Goal: Task Accomplishment & Management: Complete application form

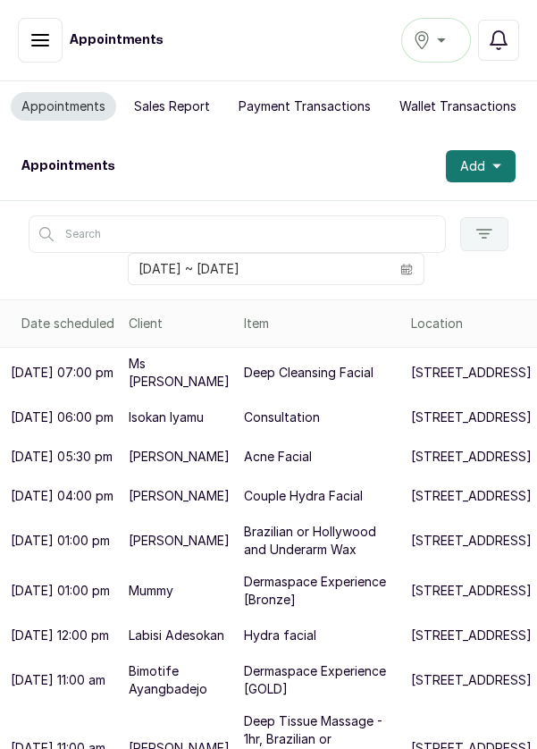
scroll to position [640, 0]
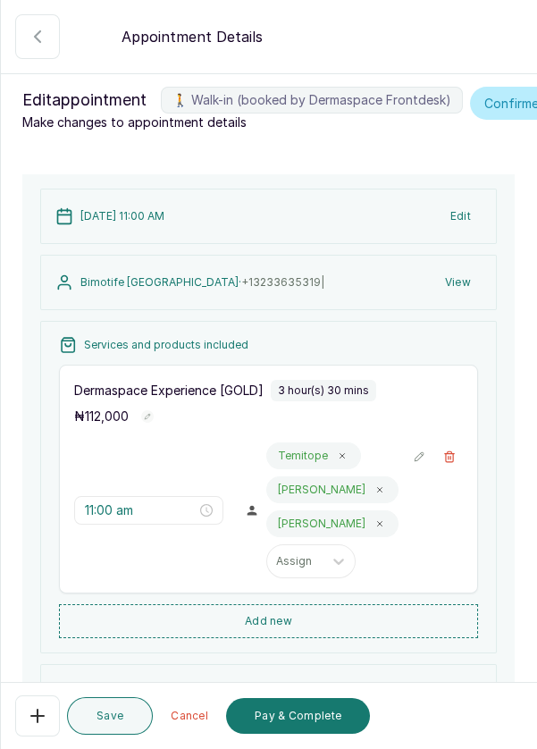
click at [331, 726] on button "Pay & Complete" at bounding box center [298, 716] width 144 height 36
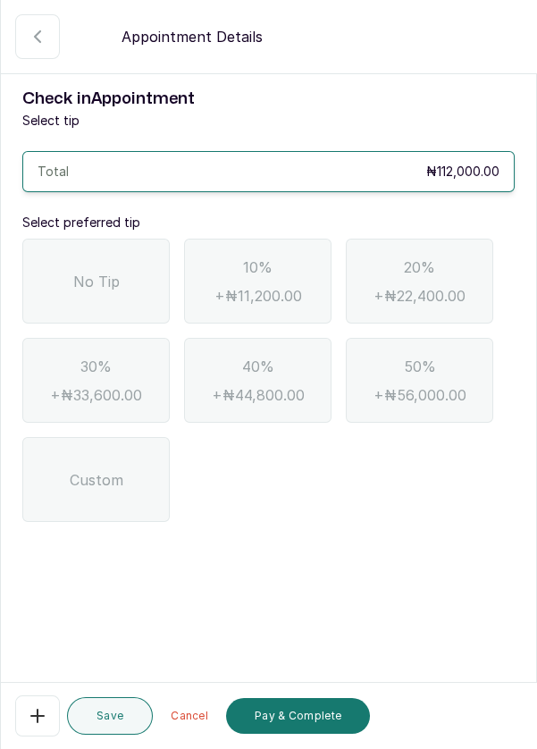
click at [65, 264] on div "No Tip" at bounding box center [95, 281] width 147 height 85
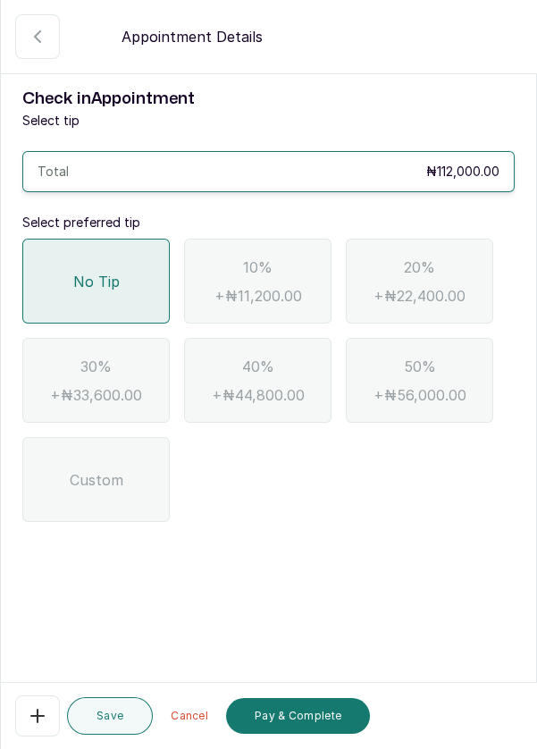
click at [281, 726] on button "Pay & Complete" at bounding box center [298, 716] width 144 height 36
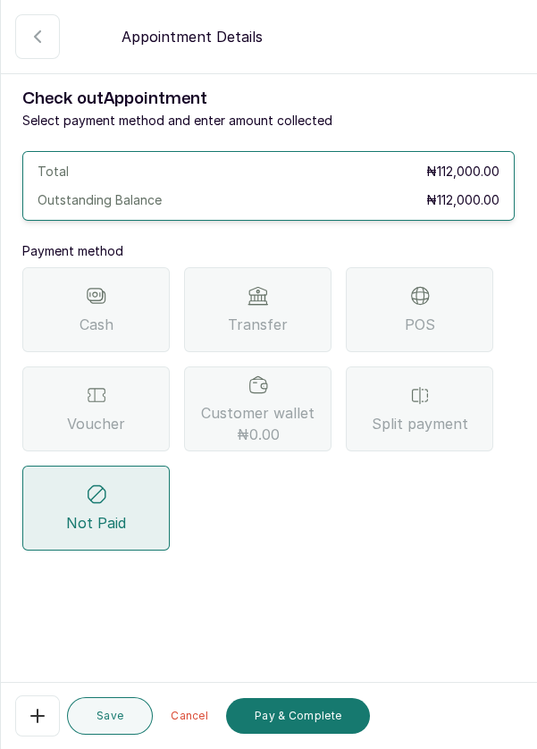
click at [79, 390] on div "Voucher" at bounding box center [95, 408] width 147 height 85
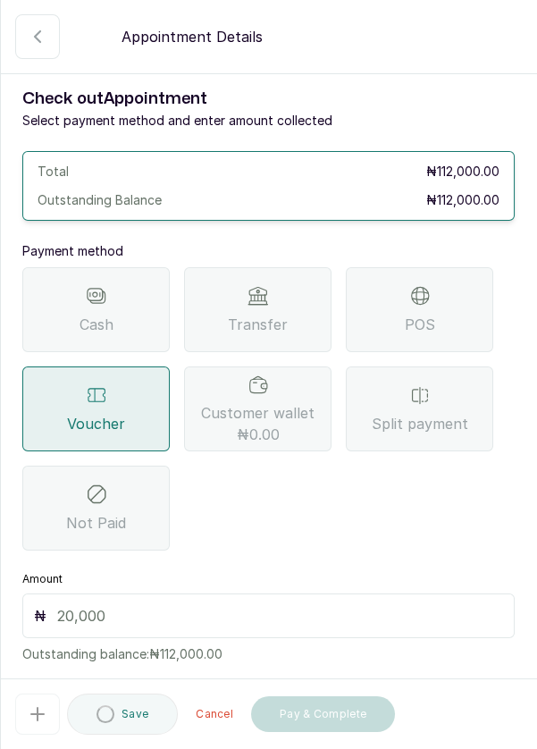
scroll to position [38, 0]
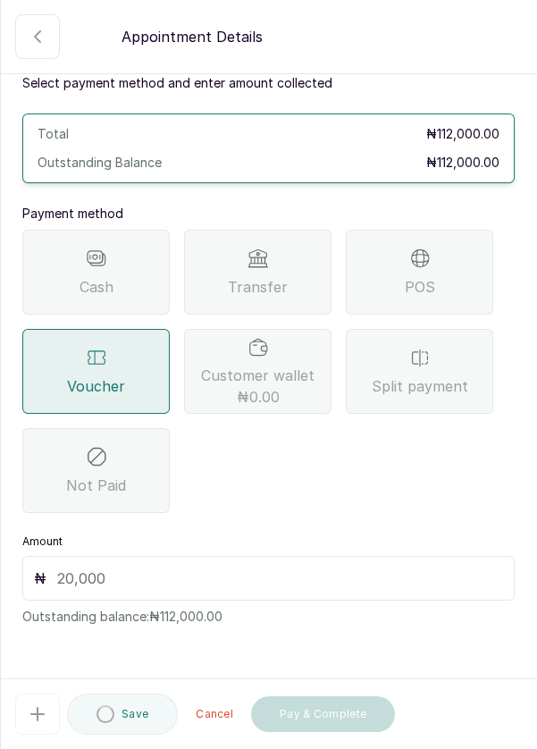
click at [272, 570] on input "text" at bounding box center [280, 577] width 446 height 21
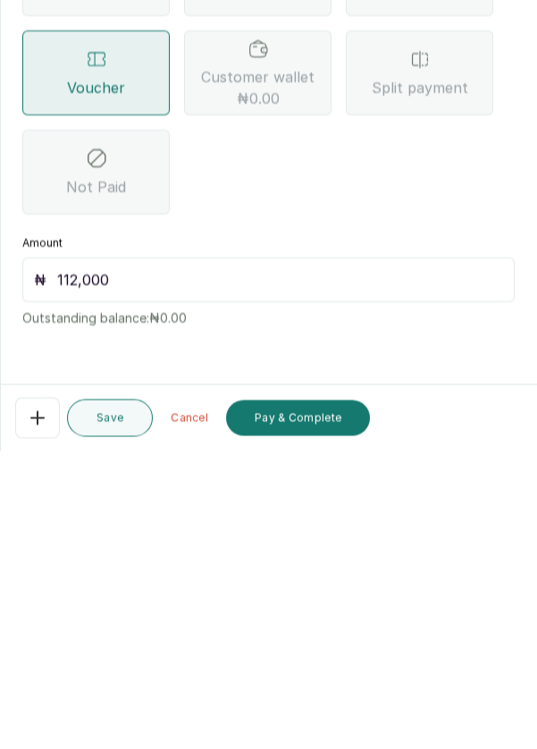
scroll to position [86, 0]
type input "112,000"
click at [299, 727] on button "Pay & Complete" at bounding box center [298, 716] width 144 height 36
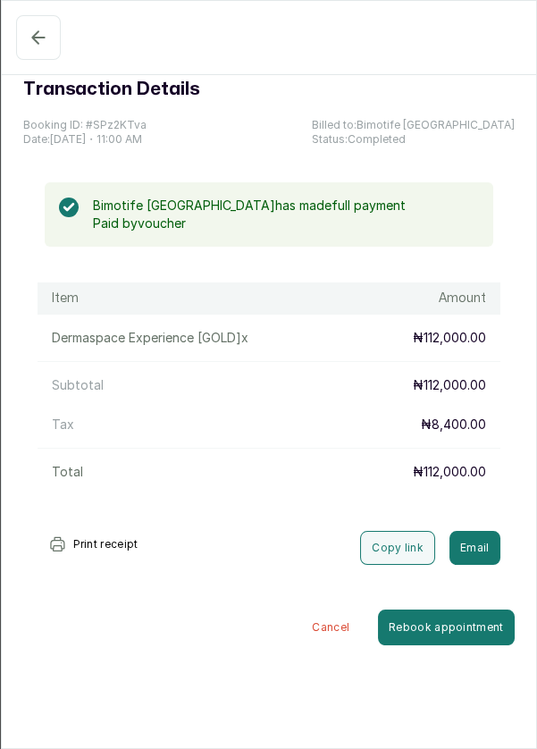
click at [28, 46] on icon "button" at bounding box center [38, 37] width 21 height 21
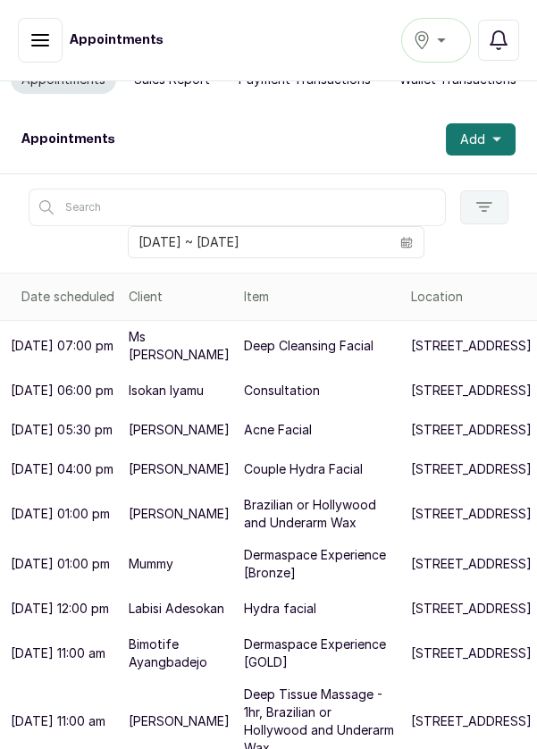
scroll to position [0, 0]
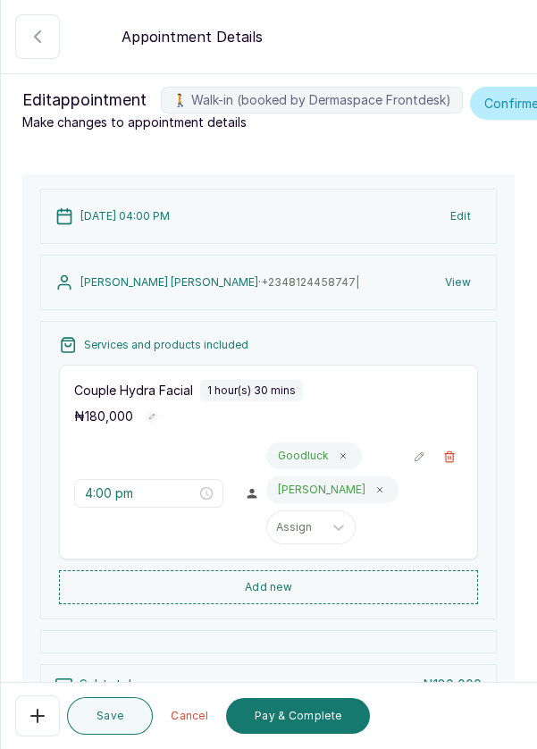
click at [282, 712] on button "Pay & Complete" at bounding box center [298, 716] width 144 height 36
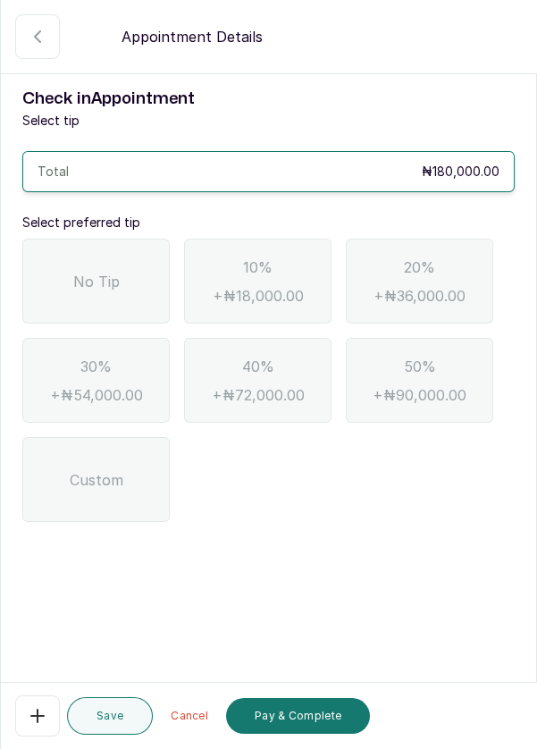
click at [54, 273] on div "No Tip" at bounding box center [95, 281] width 147 height 85
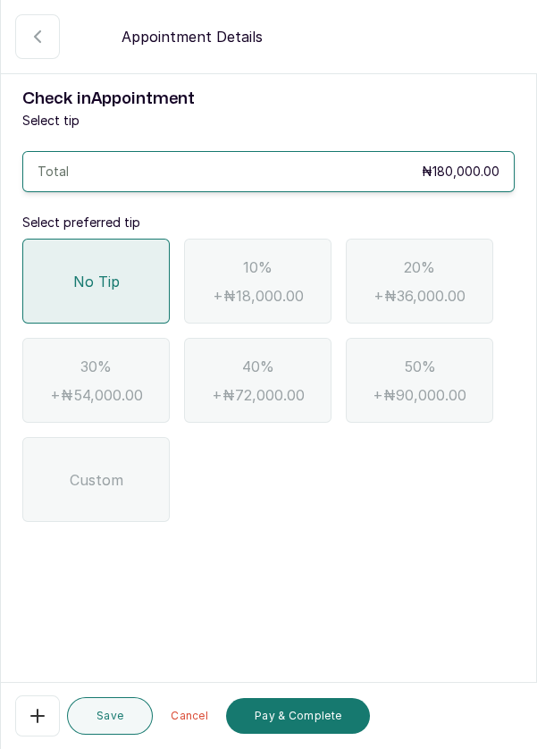
click at [288, 714] on button "Pay & Complete" at bounding box center [298, 716] width 144 height 36
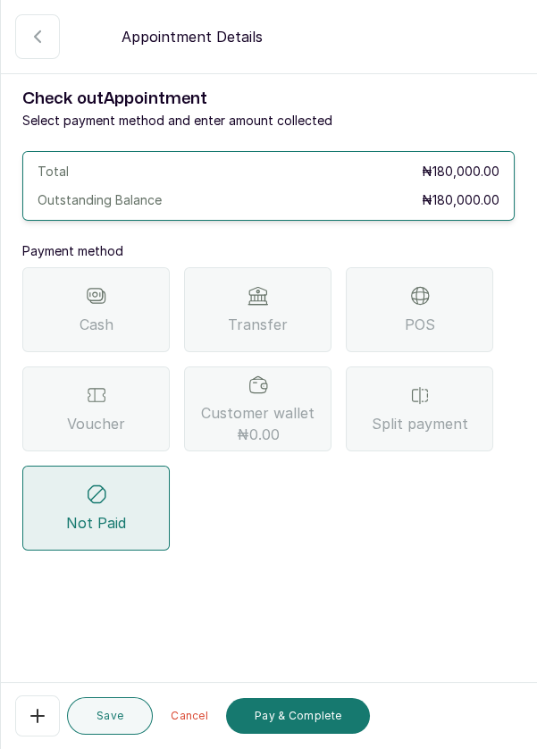
click at [280, 314] on span "Transfer" at bounding box center [258, 324] width 60 height 21
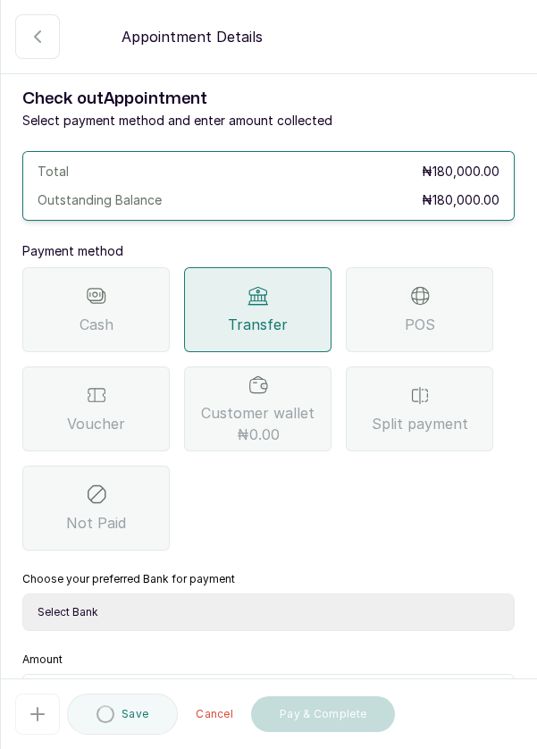
click at [64, 607] on select "Select Bank DERMASPACE ESTHETIC & WELLNESS CENT Sterling Bank DERMASPACEEST/DER…" at bounding box center [268, 612] width 492 height 38
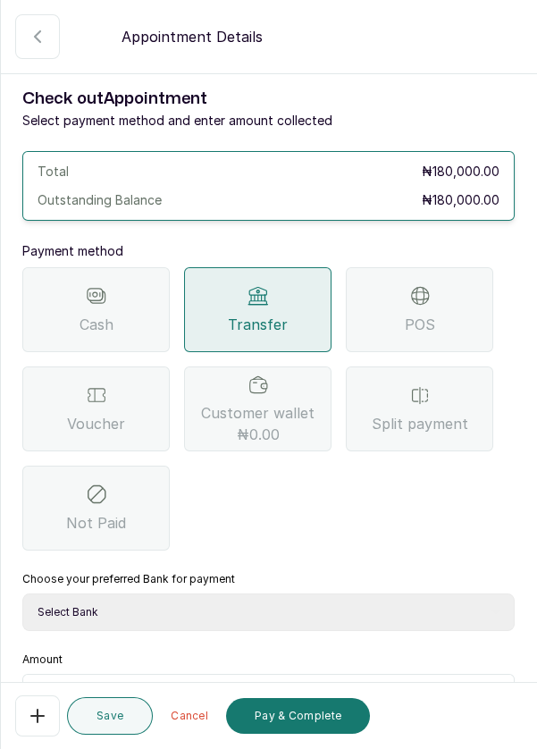
select select "818ea5c0-5b47-4751-8f35-6fc14409c533"
click at [22, 593] on select "Select Bank DERMASPACE ESTHETIC & WELLNESS CENT Sterling Bank DERMASPACEEST/DER…" at bounding box center [268, 612] width 492 height 38
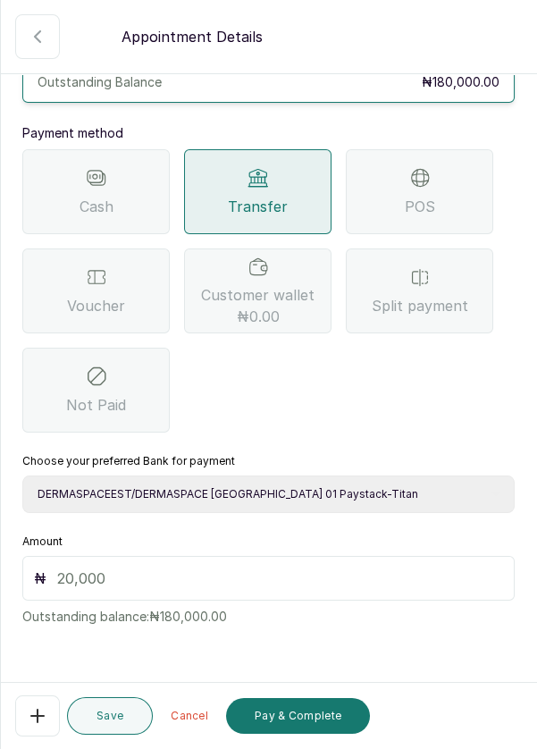
click at [63, 568] on input "text" at bounding box center [280, 577] width 446 height 21
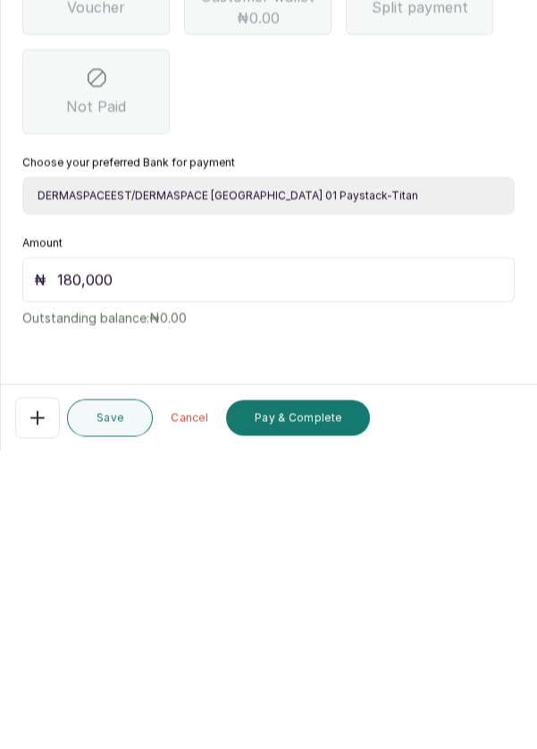
scroll to position [86, 0]
type input "180,000"
click at [299, 726] on button "Pay & Complete" at bounding box center [298, 716] width 144 height 36
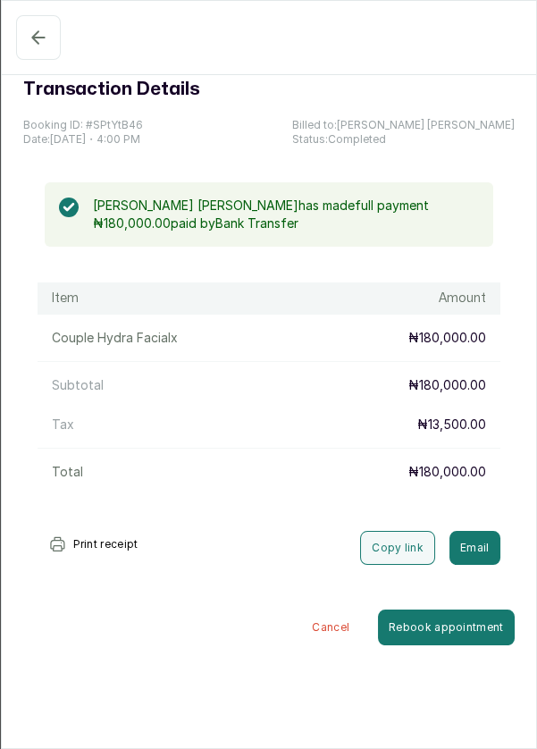
click at [29, 54] on button "Confirmed" at bounding box center [38, 37] width 45 height 45
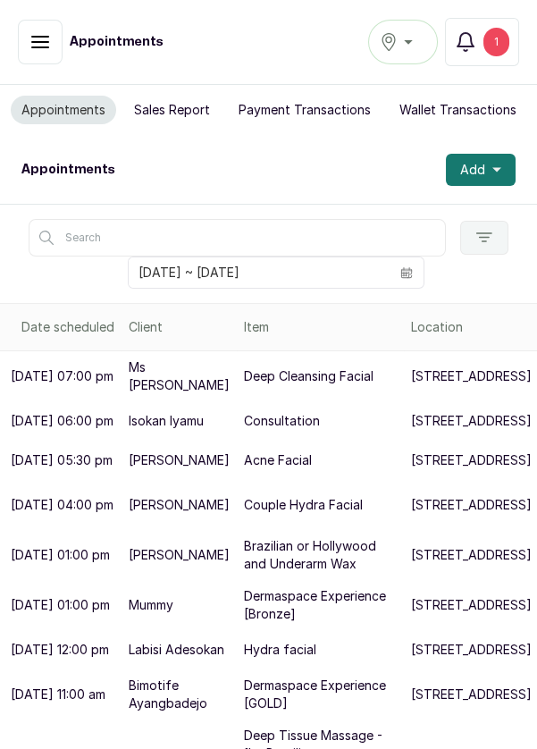
click at [481, 54] on button "Notifications 1" at bounding box center [482, 42] width 74 height 48
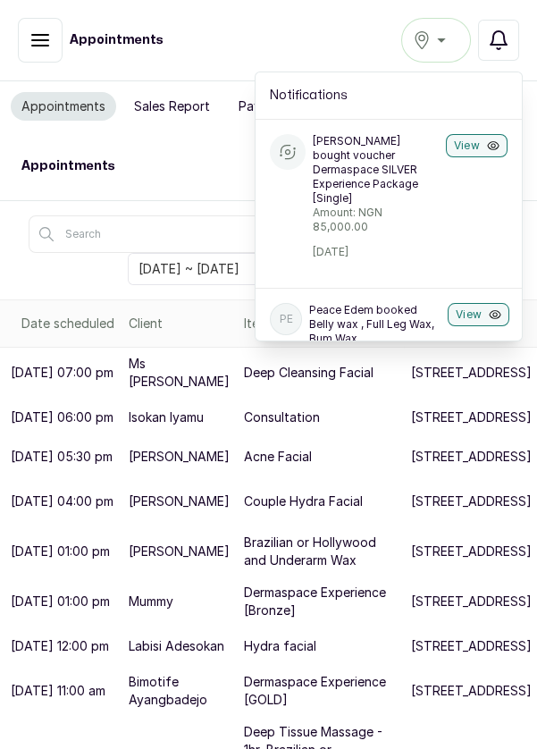
click at [504, 29] on icon "button" at bounding box center [498, 39] width 21 height 21
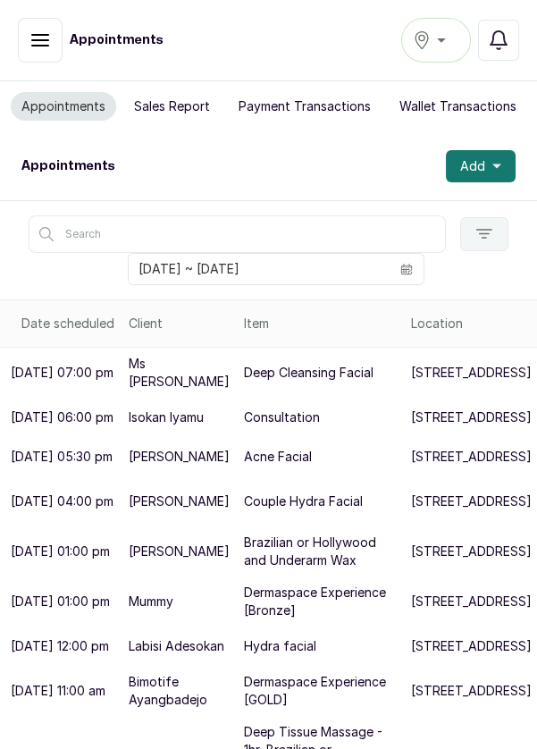
click at [486, 172] on button "Add" at bounding box center [481, 166] width 70 height 32
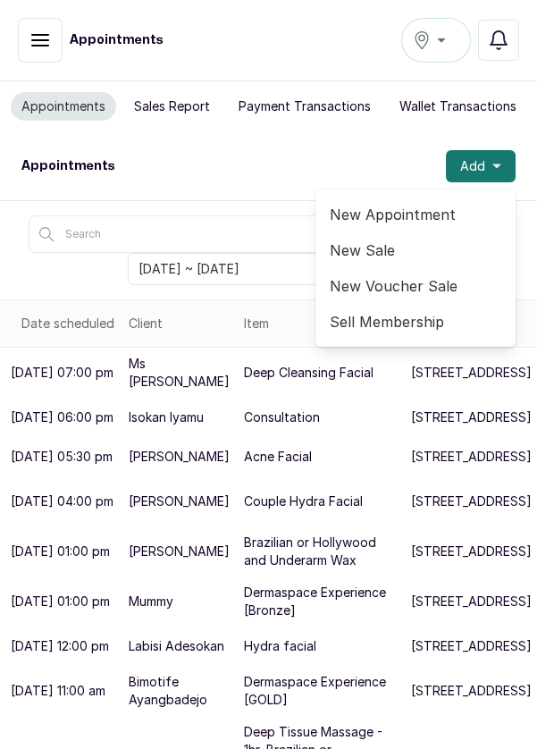
click at [422, 221] on span "New Appointment" at bounding box center [416, 214] width 172 height 21
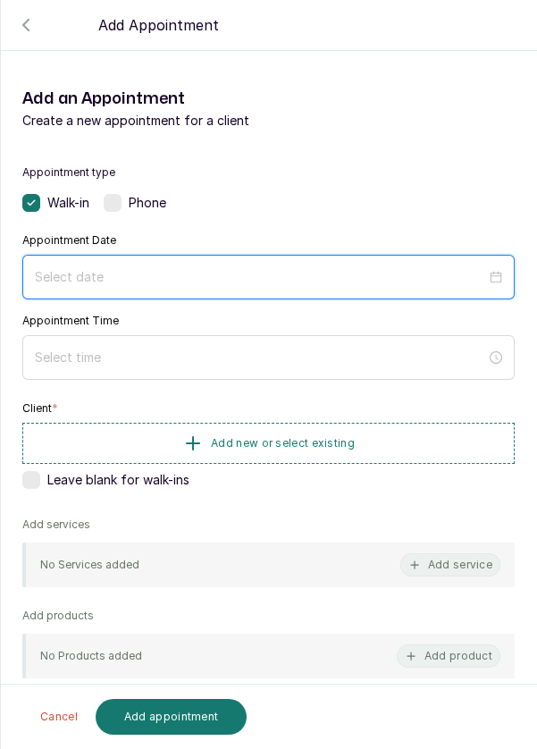
click at [406, 267] on input at bounding box center [260, 277] width 451 height 20
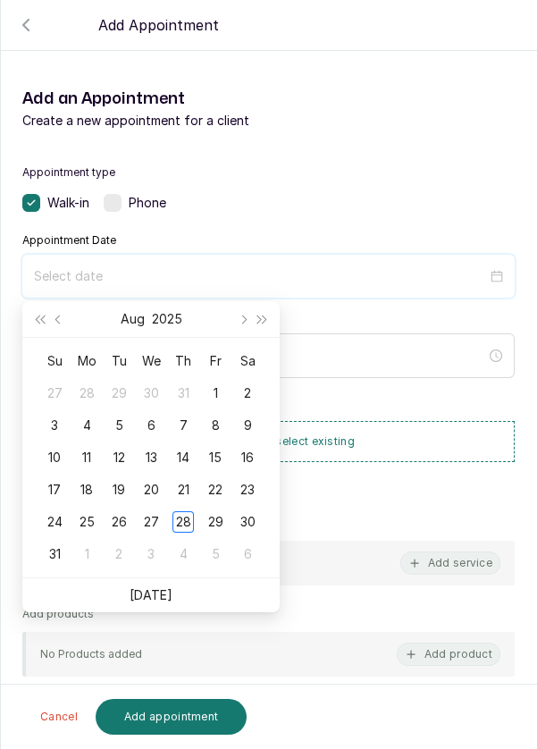
scroll to position [145, 0]
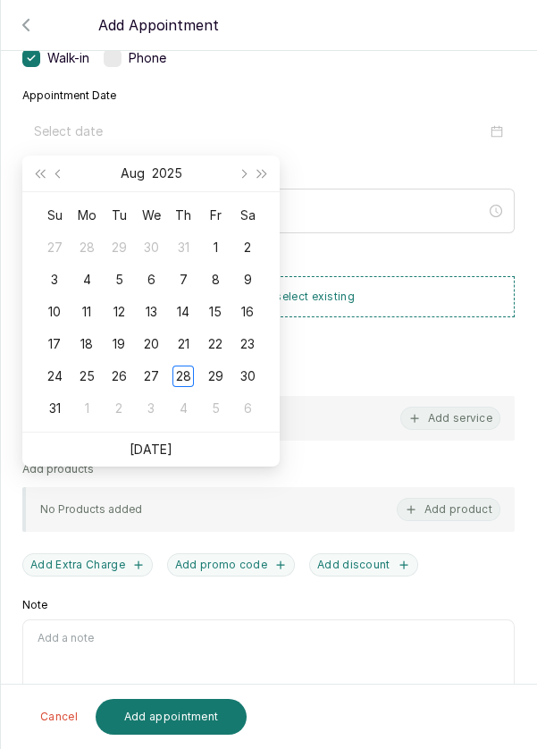
click at [229, 378] on td "29" at bounding box center [215, 376] width 32 height 32
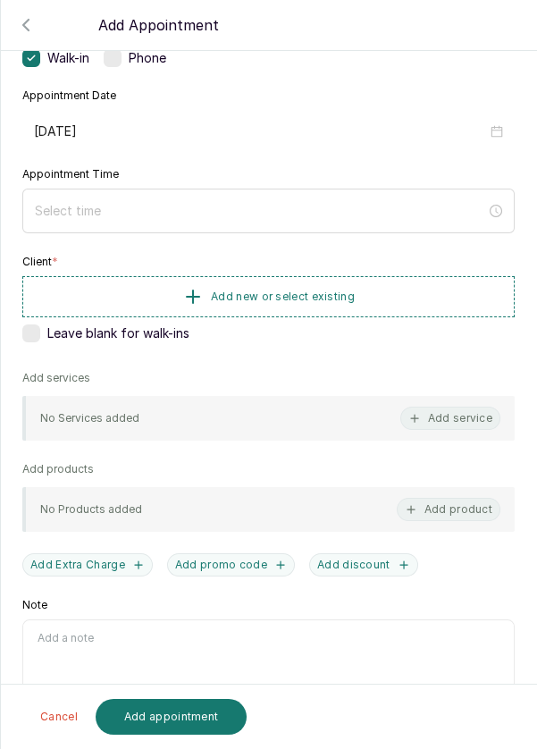
type input "[DATE]"
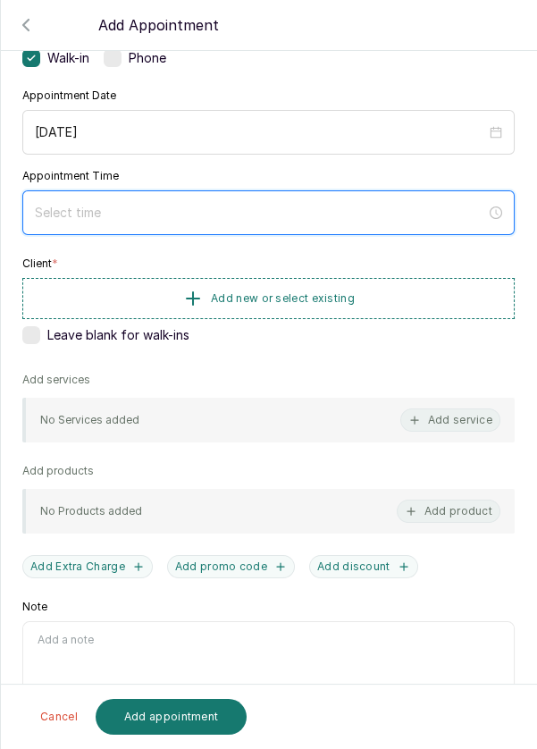
click at [56, 219] on input at bounding box center [260, 213] width 451 height 20
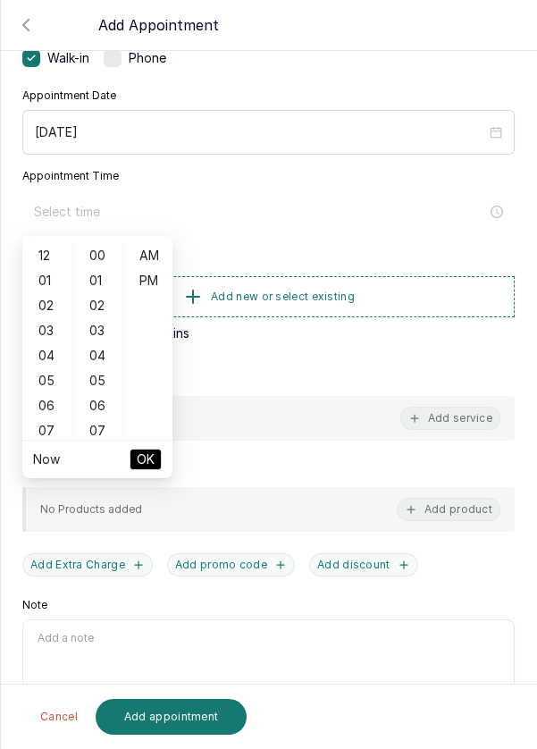
click at [35, 427] on div "07" at bounding box center [47, 430] width 43 height 25
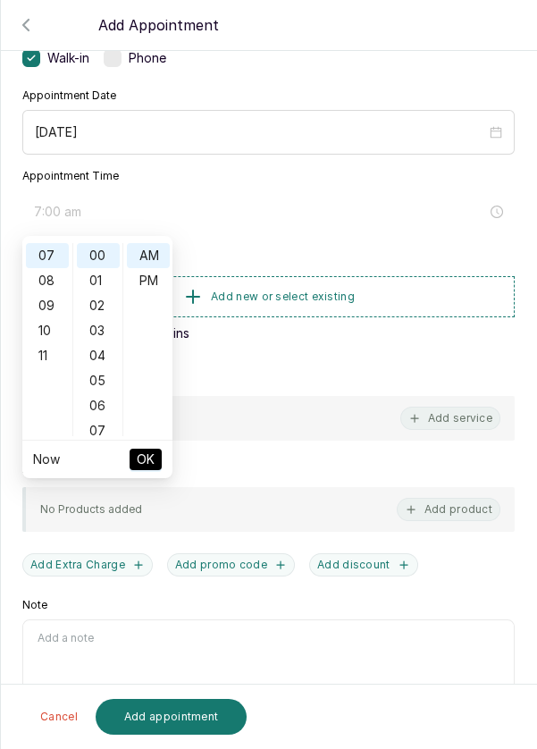
click at [36, 337] on div "10" at bounding box center [47, 330] width 43 height 25
type input "10:00 am"
click at [164, 464] on ul "Now OK" at bounding box center [97, 460] width 150 height 38
click at [147, 466] on span "OK" at bounding box center [146, 459] width 18 height 34
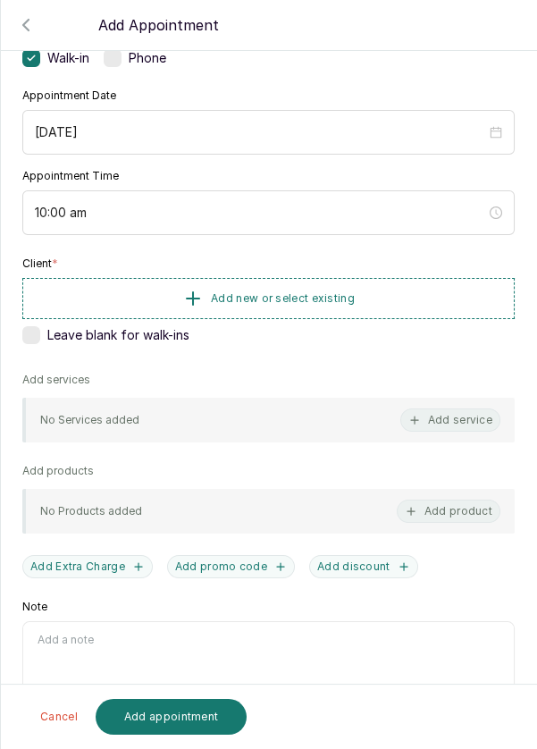
click at [357, 297] on button "Add new or select existing" at bounding box center [268, 298] width 492 height 41
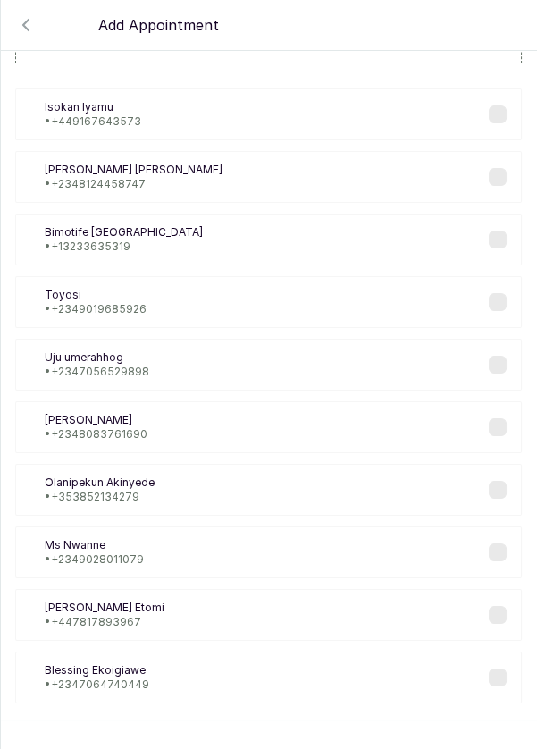
scroll to position [72, 0]
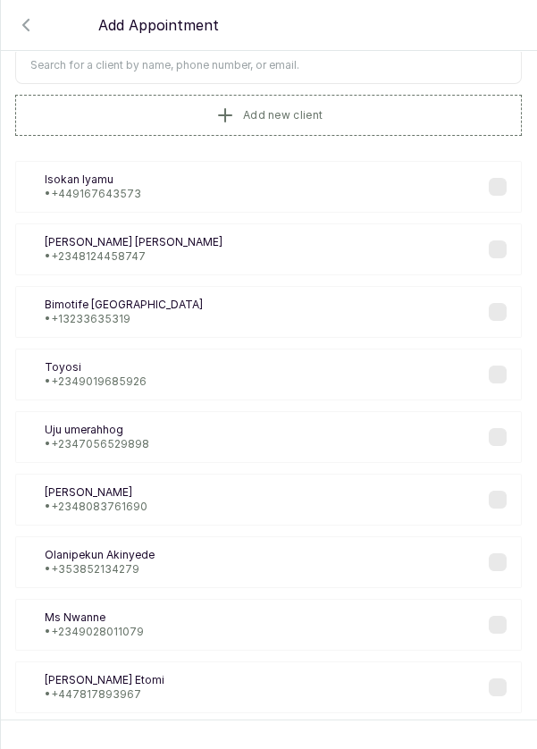
click at [407, 69] on input "text" at bounding box center [268, 65] width 507 height 38
type input "O"
type input "Mba"
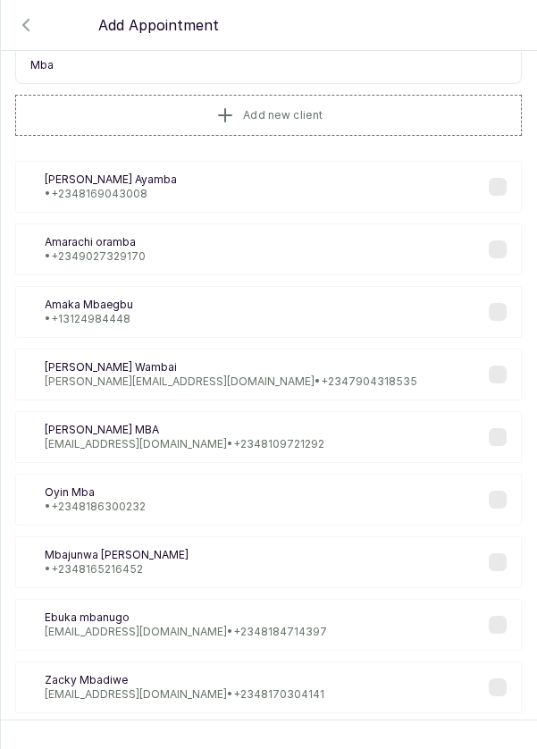
scroll to position [46, 0]
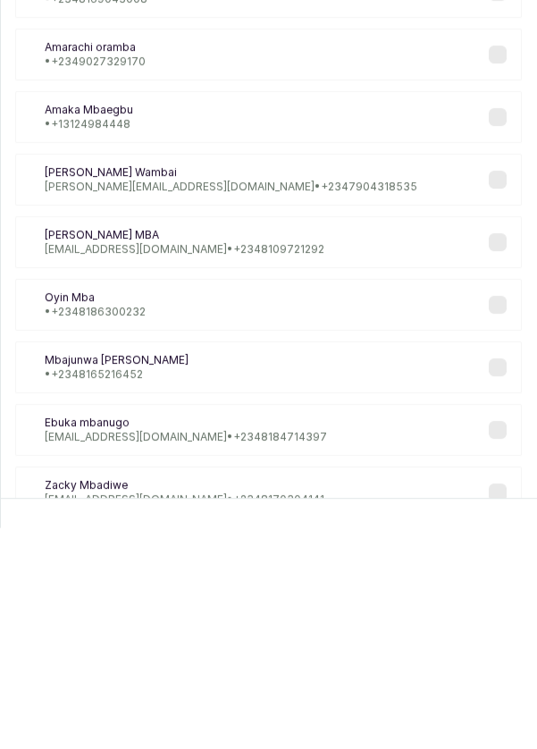
click at [502, 530] on label at bounding box center [498, 526] width 18 height 18
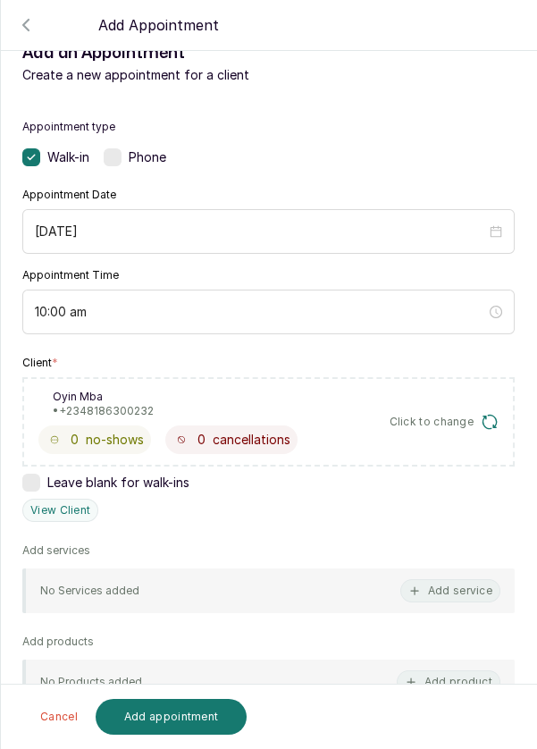
click at [439, 596] on button "Add service" at bounding box center [450, 590] width 100 height 23
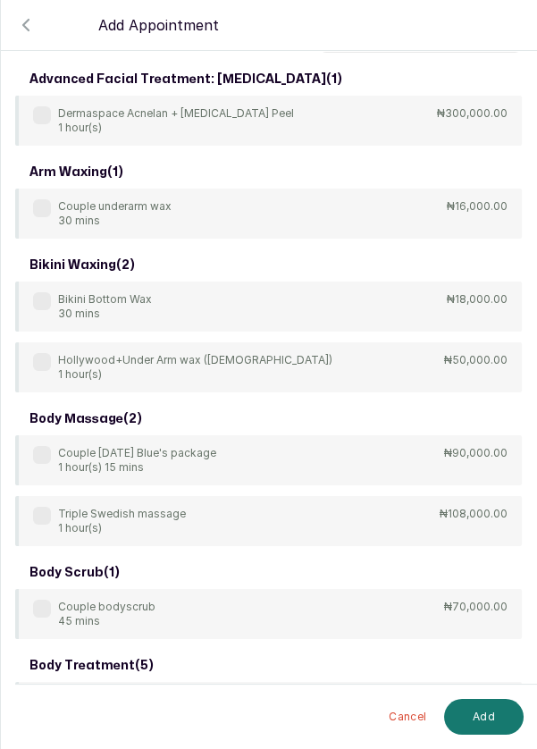
scroll to position [0, 0]
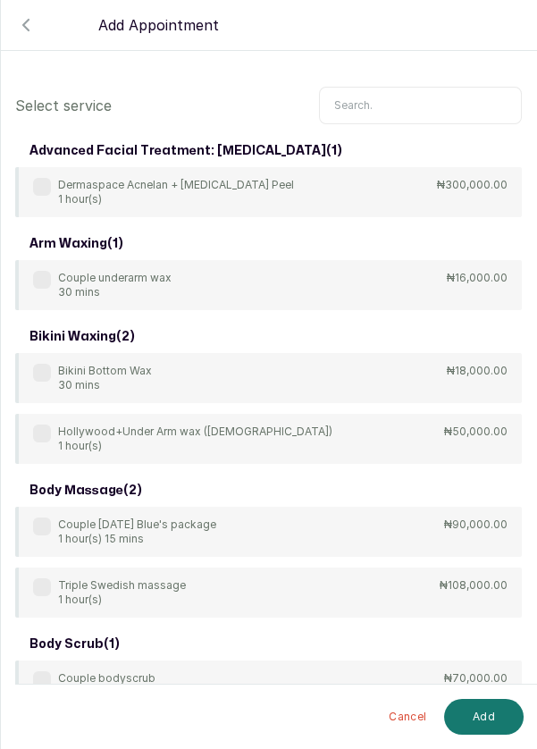
click at [490, 105] on input "text" at bounding box center [420, 106] width 203 height 38
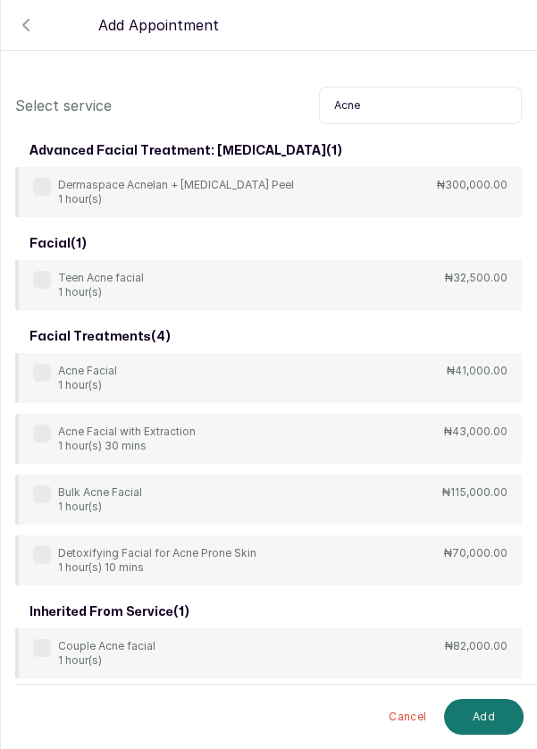
type input "Acne"
click at [38, 377] on label at bounding box center [42, 373] width 18 height 18
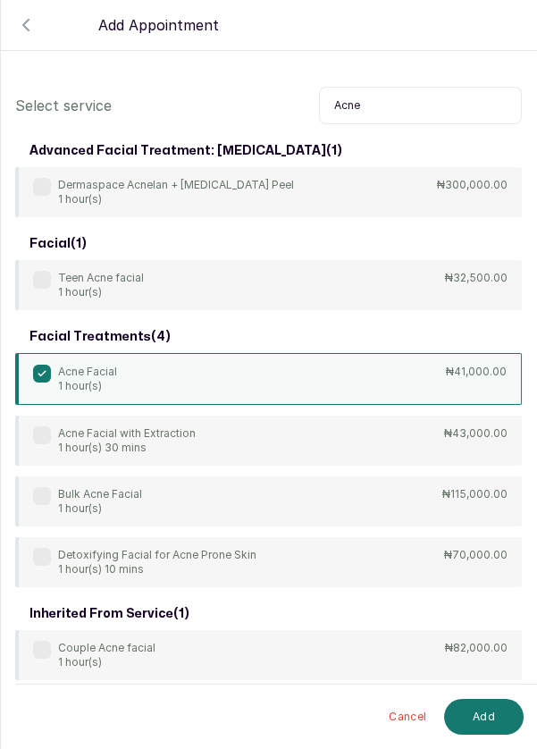
click at [480, 716] on button "Add" at bounding box center [484, 717] width 80 height 36
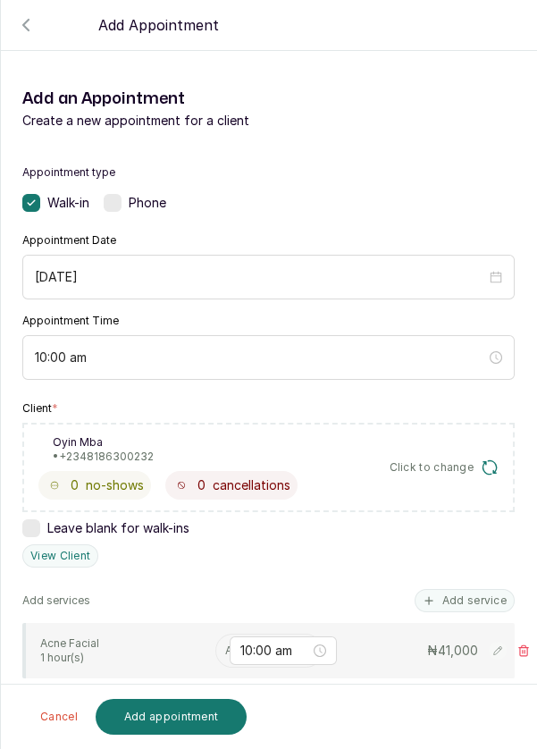
click at [225, 652] on input "text" at bounding box center [226, 650] width 3 height 13
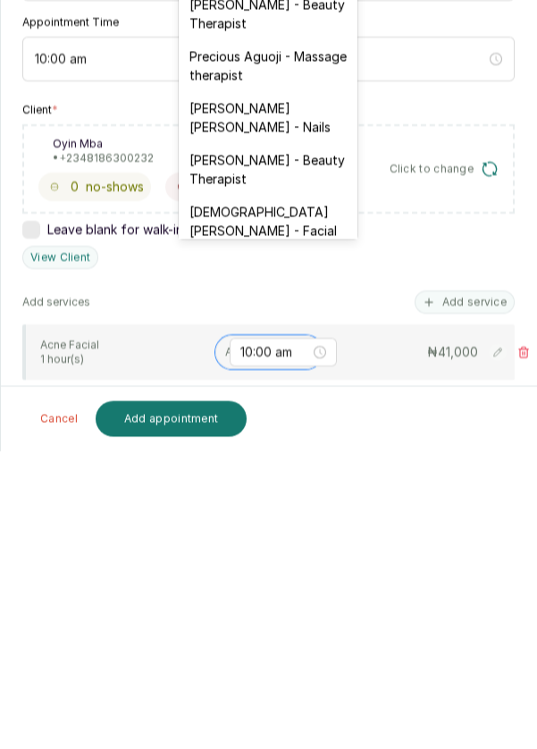
scroll to position [737, 0]
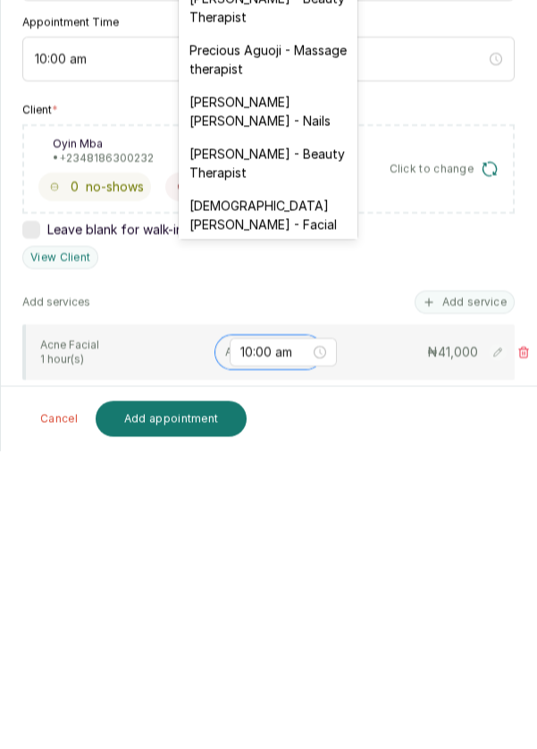
click at [293, 487] on div "[DEMOGRAPHIC_DATA][PERSON_NAME] - Facial" at bounding box center [268, 513] width 179 height 52
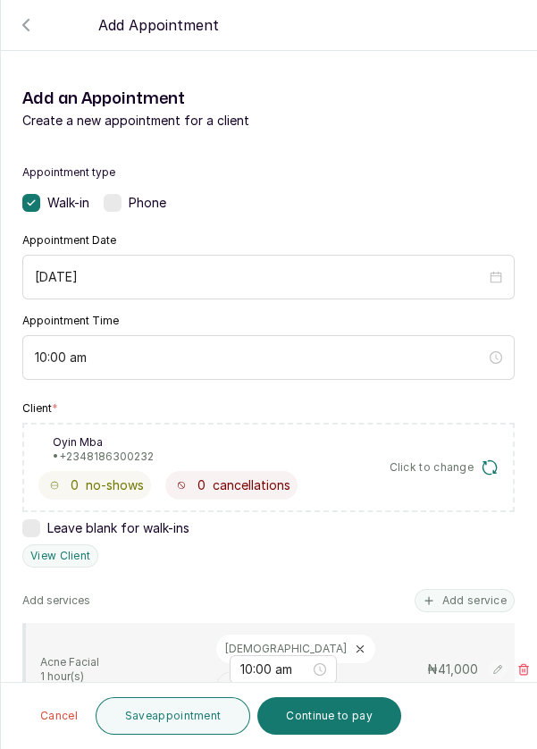
click at [163, 717] on button "Save appointment" at bounding box center [173, 716] width 155 height 38
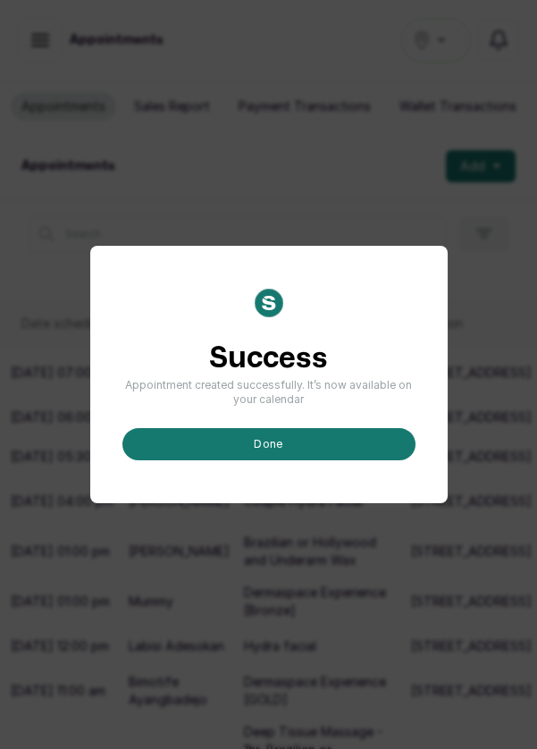
click at [286, 460] on button "done" at bounding box center [268, 444] width 293 height 32
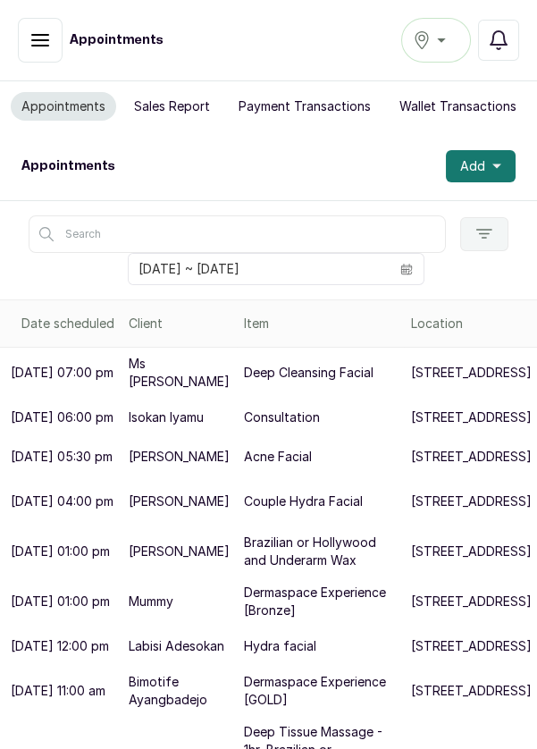
click at [496, 164] on icon "button" at bounding box center [496, 166] width 9 height 4
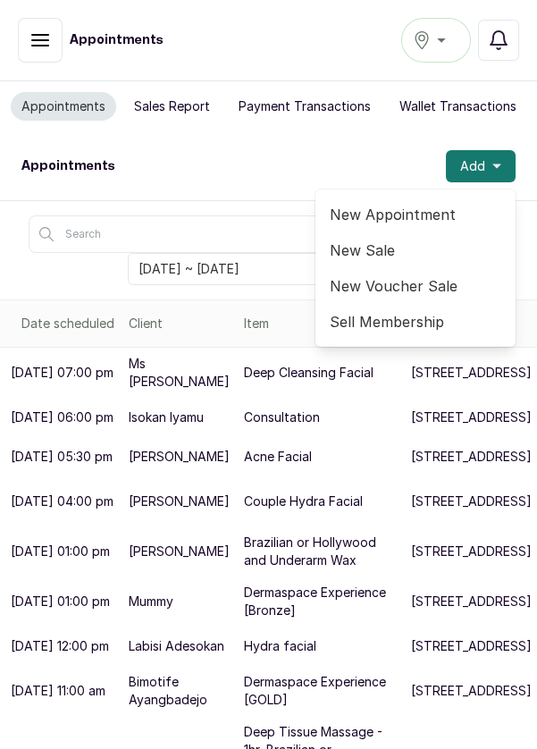
click at [449, 221] on span "New Appointment" at bounding box center [416, 214] width 172 height 21
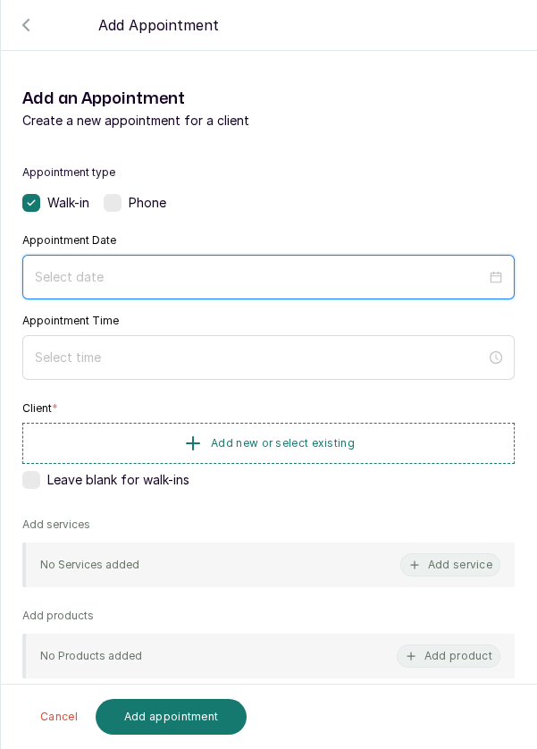
click at [409, 269] on input at bounding box center [260, 277] width 451 height 20
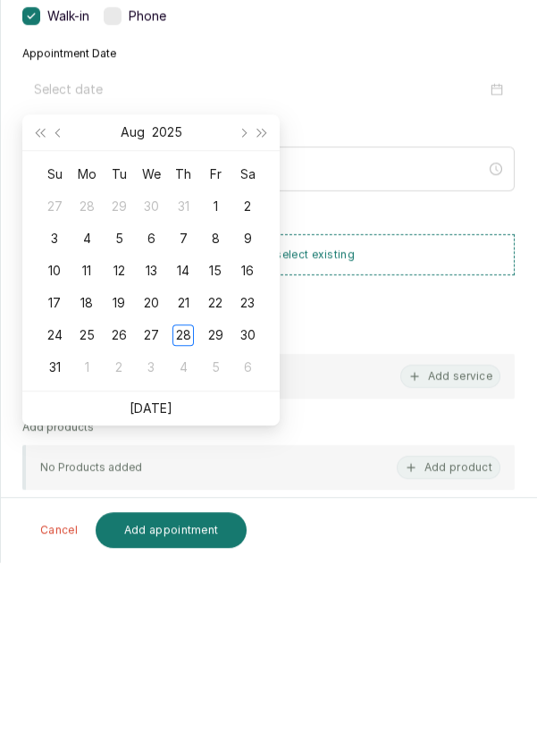
click at [212, 520] on div "29" at bounding box center [215, 521] width 21 height 21
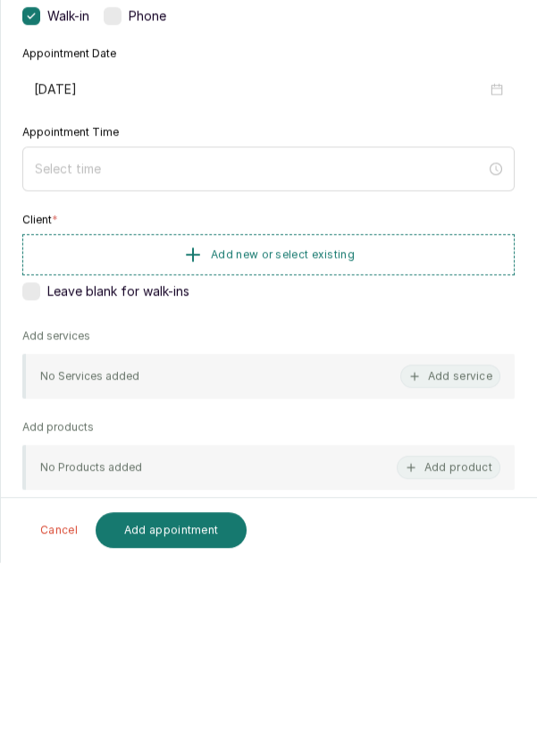
type input "[DATE]"
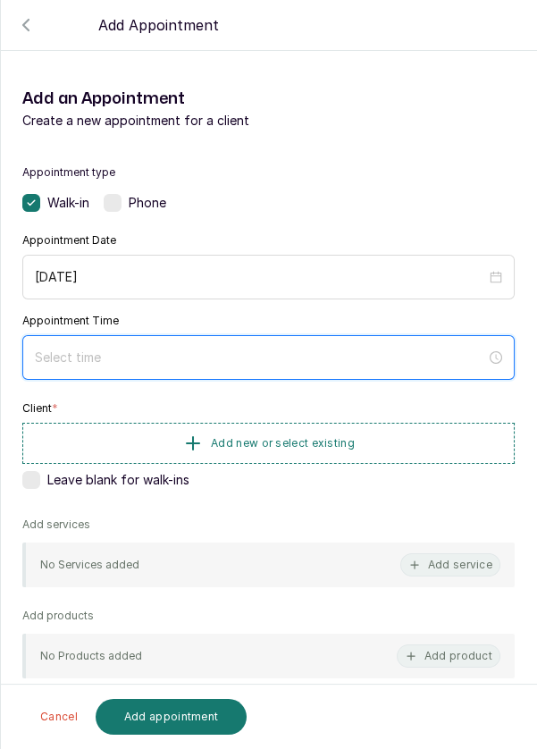
click at [298, 362] on input at bounding box center [260, 358] width 451 height 20
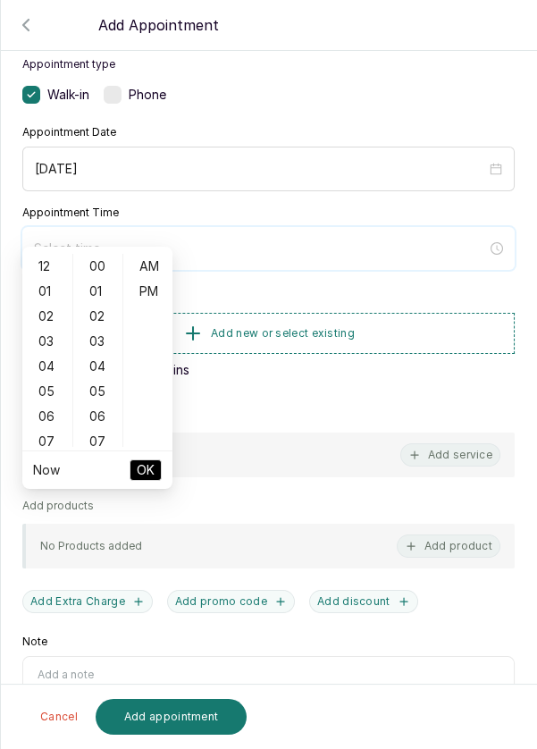
scroll to position [142, 0]
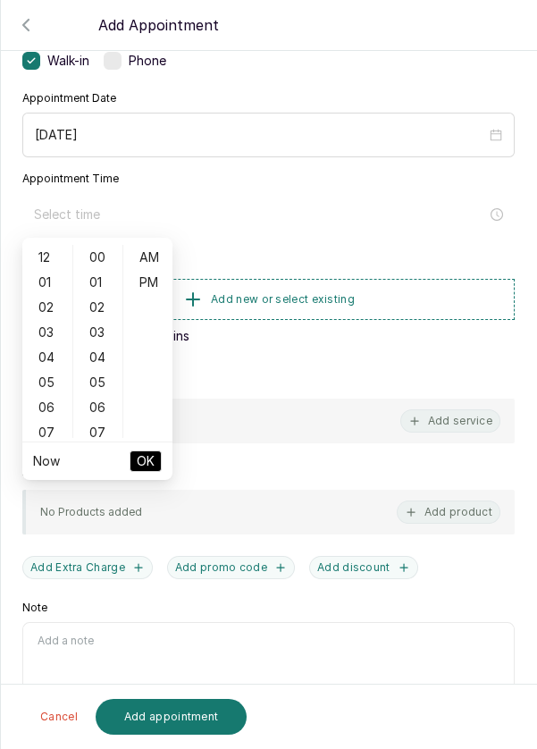
click at [46, 437] on div "07" at bounding box center [47, 432] width 43 height 25
type input "7:00 am"
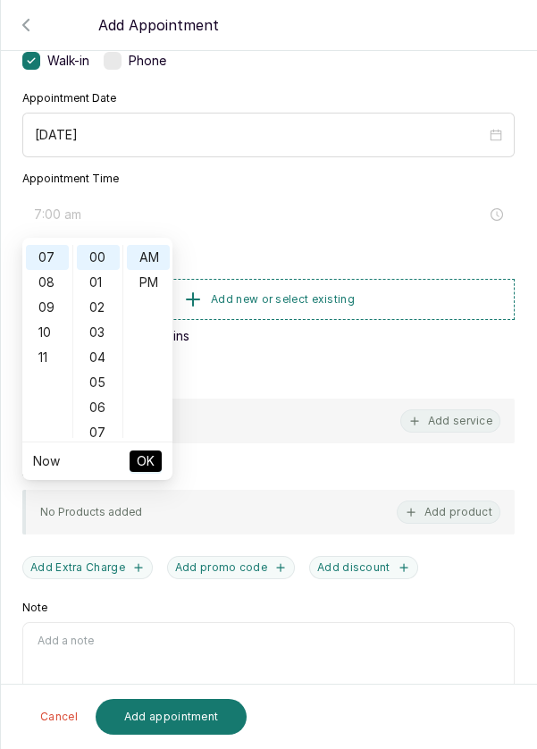
scroll to position [0, 0]
click at [104, 438] on div "12 01 02 03 04 05 06 07 08 09 10 11 00 01 02 03 04 05 06 07 08 09 10 11 12 13 1…" at bounding box center [97, 341] width 150 height 200
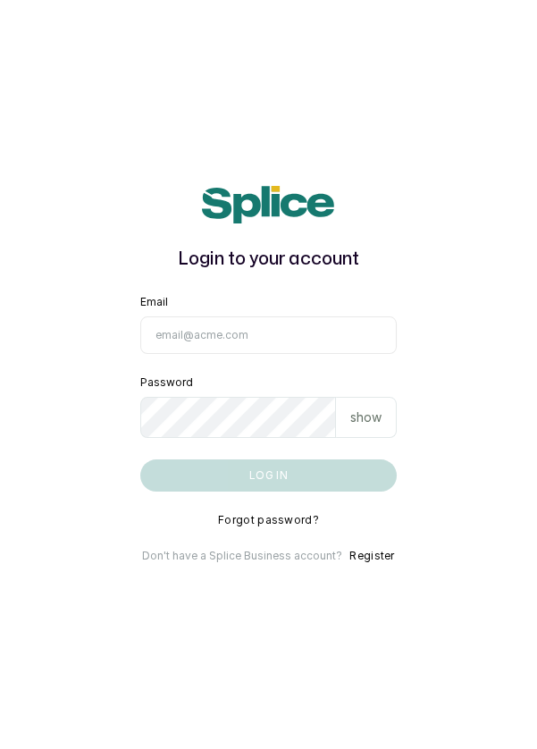
click at [289, 354] on input "Email" at bounding box center [268, 335] width 257 height 38
type input "info@dermaspaceng.com"
click at [140, 459] on button "Log in" at bounding box center [268, 475] width 257 height 32
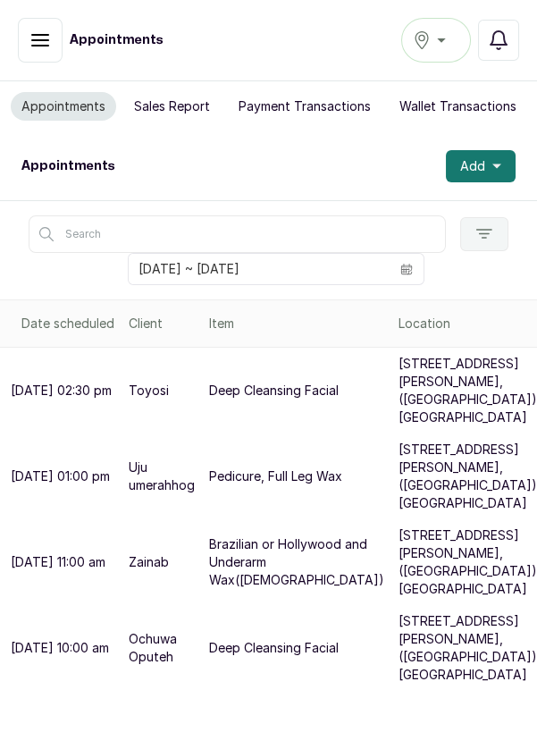
click at [496, 156] on button "Add" at bounding box center [481, 166] width 70 height 32
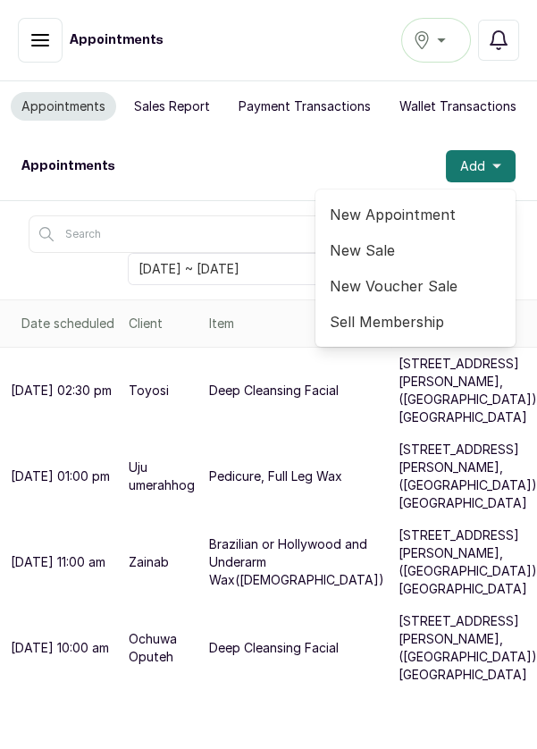
click at [441, 42] on div "Ikoyi" at bounding box center [436, 39] width 46 height 21
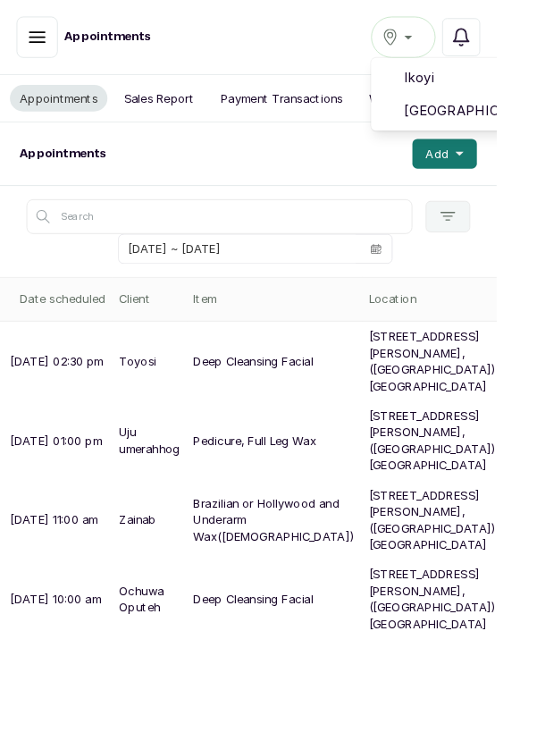
click at [498, 131] on li "[GEOGRAPHIC_DATA]" at bounding box center [490, 120] width 179 height 36
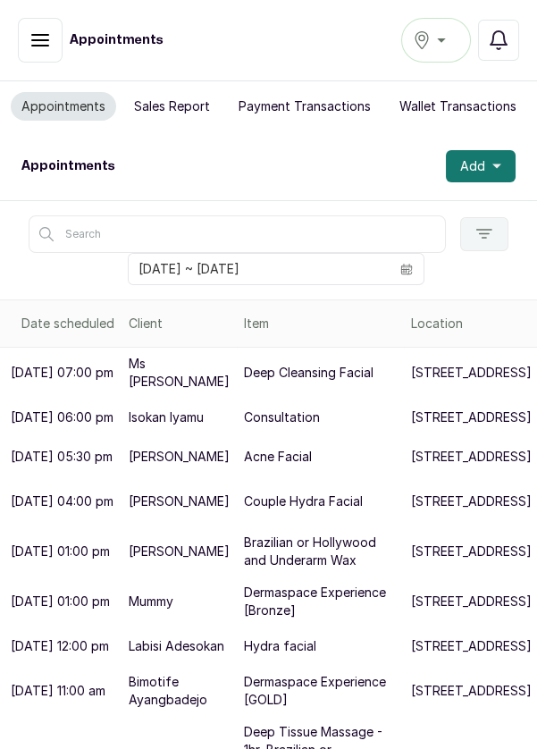
click at [474, 178] on button "Add" at bounding box center [481, 166] width 70 height 32
click at [488, 164] on button "Add" at bounding box center [481, 166] width 70 height 32
click at [465, 167] on span "Add" at bounding box center [472, 166] width 25 height 18
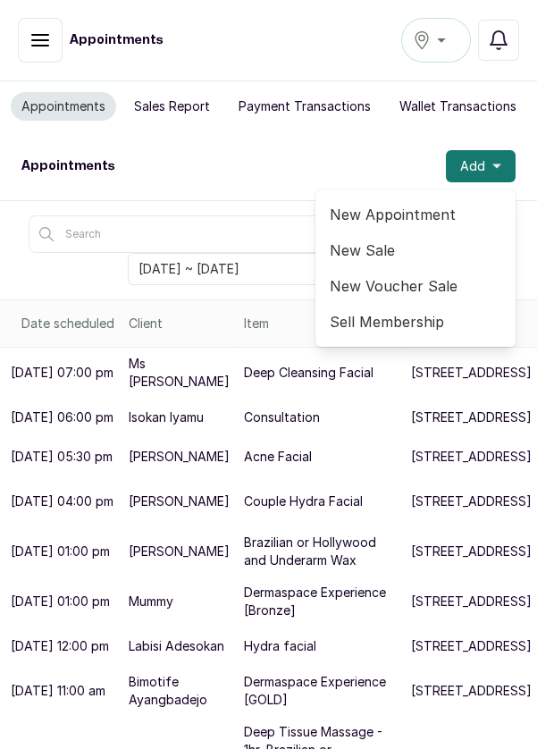
click at [412, 220] on span "New Appointment" at bounding box center [416, 214] width 172 height 21
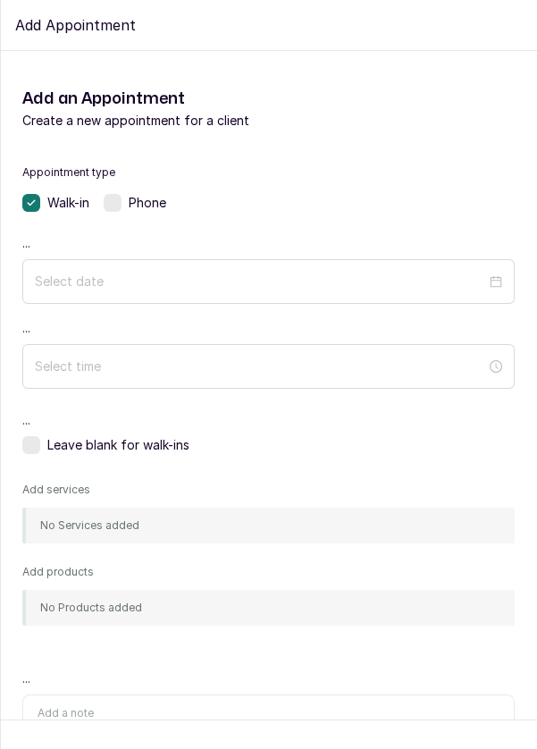
click at [339, 283] on span "New Voucher Sale" at bounding box center [420, 281] width 163 height 21
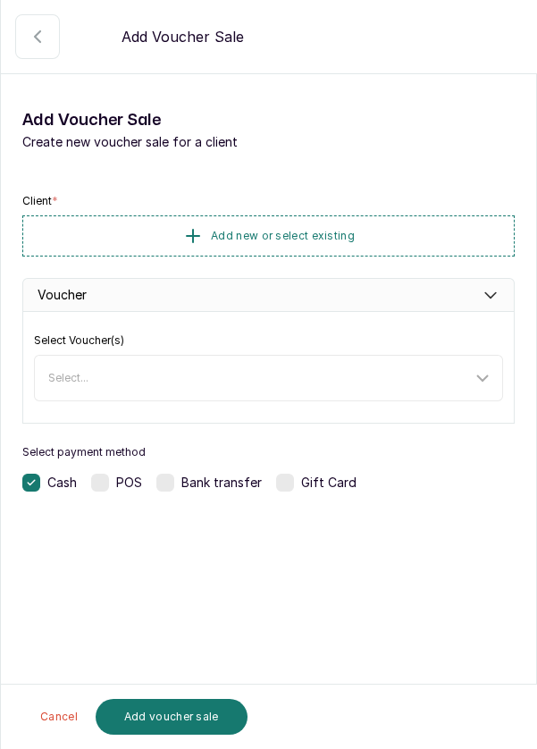
click at [47, 46] on icon "button" at bounding box center [37, 36] width 21 height 21
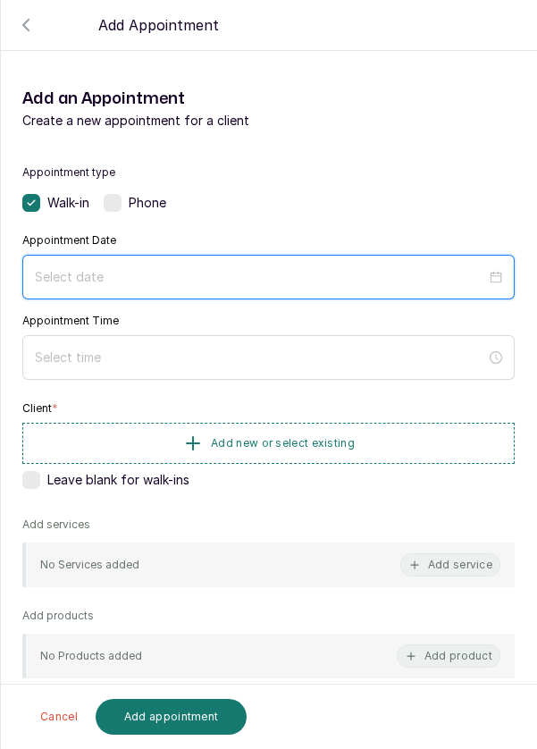
click at [379, 282] on input at bounding box center [260, 277] width 451 height 20
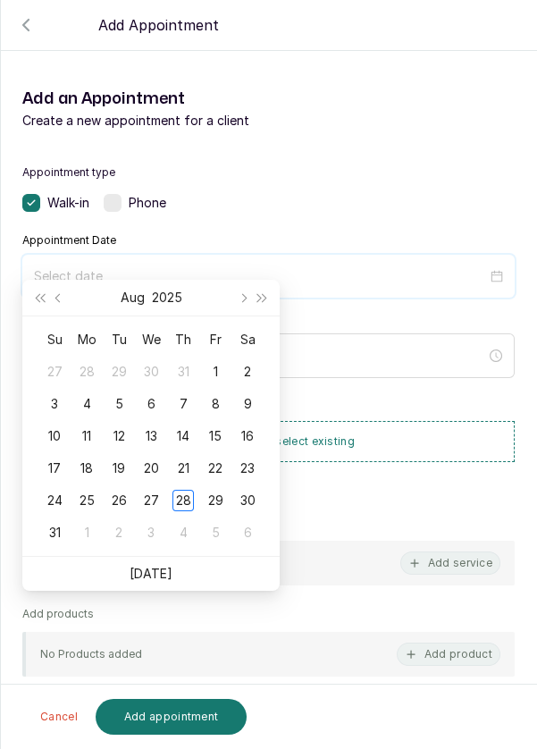
scroll to position [145, 0]
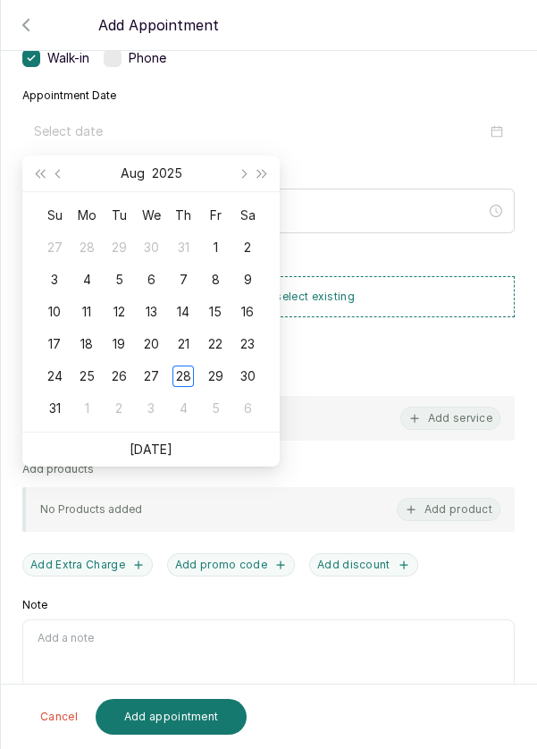
click at [222, 381] on div "29" at bounding box center [215, 375] width 21 height 21
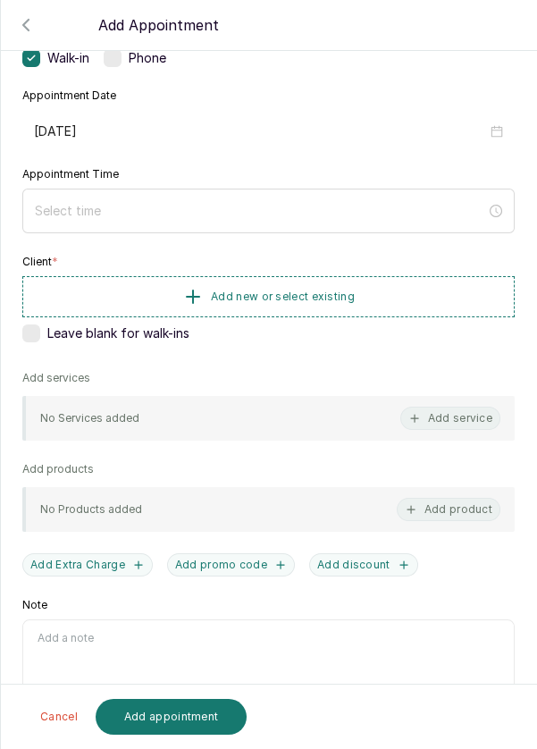
type input "[DATE]"
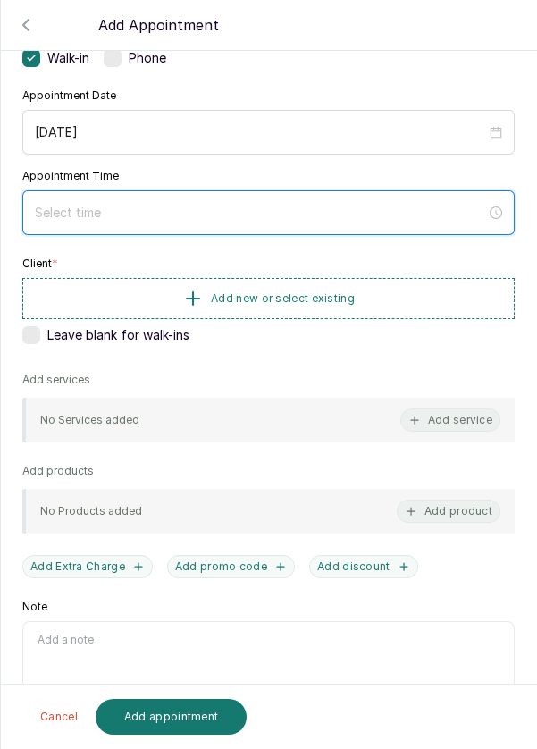
click at [398, 203] on input at bounding box center [260, 213] width 451 height 20
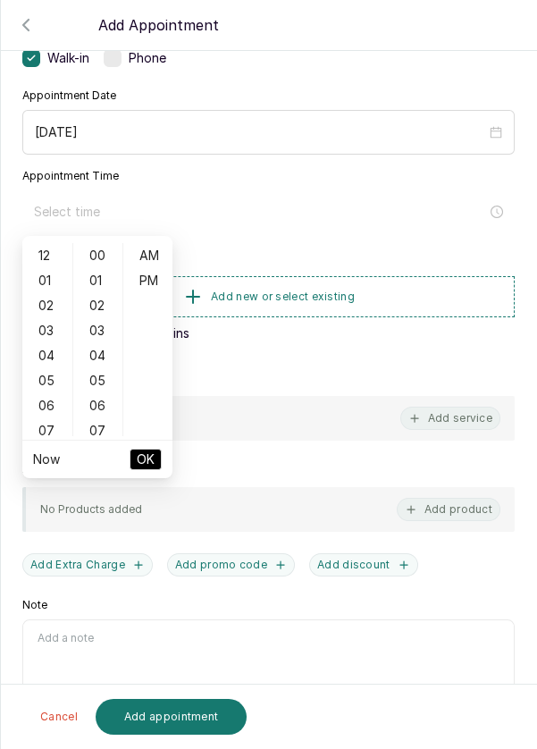
click at [46, 428] on div "07" at bounding box center [47, 430] width 43 height 25
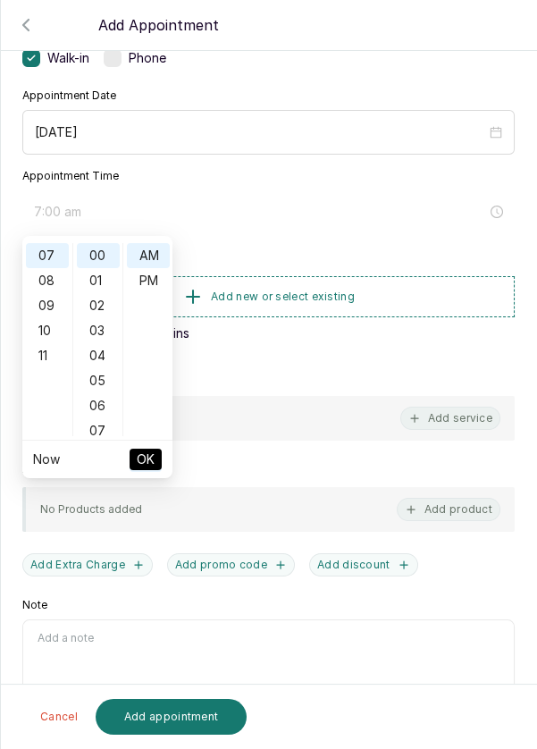
click at [46, 350] on div "11" at bounding box center [47, 355] width 43 height 25
click at [94, 427] on div "07" at bounding box center [98, 430] width 43 height 25
click at [95, 426] on div "14" at bounding box center [98, 430] width 43 height 25
click at [88, 428] on div "21" at bounding box center [98, 430] width 43 height 25
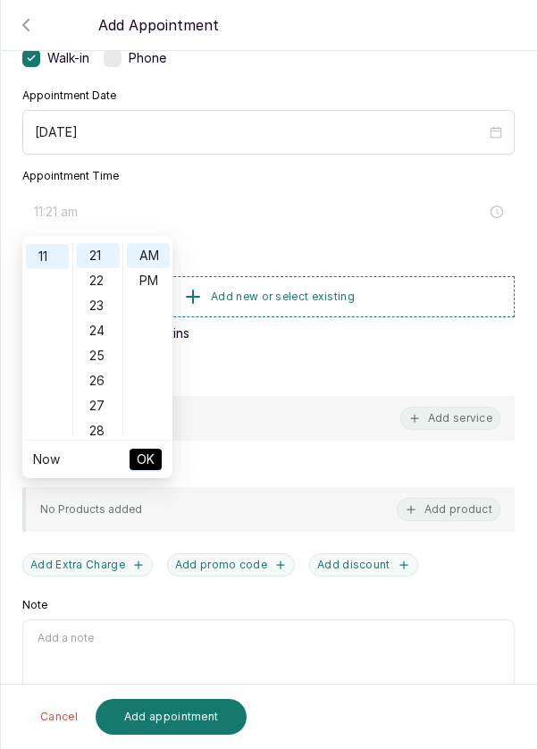
click at [84, 432] on div "28" at bounding box center [98, 430] width 43 height 25
click at [111, 307] on div "30" at bounding box center [98, 305] width 43 height 25
type input "11:30 am"
click at [147, 470] on span "OK" at bounding box center [146, 459] width 18 height 34
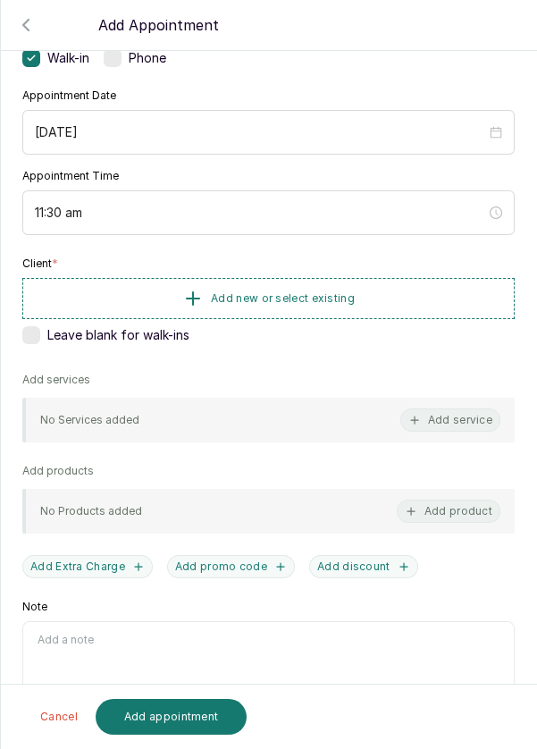
click at [363, 302] on button "Add new or select existing" at bounding box center [268, 298] width 492 height 41
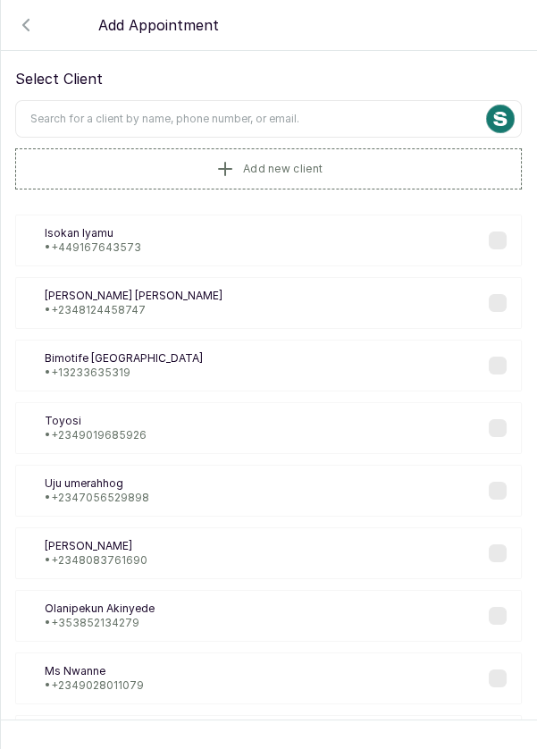
scroll to position [0, 0]
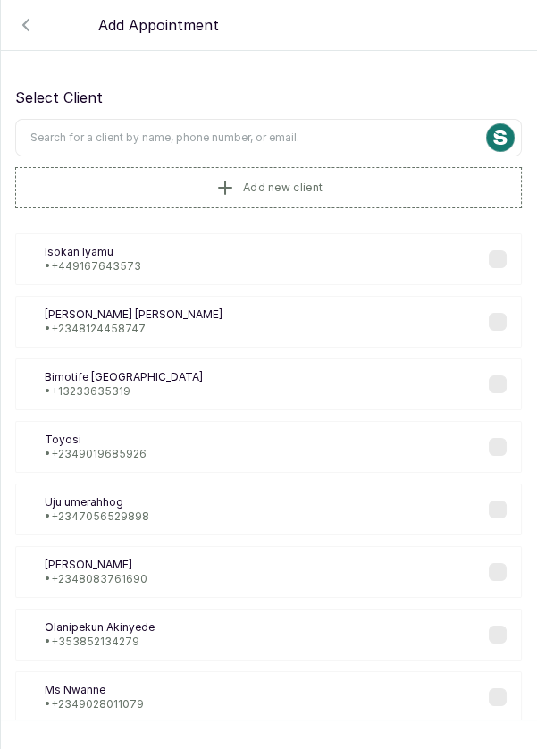
click at [385, 140] on input "text" at bounding box center [268, 138] width 507 height 38
type input "Ajoke"
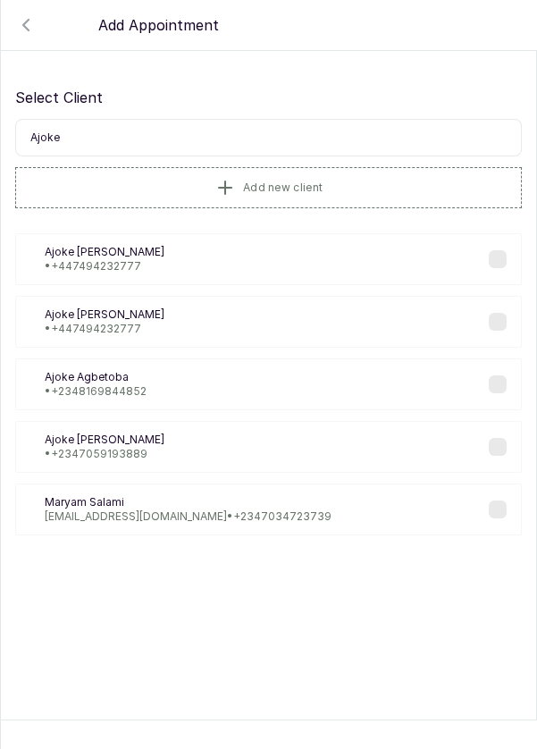
click at [502, 266] on div "AA [PERSON_NAME] • [PHONE_NUMBER]" at bounding box center [268, 259] width 507 height 52
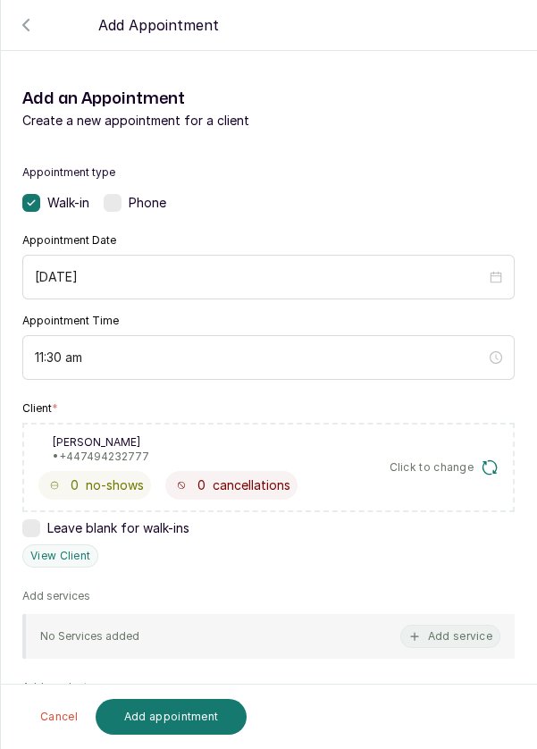
click at [448, 632] on button "Add service" at bounding box center [450, 636] width 100 height 23
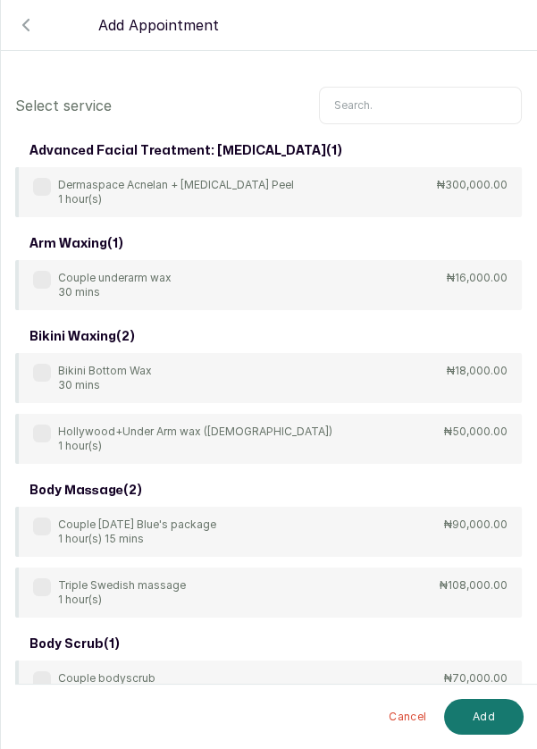
click at [440, 101] on input "text" at bounding box center [420, 106] width 203 height 38
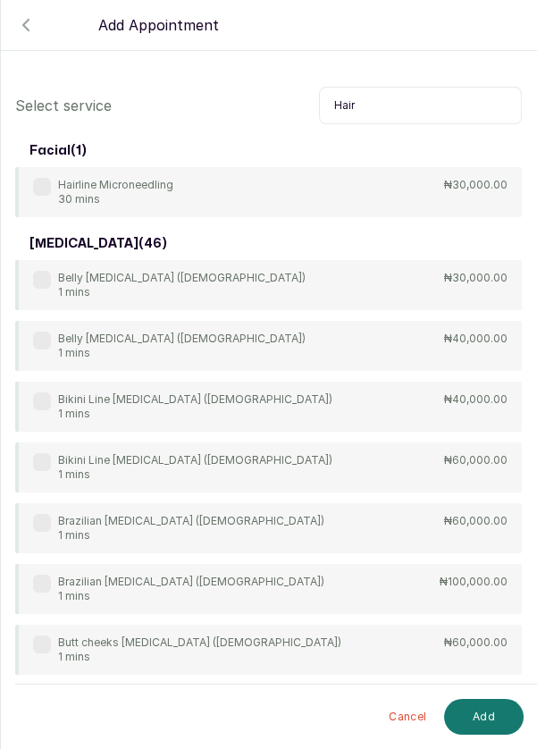
type input "Hair"
click at [43, 195] on div "Hairline Microneedling 30 mins" at bounding box center [103, 192] width 140 height 29
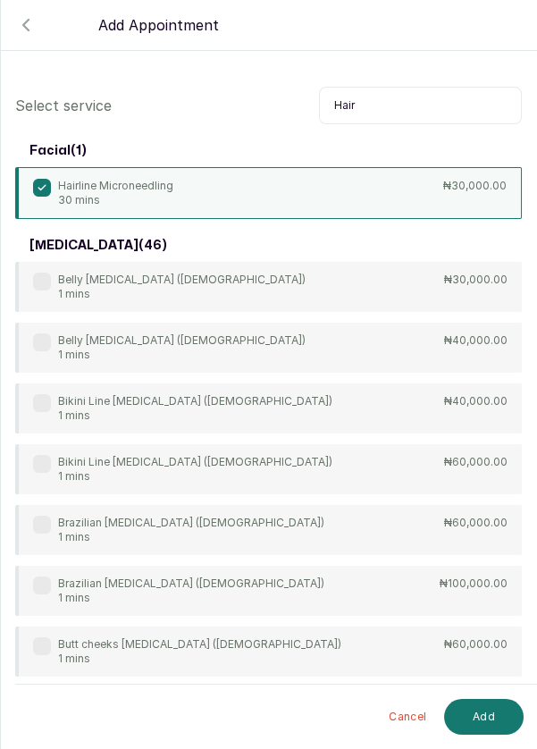
click at [488, 723] on button "Add" at bounding box center [484, 717] width 80 height 36
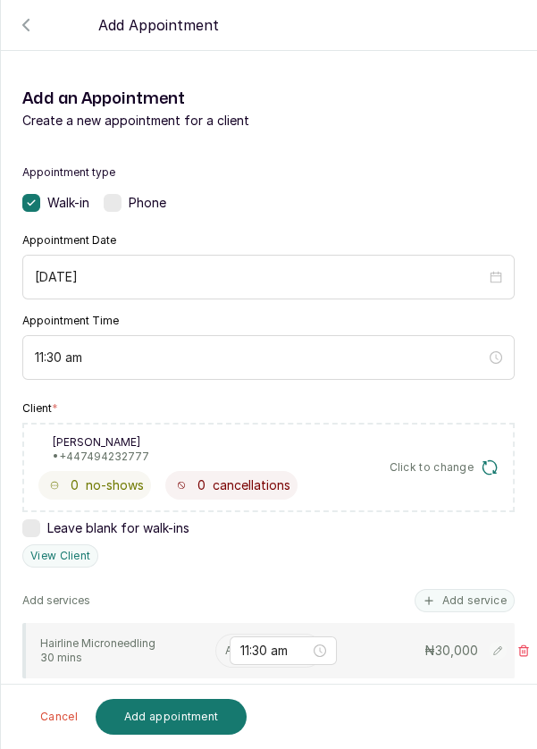
click at [225, 646] on input "text" at bounding box center [226, 650] width 3 height 13
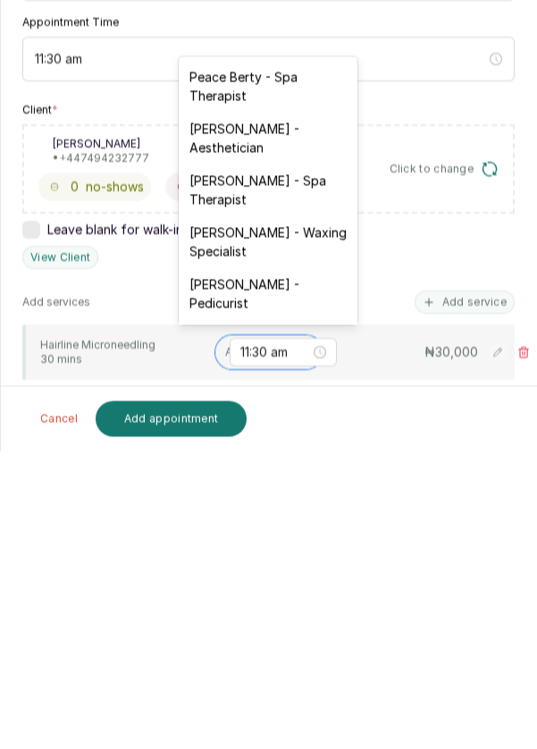
scroll to position [95, 0]
click at [280, 445] on div "[PERSON_NAME] - Aesthetician" at bounding box center [268, 436] width 179 height 52
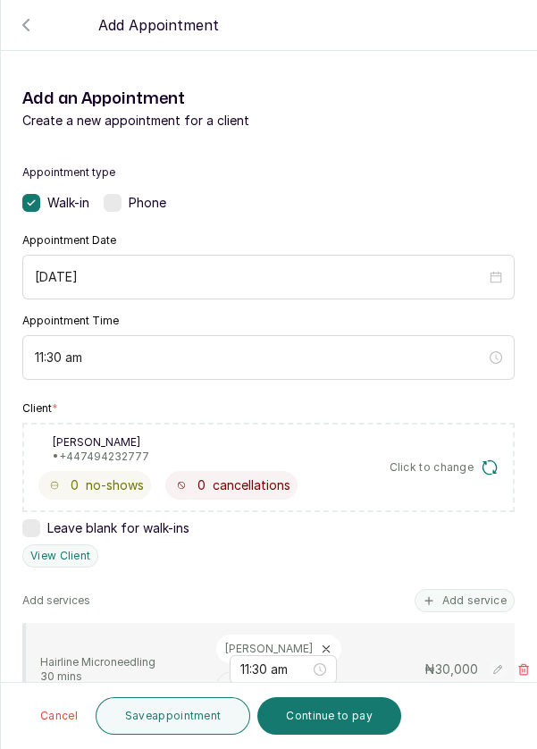
click at [164, 718] on button "Save appointment" at bounding box center [173, 716] width 155 height 38
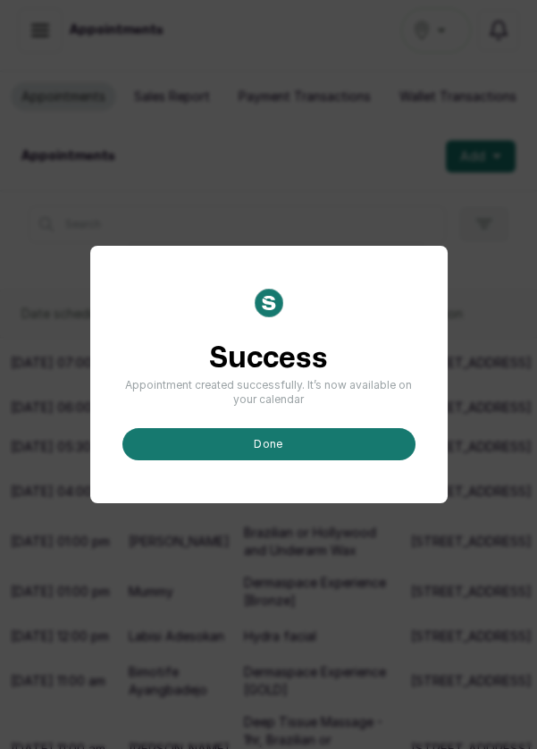
click at [290, 460] on button "done" at bounding box center [268, 444] width 293 height 32
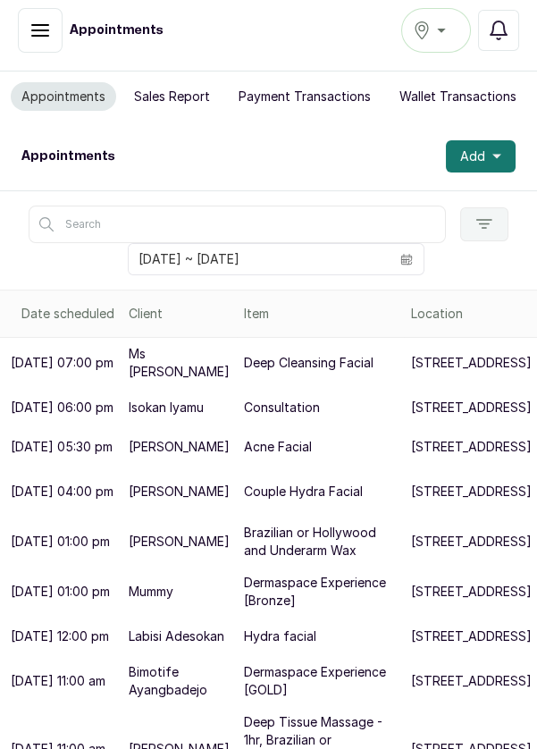
click at [474, 140] on button "Add" at bounding box center [481, 156] width 70 height 32
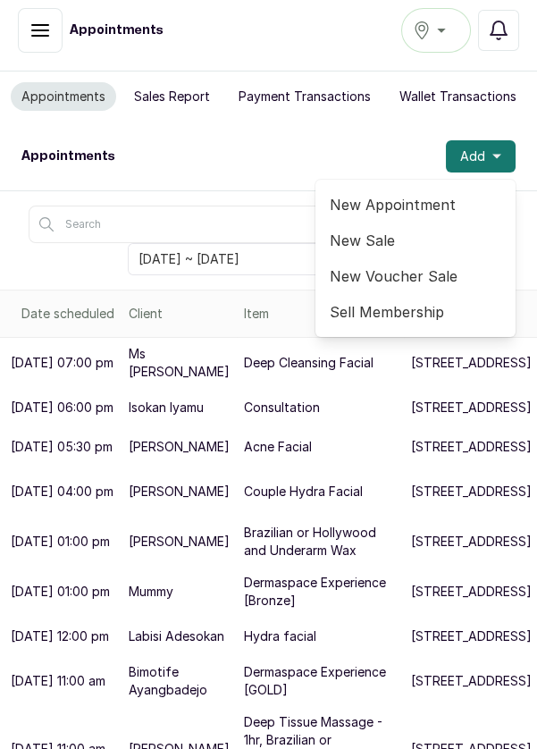
click at [432, 194] on span "New Appointment" at bounding box center [416, 204] width 172 height 21
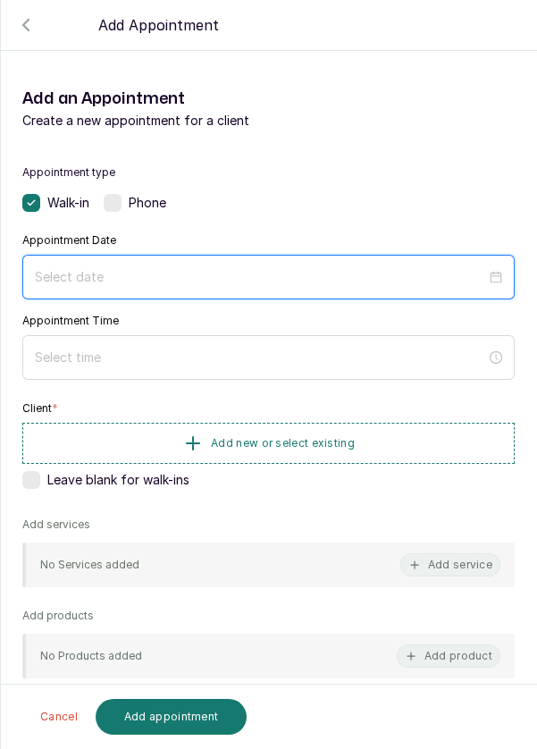
click at [399, 285] on input at bounding box center [260, 277] width 451 height 20
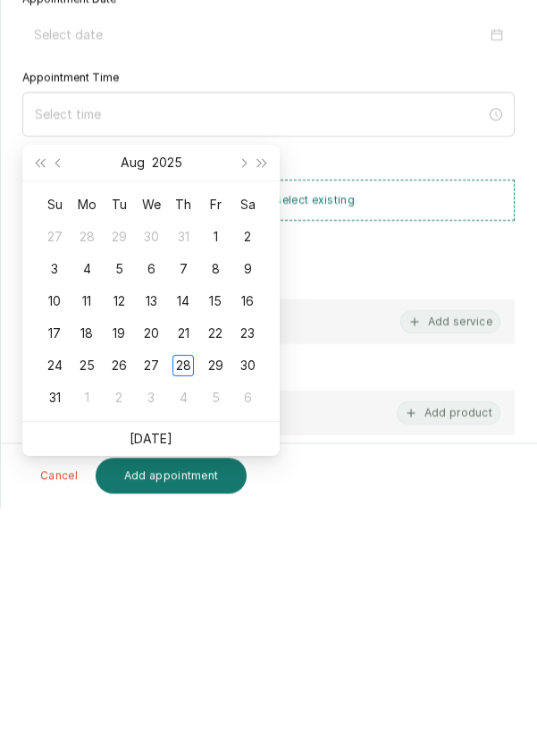
click at [222, 596] on div "29" at bounding box center [215, 606] width 21 height 21
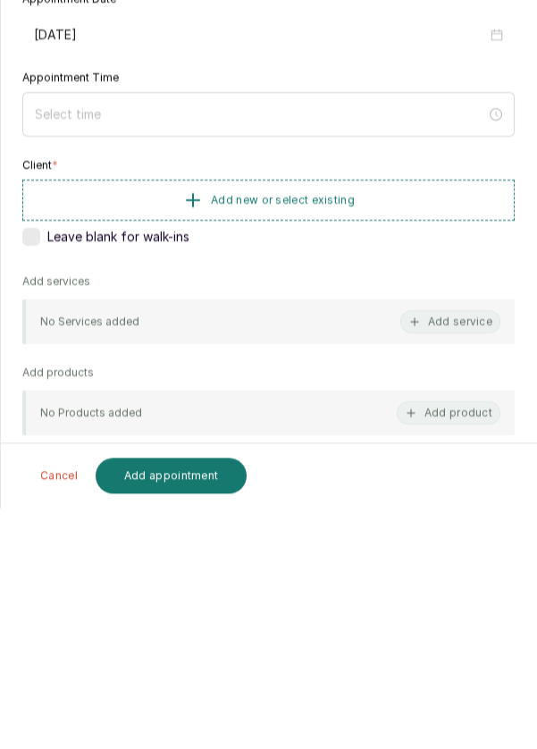
type input "[DATE]"
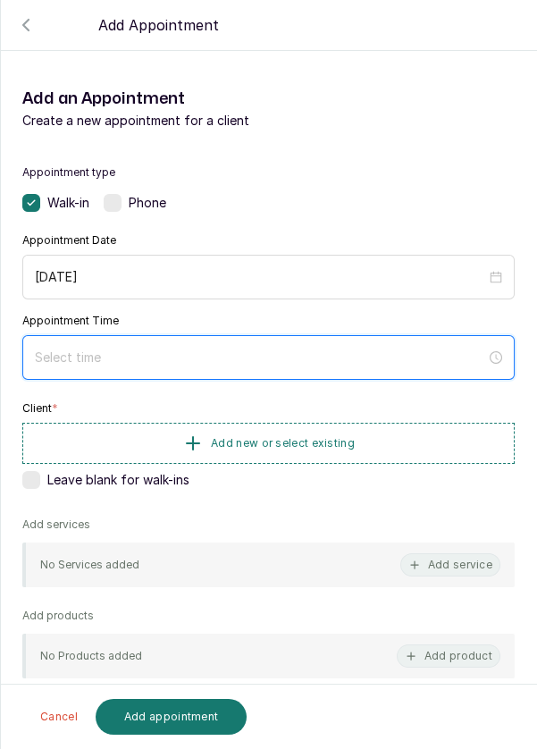
click at [376, 350] on input at bounding box center [260, 358] width 451 height 20
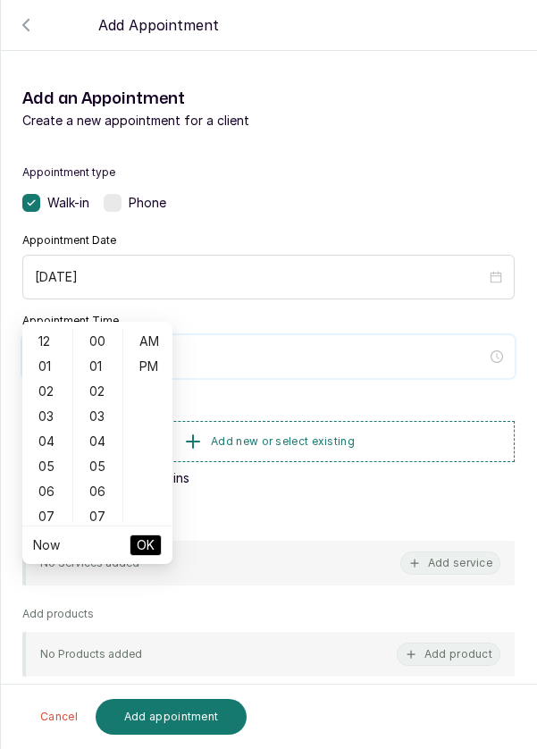
scroll to position [145, 0]
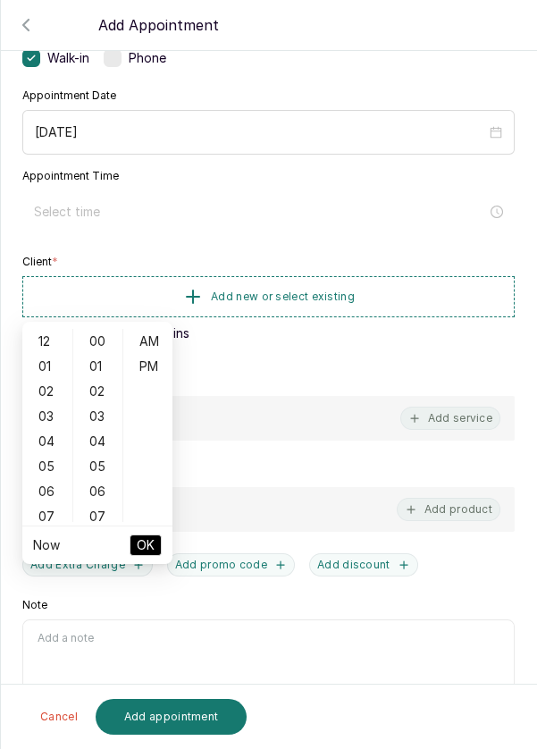
click at [42, 429] on div "04" at bounding box center [47, 441] width 43 height 25
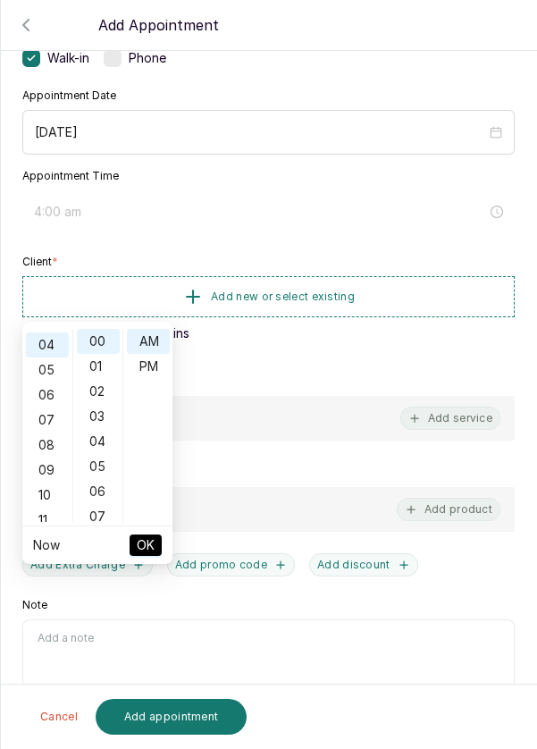
scroll to position [99, 0]
click at [153, 354] on div "PM" at bounding box center [148, 366] width 43 height 25
type input "4:00 pm"
click at [141, 528] on span "OK" at bounding box center [146, 545] width 18 height 34
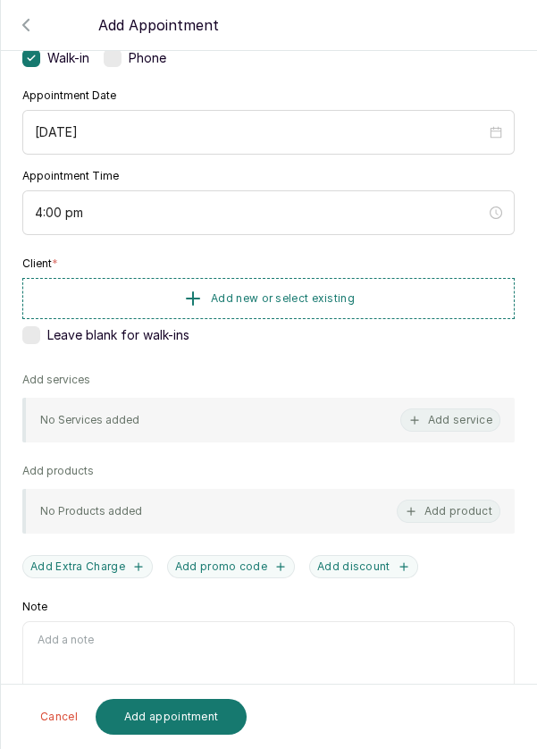
click at [390, 305] on button "Add new or select existing" at bounding box center [268, 298] width 492 height 41
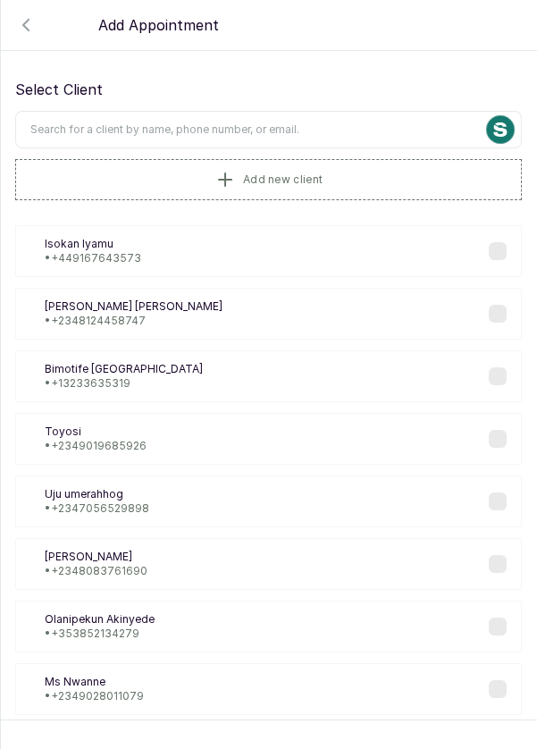
scroll to position [0, 0]
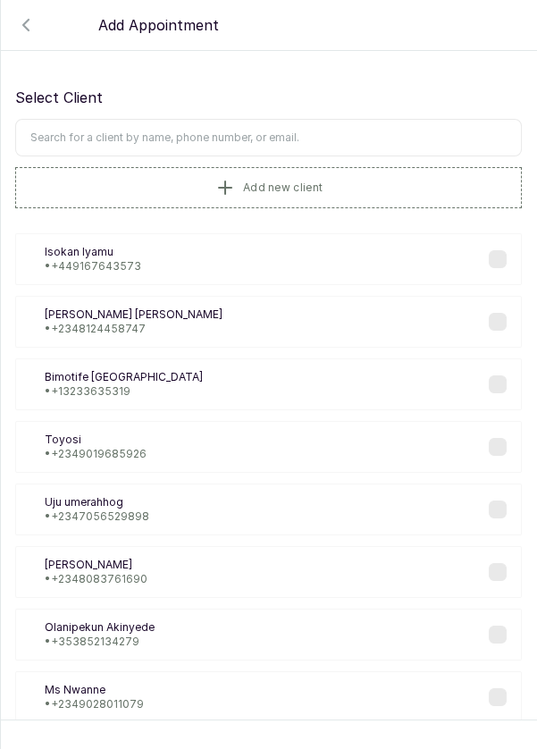
click at [380, 134] on input "text" at bounding box center [268, 138] width 507 height 38
type input "Oguru"
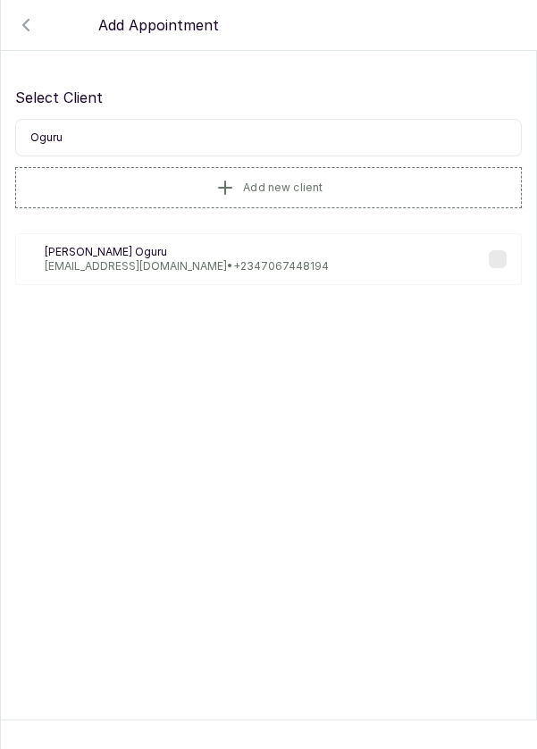
click at [496, 266] on div "AO [PERSON_NAME] [EMAIL_ADDRESS][DOMAIN_NAME] • [PHONE_NUMBER]" at bounding box center [268, 259] width 507 height 52
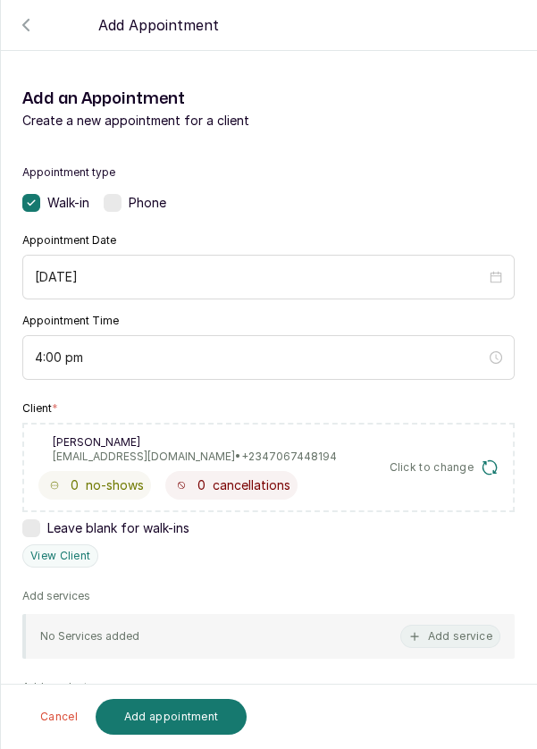
click at [438, 634] on button "Add service" at bounding box center [450, 636] width 100 height 23
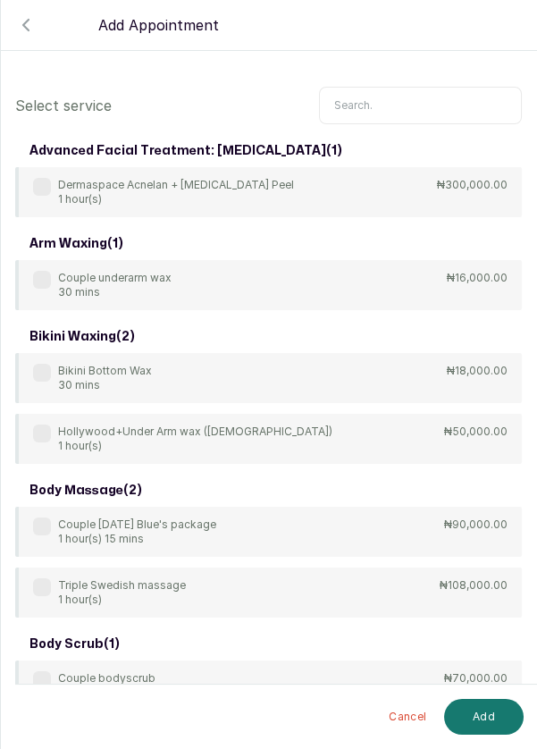
click at [439, 119] on input "text" at bounding box center [420, 106] width 203 height 38
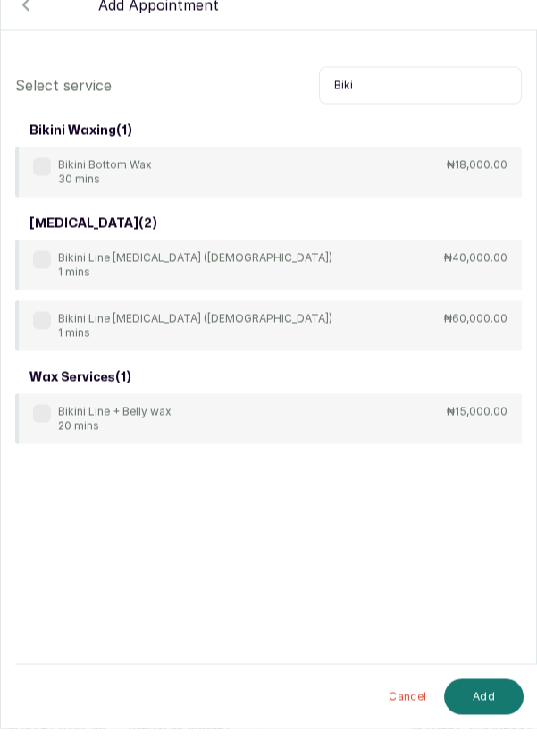
scroll to position [95, 0]
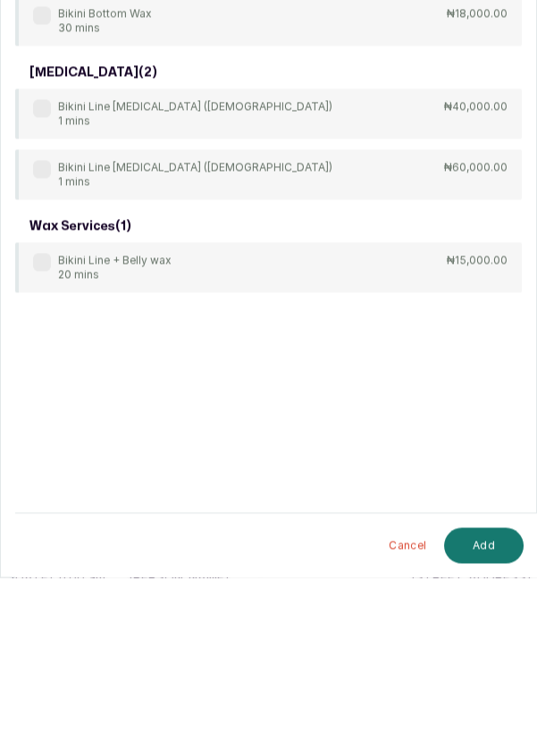
click at [55, 442] on div "Bikini Line + Belly wax 20 mins" at bounding box center [102, 438] width 138 height 29
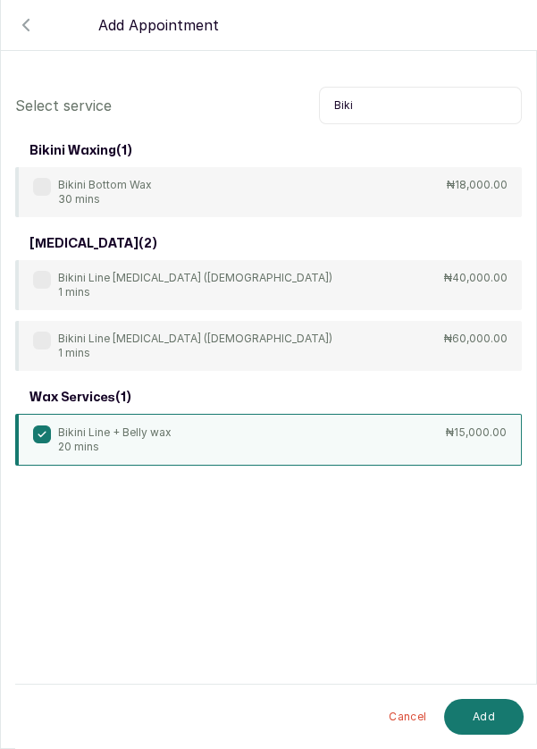
click at [26, 436] on div "Bikini Line + Belly wax 20 mins ₦15,000.00" at bounding box center [268, 440] width 507 height 52
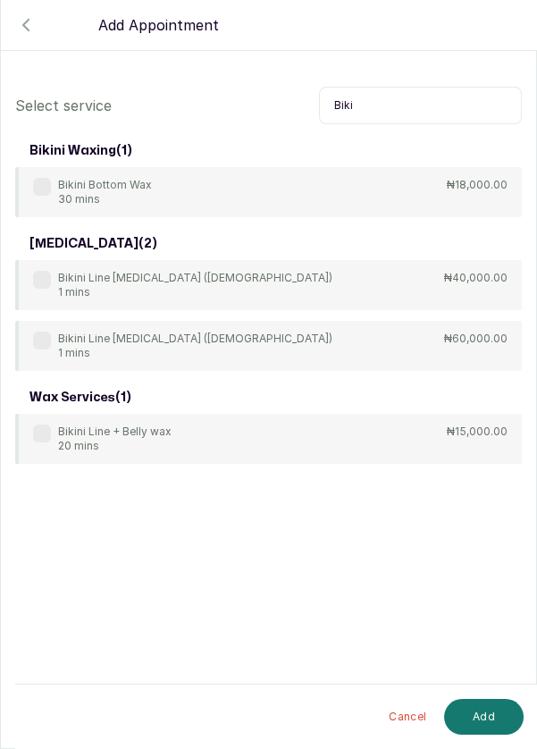
click at [39, 191] on label at bounding box center [42, 187] width 18 height 18
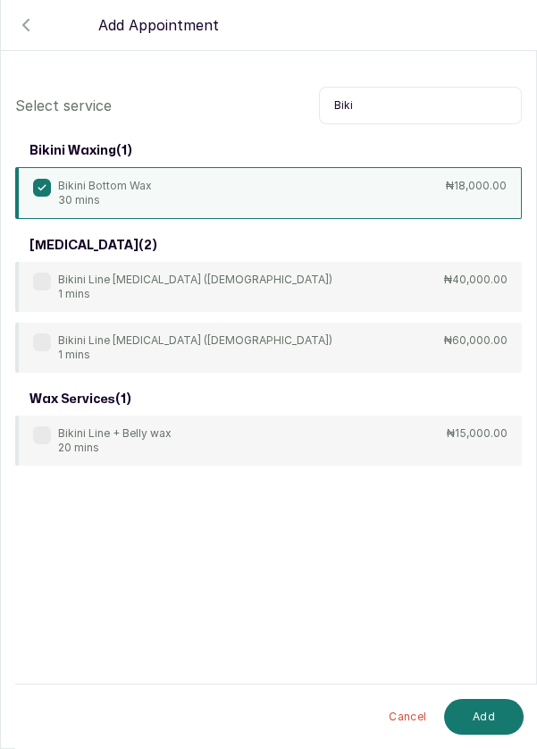
click at [458, 107] on input "Biki" at bounding box center [420, 106] width 203 height 38
type input "B"
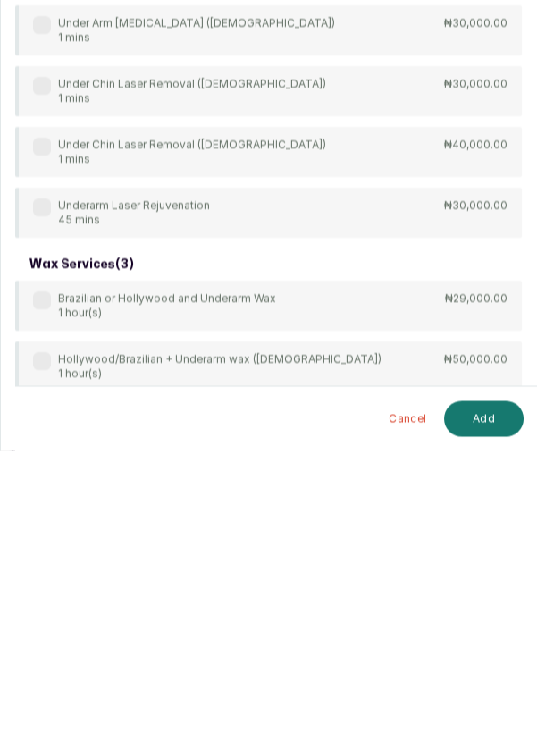
scroll to position [86, 0]
type input "Under"
click at [40, 646] on div "arm waxing ( 1 ) Couple underarm wax 30 mins ₦16,000.00 bikini waxing ( 1 ) Hol…" at bounding box center [268, 250] width 507 height 1001
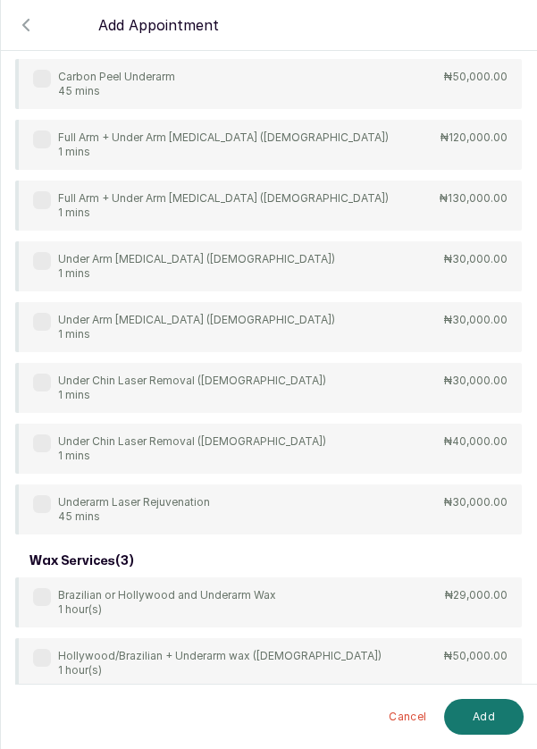
scroll to position [0, 0]
click at [27, 725] on div "Under Arm Wax 15 mins ₦8,000.00" at bounding box center [268, 724] width 507 height 50
click at [469, 734] on button "Add" at bounding box center [484, 717] width 80 height 36
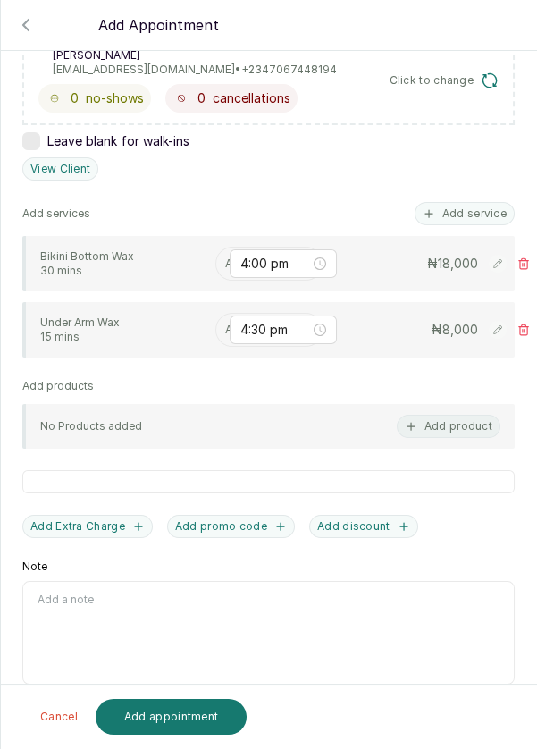
scroll to position [347, 0]
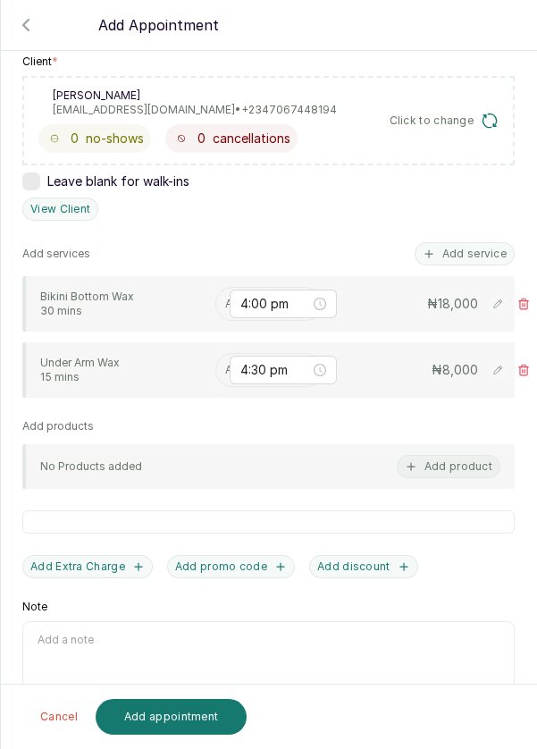
click at [225, 299] on input "text" at bounding box center [226, 304] width 3 height 13
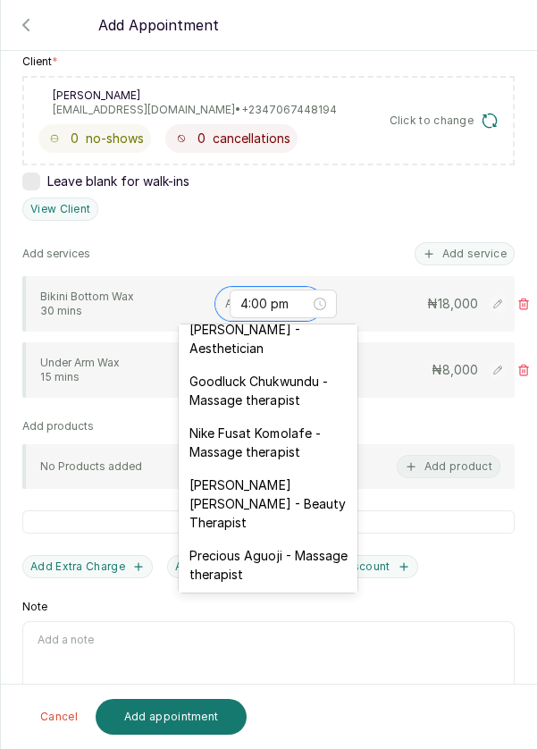
scroll to position [583, 0]
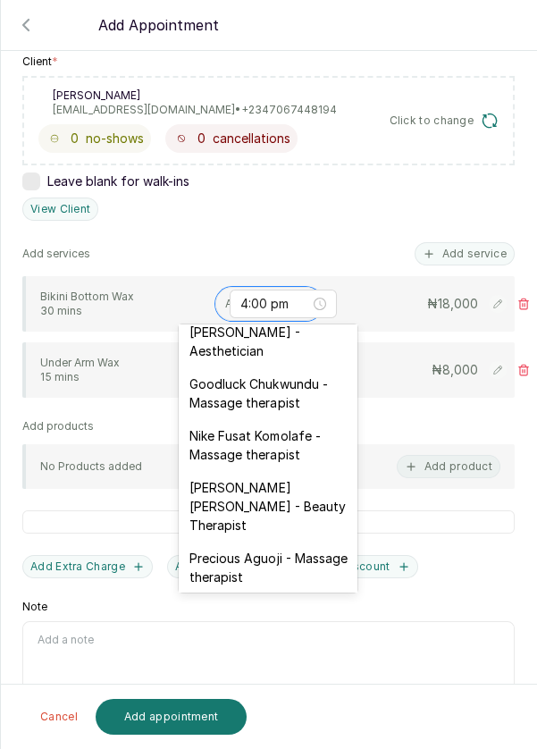
click at [278, 373] on div "Goodluck Chukwundu - Massage therapist" at bounding box center [268, 393] width 179 height 52
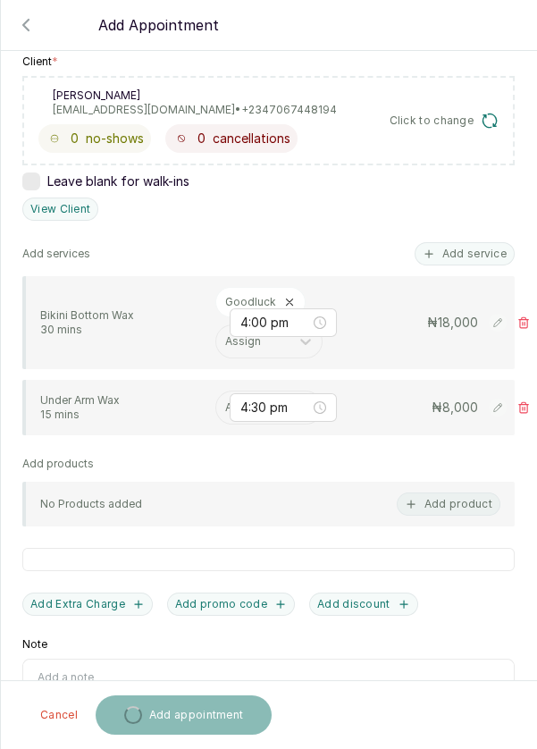
click at [225, 404] on input "text" at bounding box center [226, 407] width 3 height 13
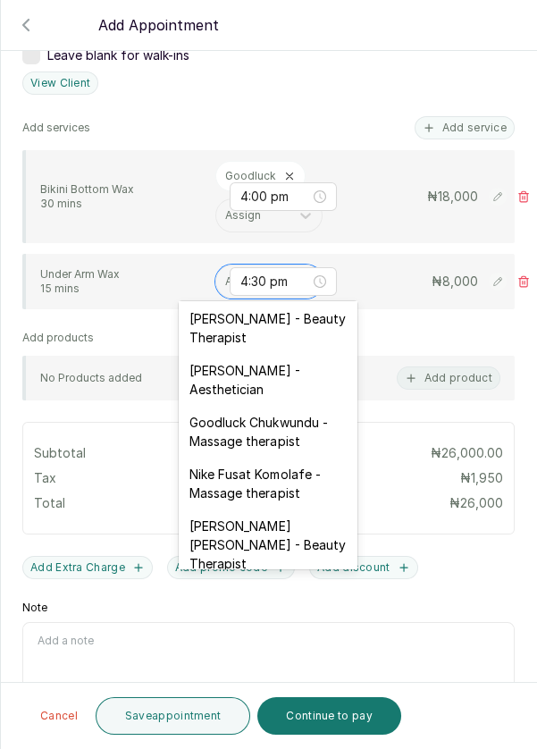
scroll to position [0, 0]
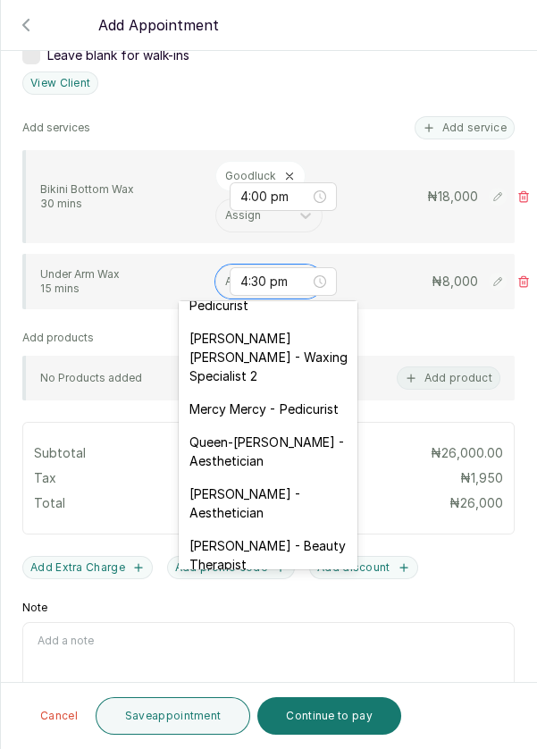
click at [291, 581] on div "[PERSON_NAME] - Aesthetician" at bounding box center [268, 607] width 179 height 52
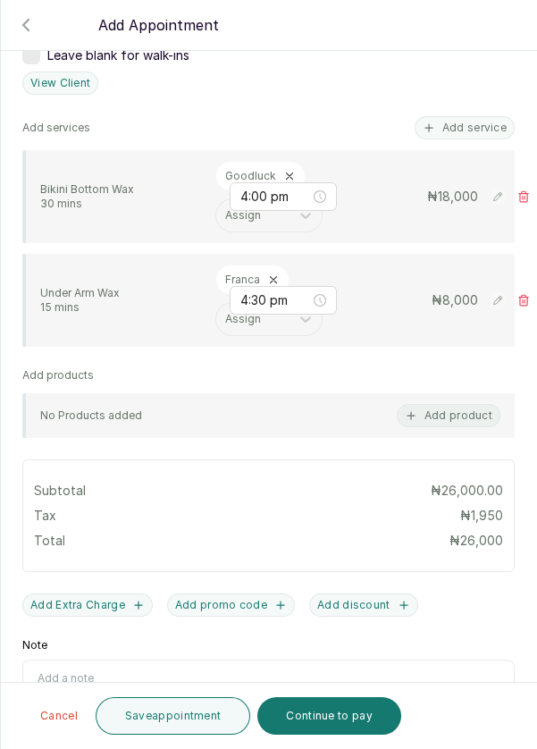
click at [274, 273] on icon at bounding box center [273, 279] width 13 height 13
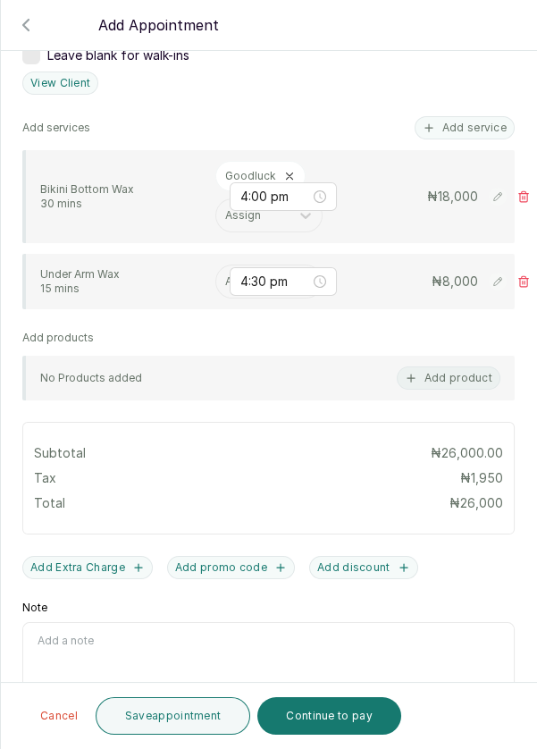
click at [225, 280] on input "text" at bounding box center [226, 281] width 3 height 13
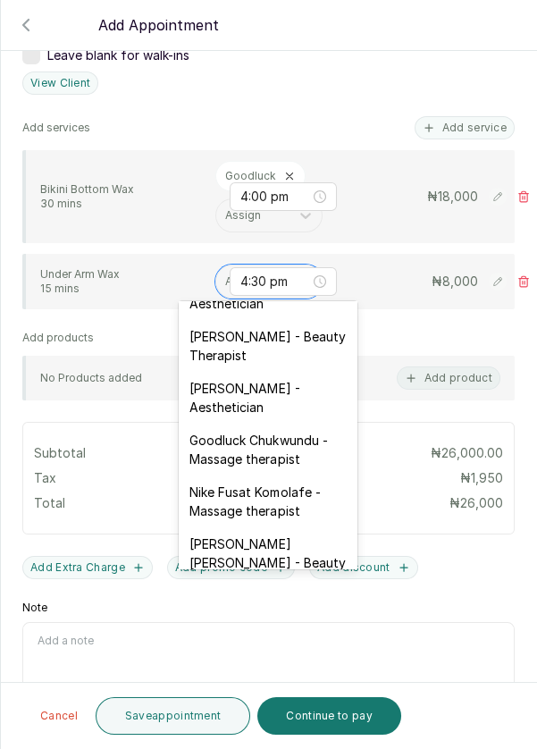
scroll to position [518, 0]
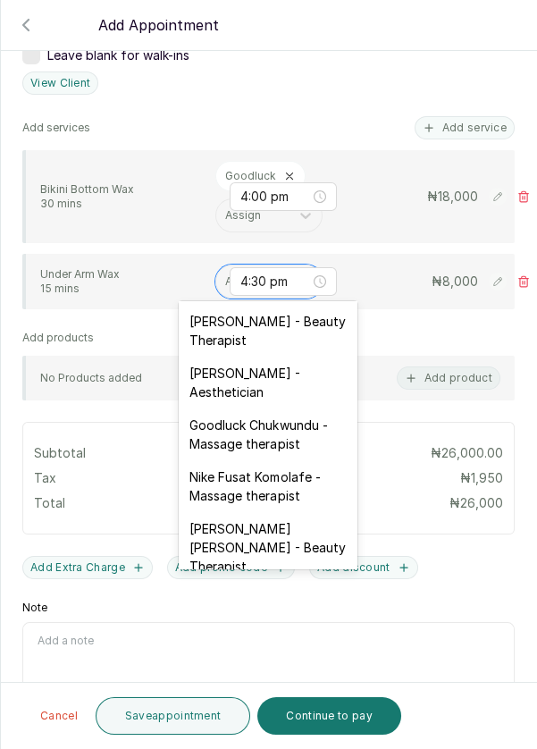
click at [273, 419] on div "Goodluck Chukwundu - Massage therapist" at bounding box center [268, 434] width 179 height 52
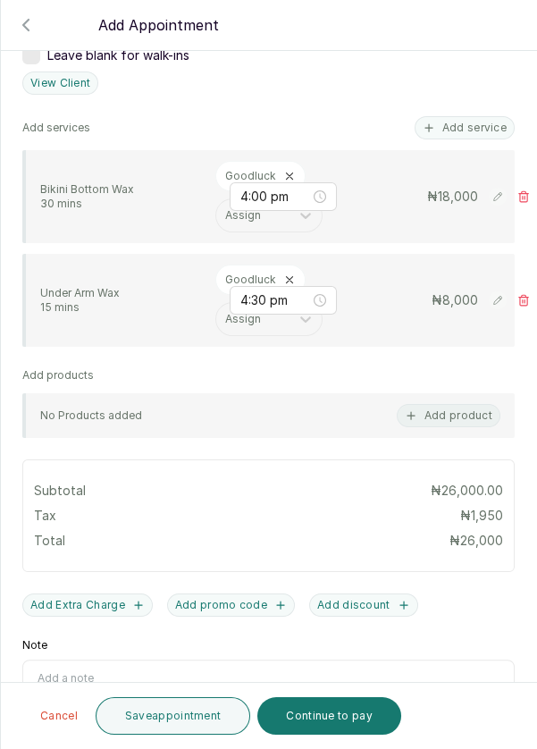
click at [146, 727] on button "Save appointment" at bounding box center [173, 716] width 155 height 38
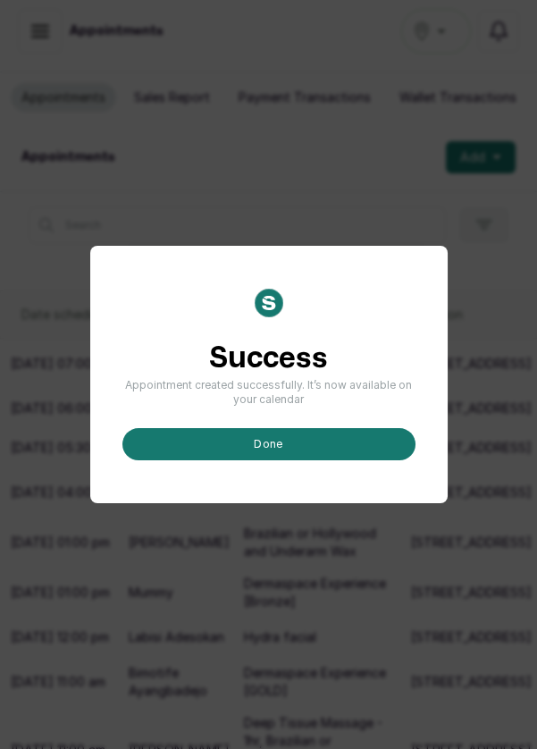
click at [299, 460] on button "done" at bounding box center [268, 444] width 293 height 32
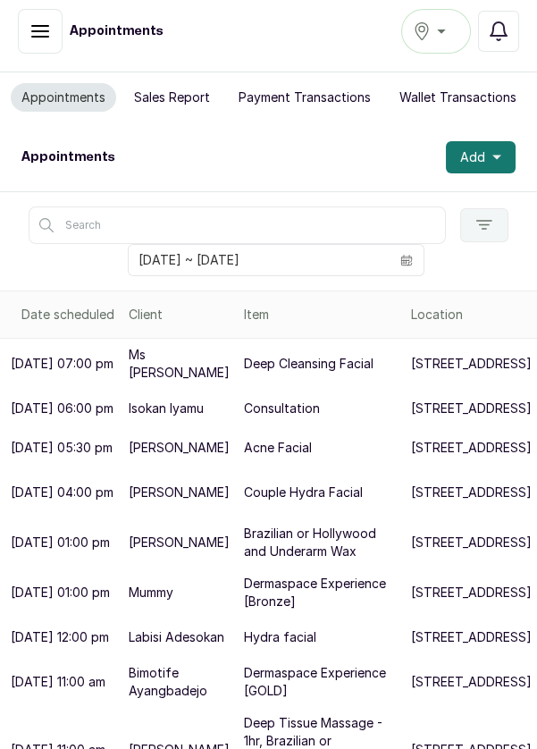
click at [493, 164] on button "Add" at bounding box center [481, 157] width 70 height 32
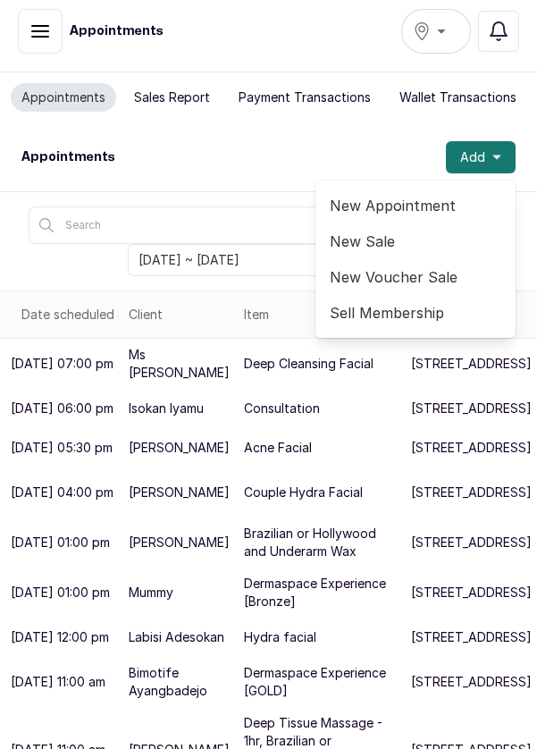
click at [431, 208] on span "New Appointment" at bounding box center [416, 205] width 172 height 21
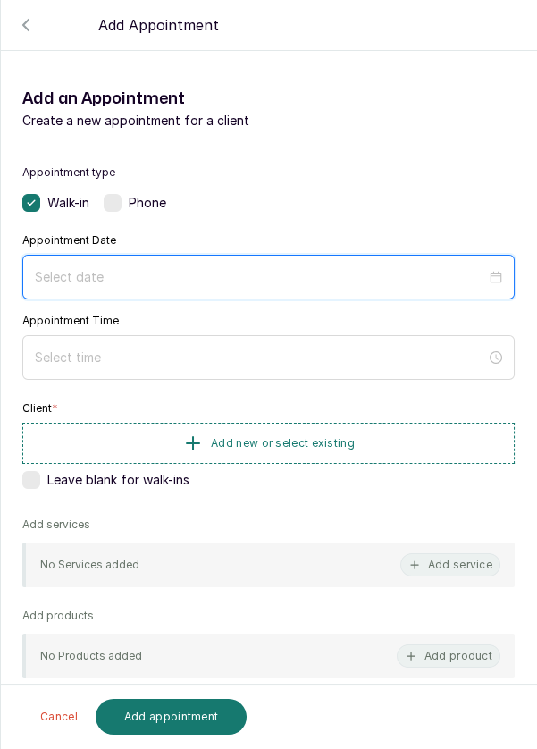
click at [393, 272] on input at bounding box center [260, 277] width 451 height 20
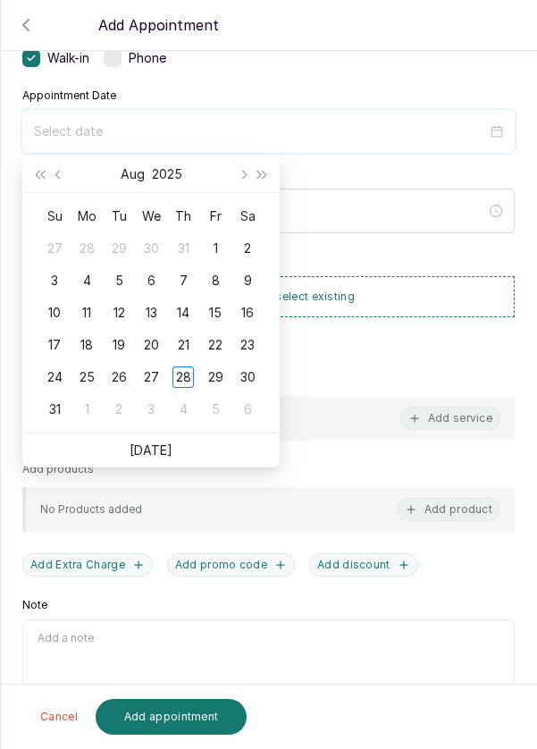
scroll to position [144, 0]
click at [210, 378] on div "29" at bounding box center [215, 377] width 21 height 21
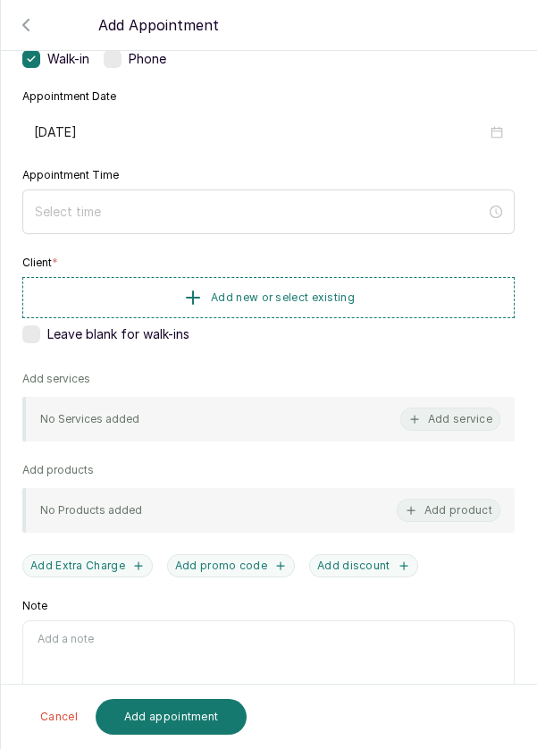
type input "[DATE]"
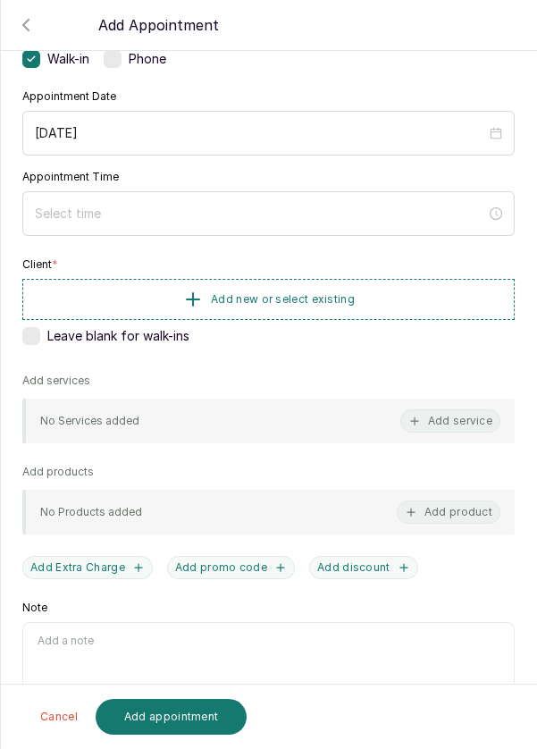
click at [361, 231] on div at bounding box center [268, 213] width 492 height 45
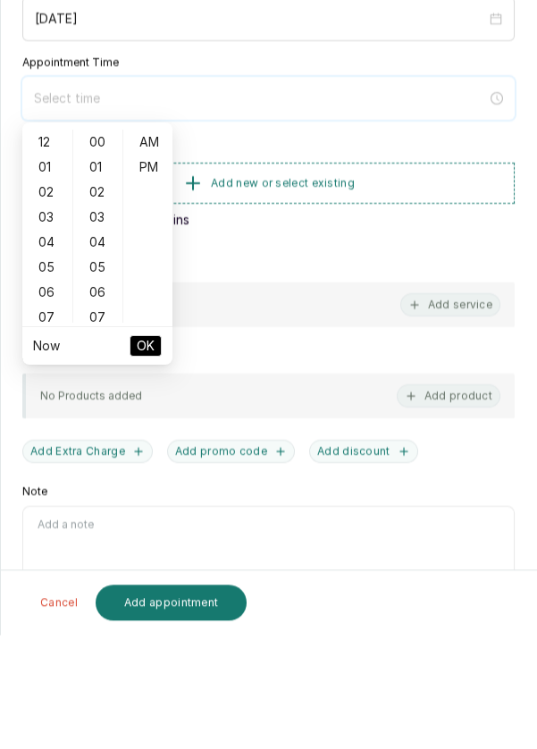
scroll to position [9, 0]
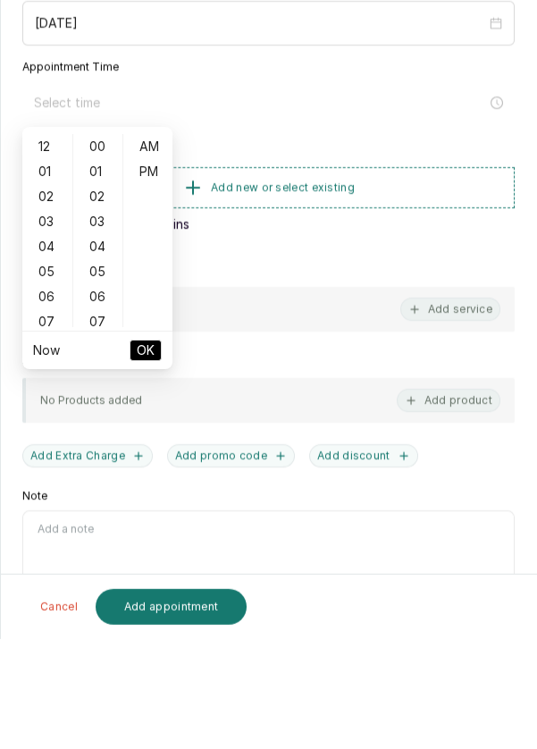
click at [51, 384] on div "05" at bounding box center [47, 381] width 43 height 25
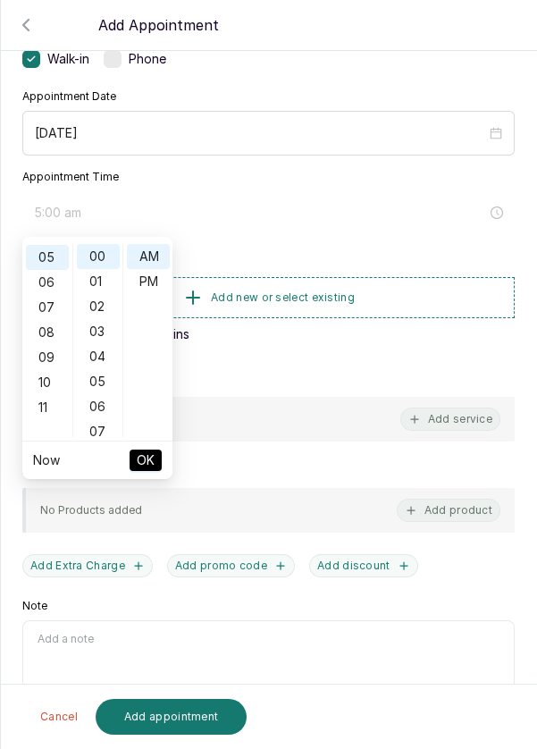
scroll to position [124, 0]
click at [151, 290] on div "PM" at bounding box center [148, 281] width 43 height 25
type input "5:00 pm"
click at [149, 466] on span "OK" at bounding box center [146, 460] width 18 height 34
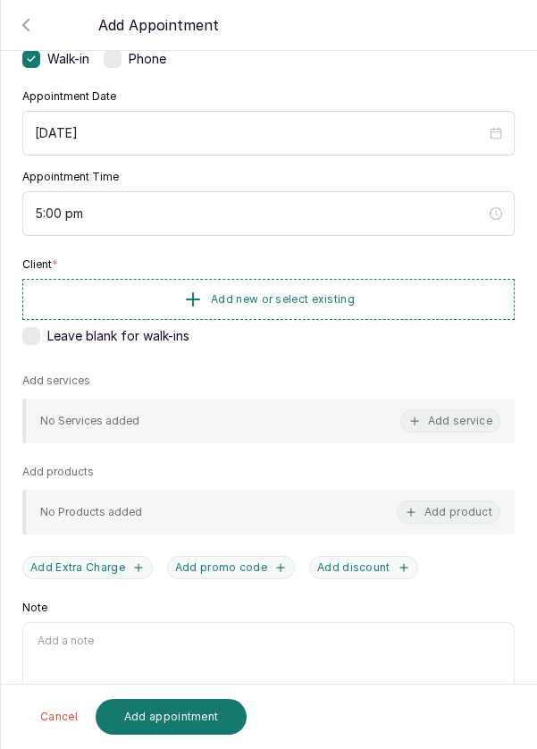
click at [373, 302] on button "Add new or select existing" at bounding box center [268, 299] width 492 height 41
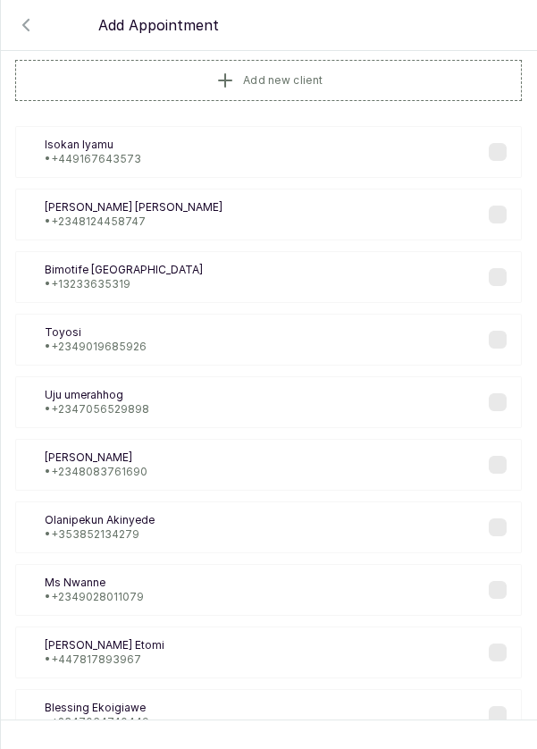
scroll to position [0, 0]
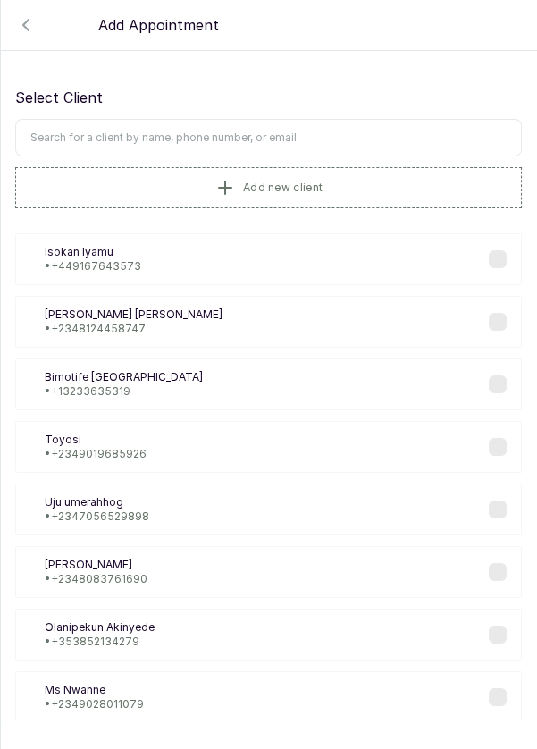
click at [399, 131] on input "text" at bounding box center [268, 138] width 507 height 38
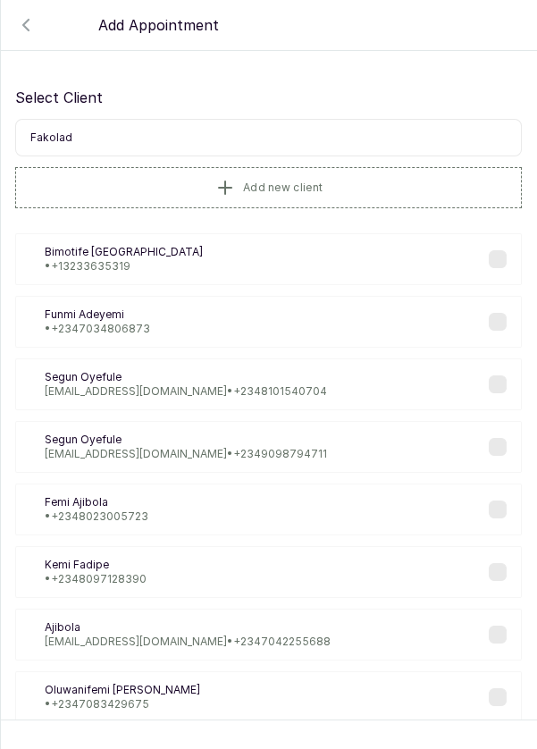
type input "[PERSON_NAME]"
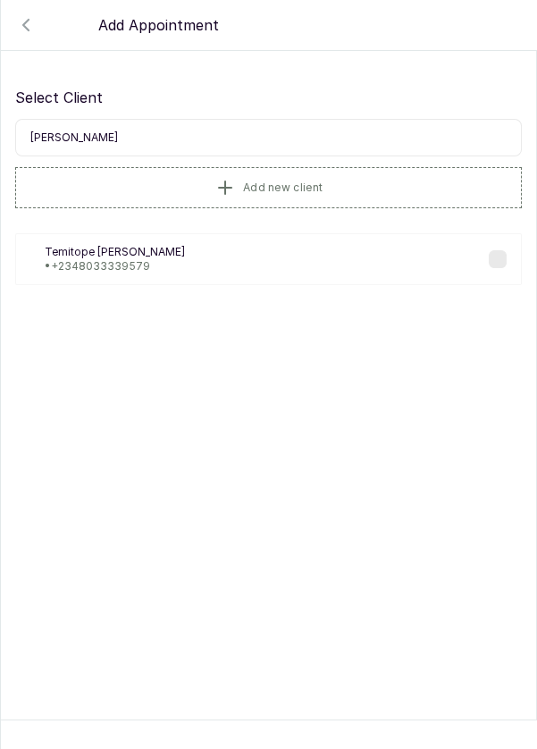
click at [501, 259] on label at bounding box center [498, 259] width 18 height 18
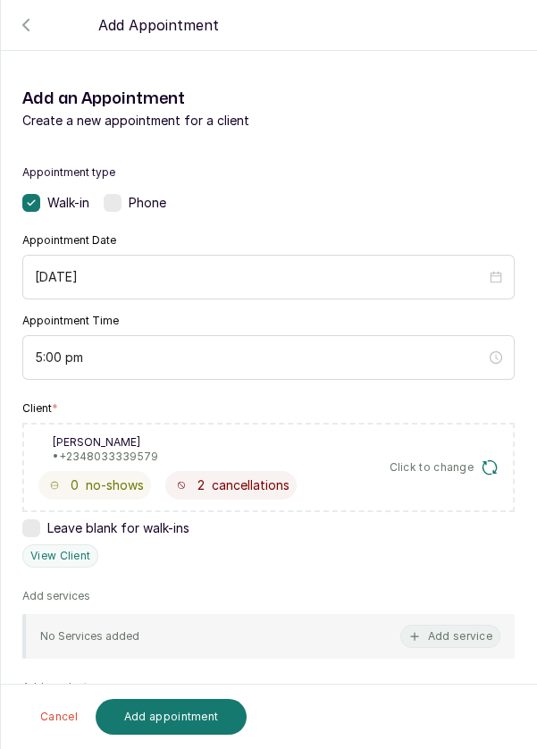
click at [431, 634] on button "Add service" at bounding box center [450, 636] width 100 height 23
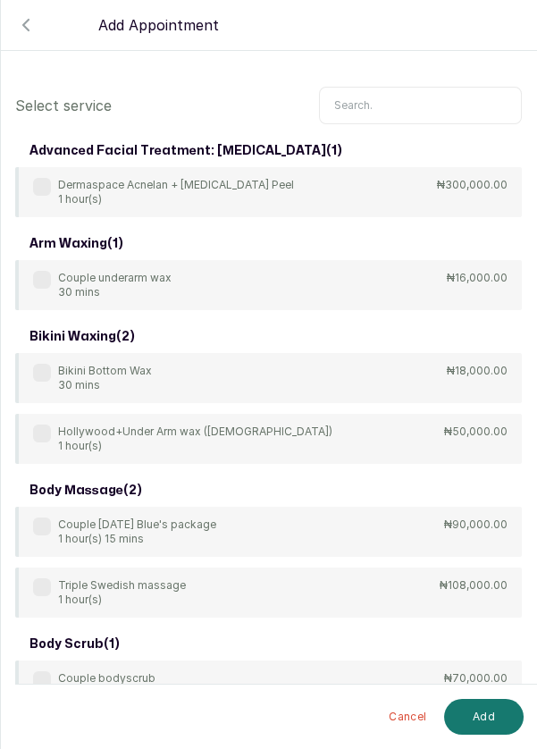
click at [413, 99] on input "text" at bounding box center [420, 106] width 203 height 38
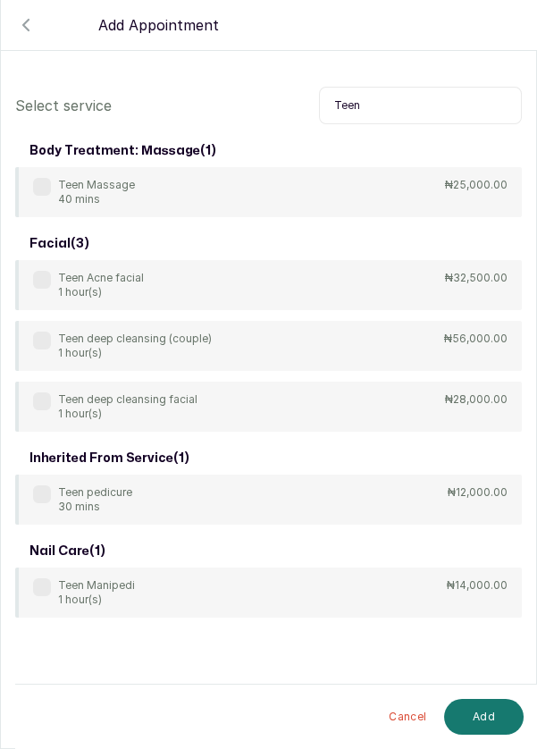
type input "Teen"
click at [33, 291] on div "Teen Acne facial 1 hour(s)" at bounding box center [88, 285] width 111 height 29
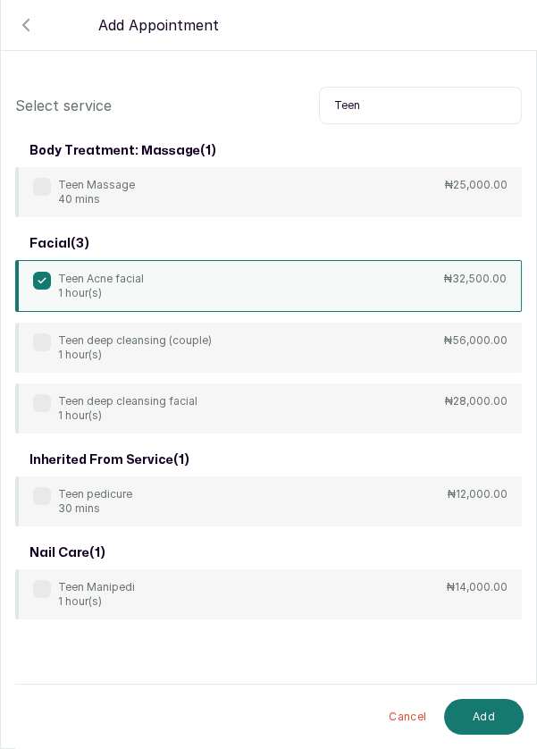
click at [493, 713] on button "Add" at bounding box center [484, 717] width 80 height 36
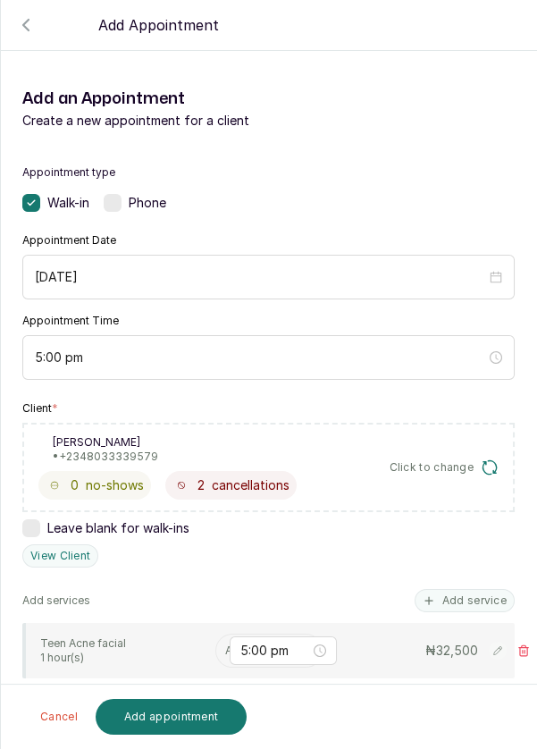
click at [225, 646] on input "text" at bounding box center [226, 650] width 3 height 13
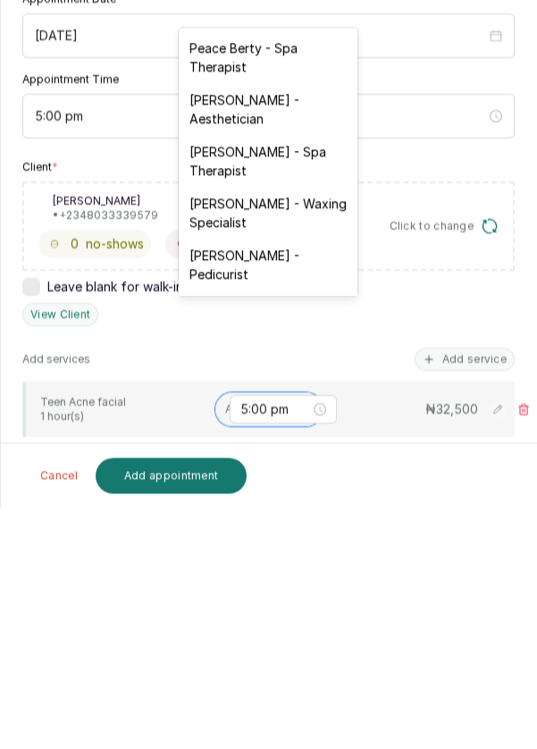
scroll to position [86, 0]
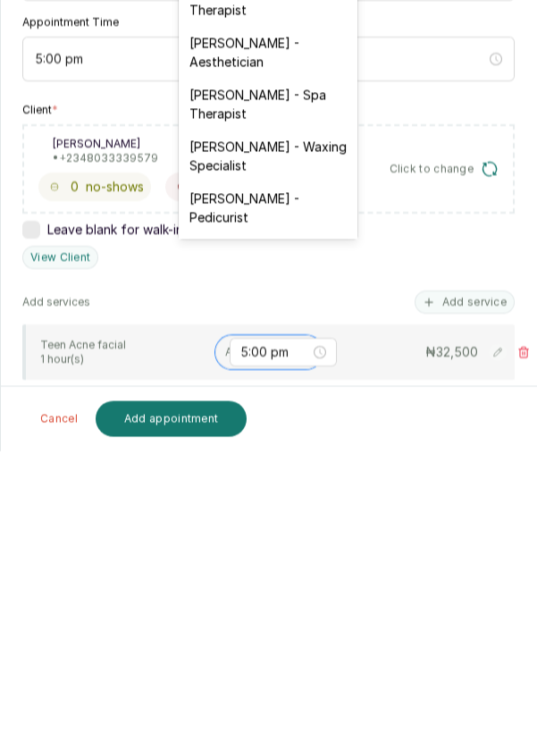
click at [310, 353] on div "[PERSON_NAME] - Aesthetician" at bounding box center [268, 350] width 179 height 52
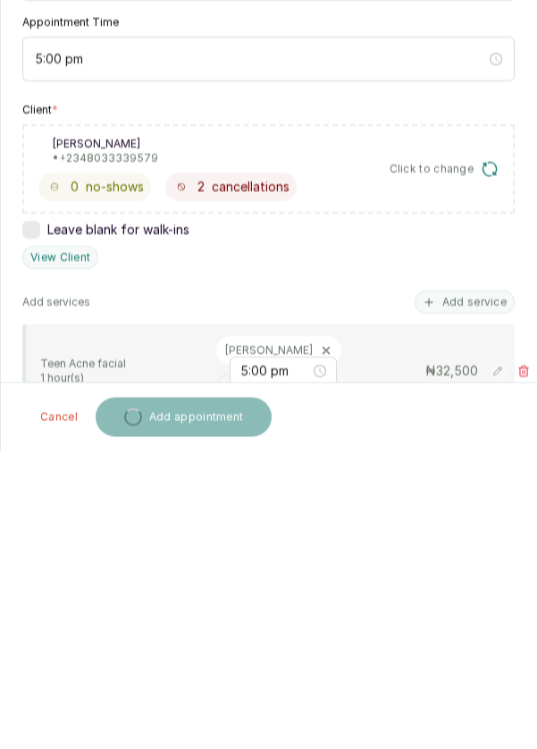
scroll to position [9, 0]
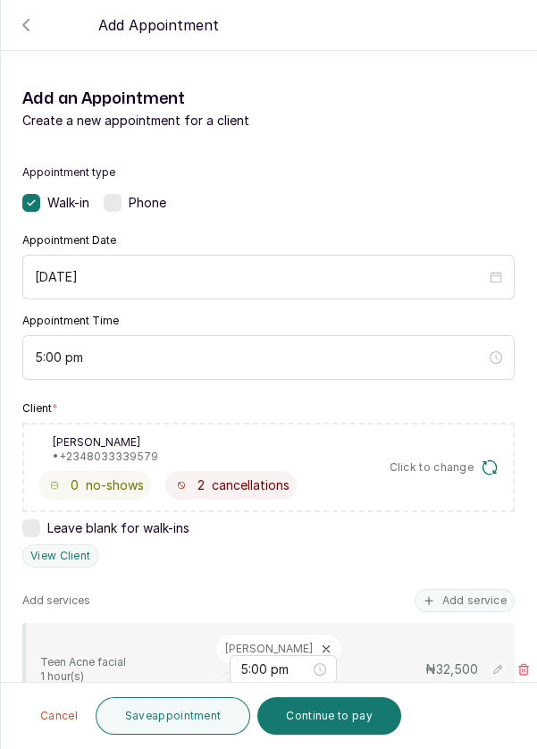
click at [162, 718] on button "Save appointment" at bounding box center [173, 716] width 155 height 38
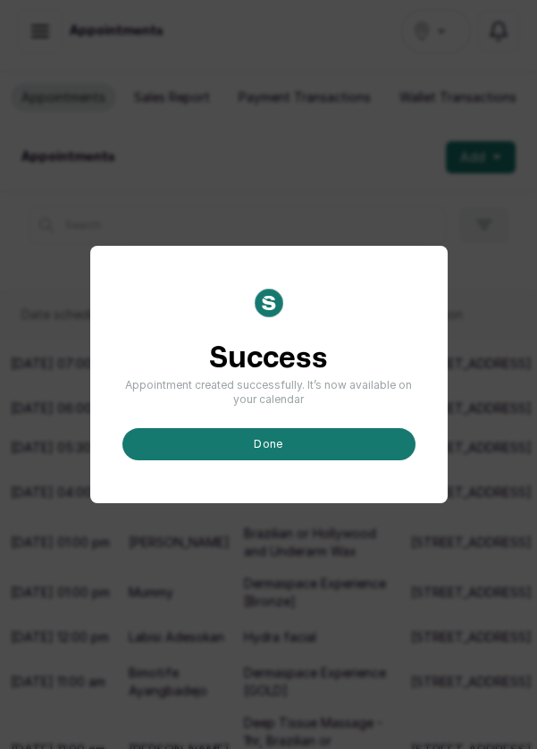
click at [345, 460] on button "done" at bounding box center [268, 444] width 293 height 32
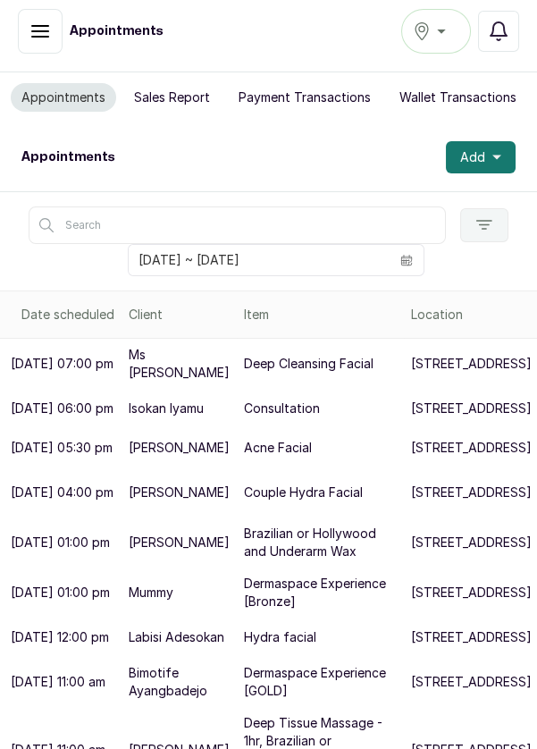
click at [474, 158] on span "Add" at bounding box center [472, 157] width 25 height 18
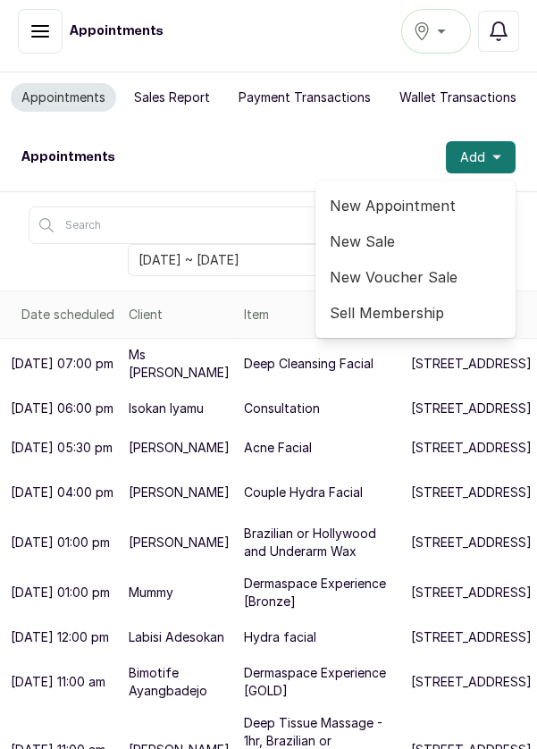
click at [425, 208] on span "New Appointment" at bounding box center [416, 205] width 172 height 21
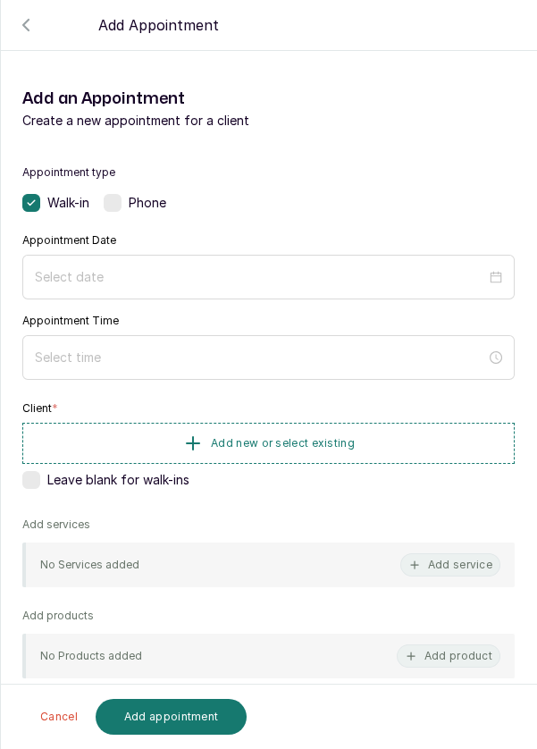
click at [356, 294] on div at bounding box center [268, 277] width 492 height 45
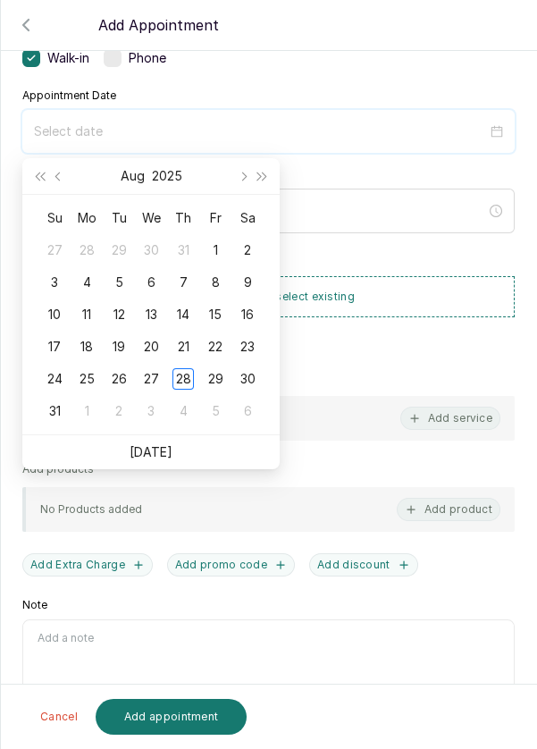
scroll to position [141, 0]
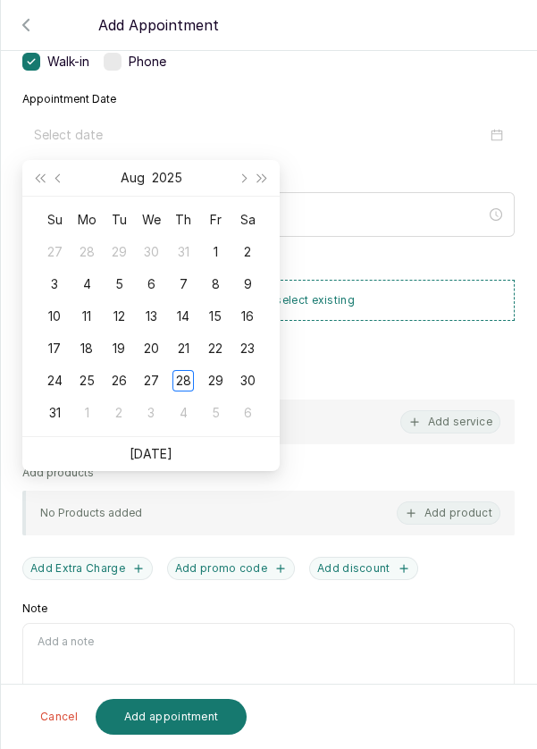
click at [215, 391] on td "29" at bounding box center [215, 381] width 32 height 32
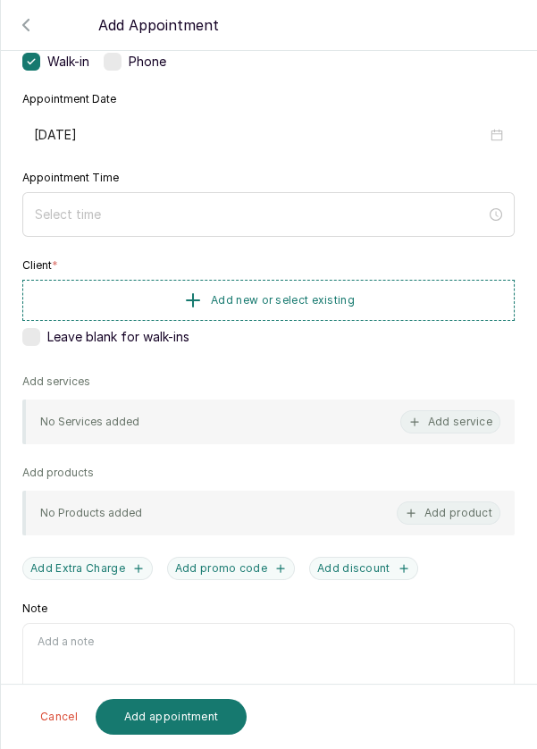
type input "[DATE]"
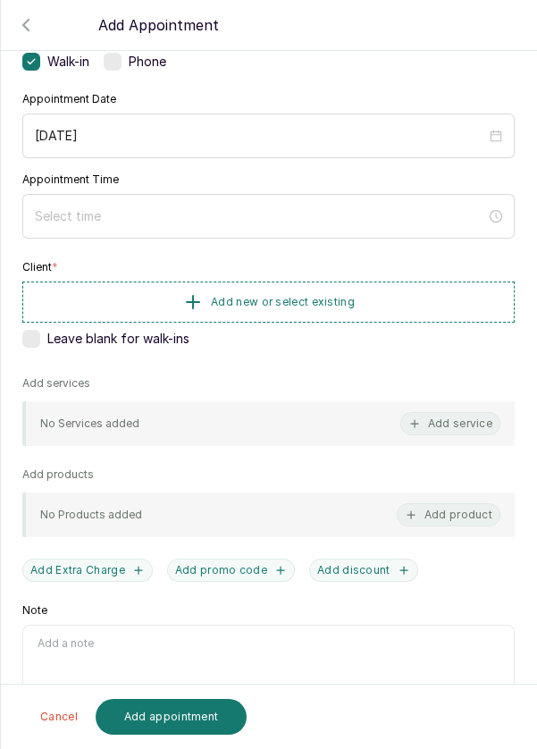
click at [403, 234] on div at bounding box center [268, 216] width 492 height 45
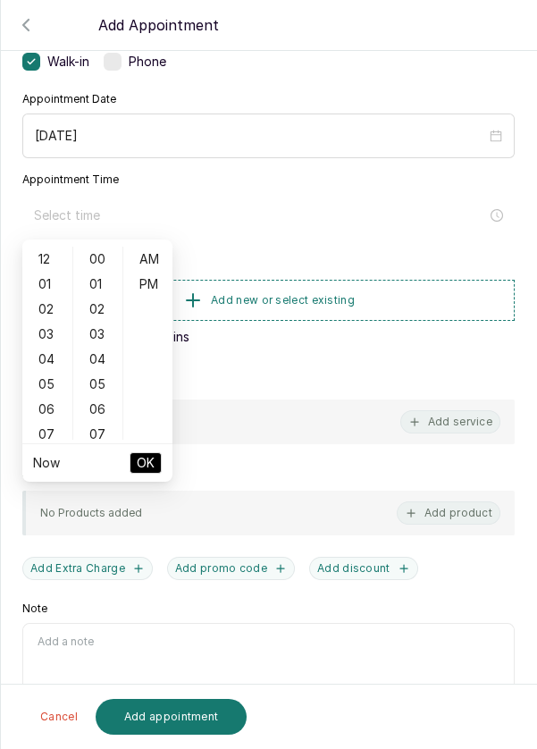
click at [49, 377] on div "05" at bounding box center [47, 384] width 43 height 25
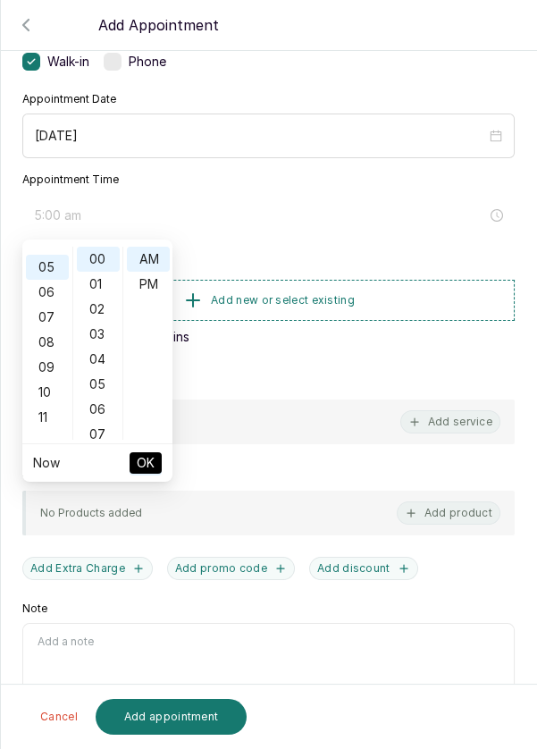
scroll to position [124, 0]
click at [149, 294] on div "PM" at bounding box center [148, 284] width 43 height 25
type input "5:00 pm"
click at [147, 472] on span "OK" at bounding box center [146, 463] width 18 height 34
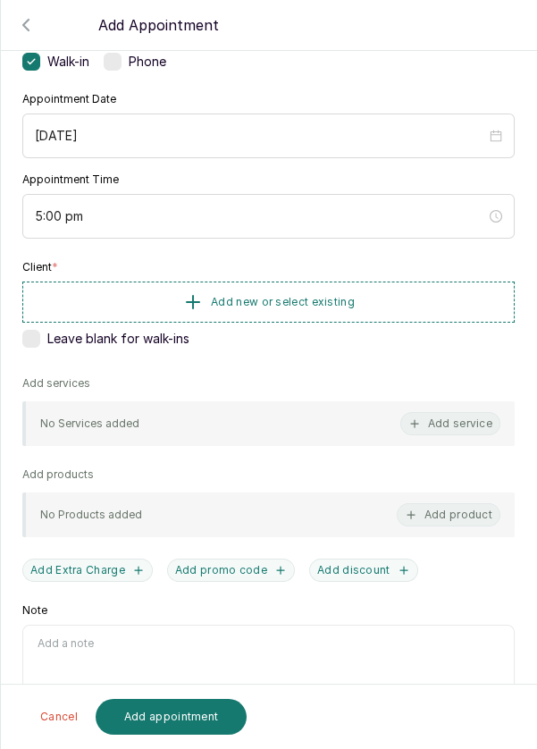
click at [414, 297] on button "Add new or select existing" at bounding box center [268, 301] width 492 height 41
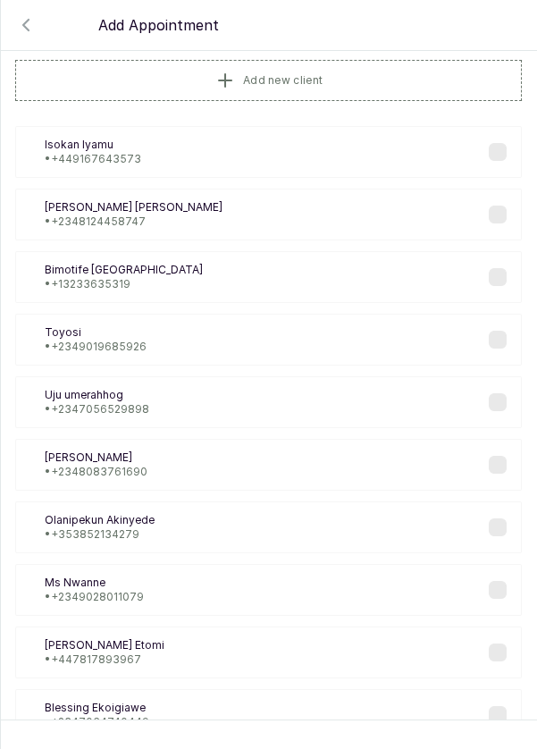
scroll to position [0, 0]
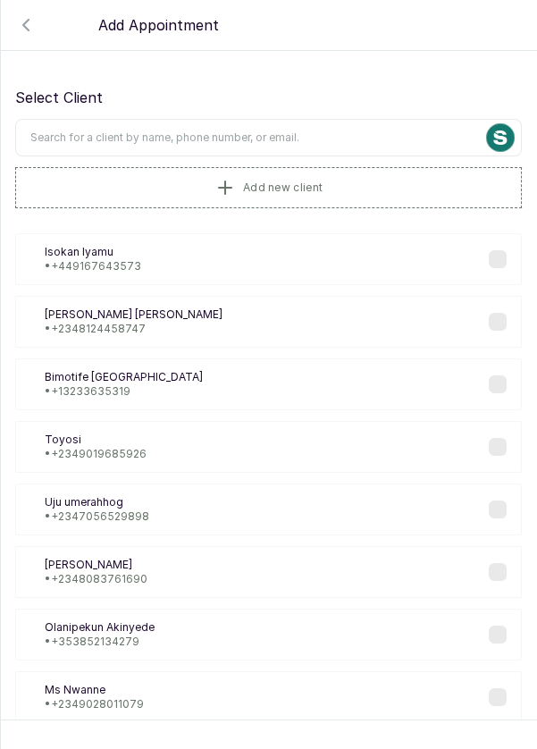
click at [417, 122] on input "text" at bounding box center [268, 138] width 507 height 38
type input "[PERSON_NAME]"
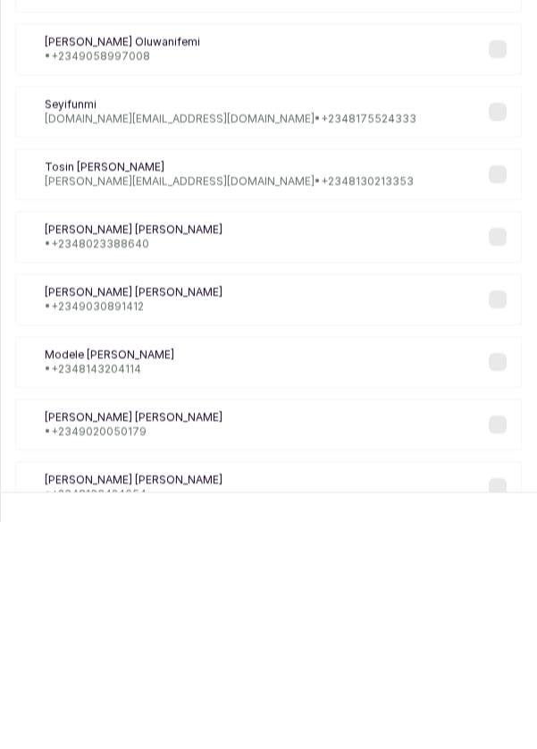
scroll to position [9, 0]
click at [499, 535] on div "[PERSON_NAME] • [PHONE_NUMBER]" at bounding box center [268, 527] width 507 height 52
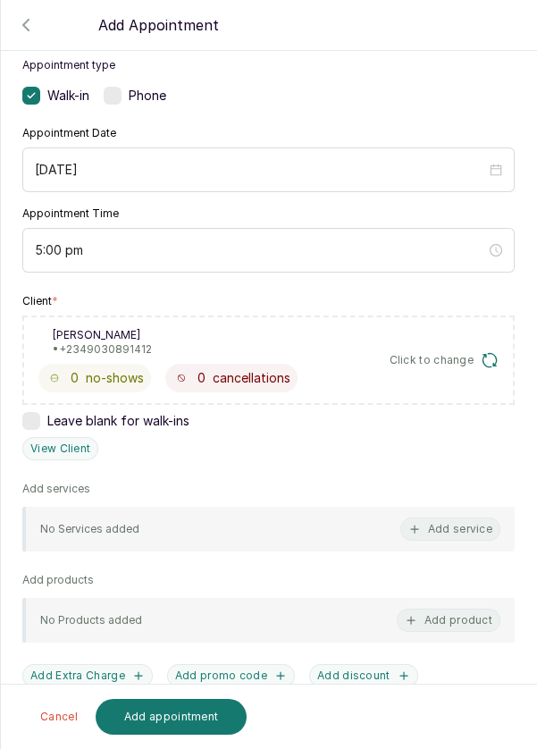
click at [463, 531] on button "Add service" at bounding box center [450, 528] width 100 height 23
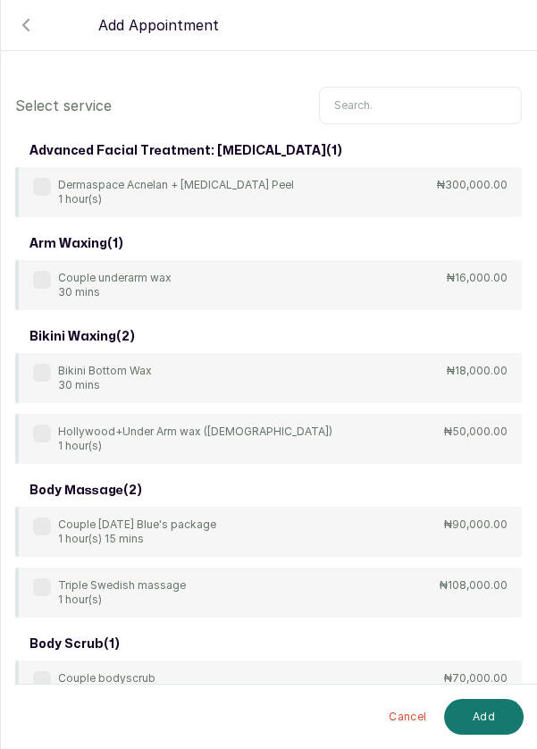
scroll to position [0, 0]
click at [433, 105] on input "text" at bounding box center [420, 106] width 203 height 38
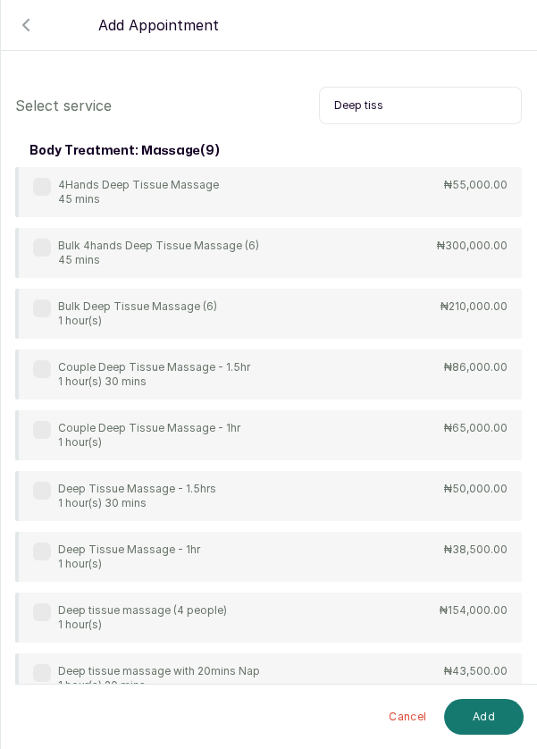
scroll to position [46, 0]
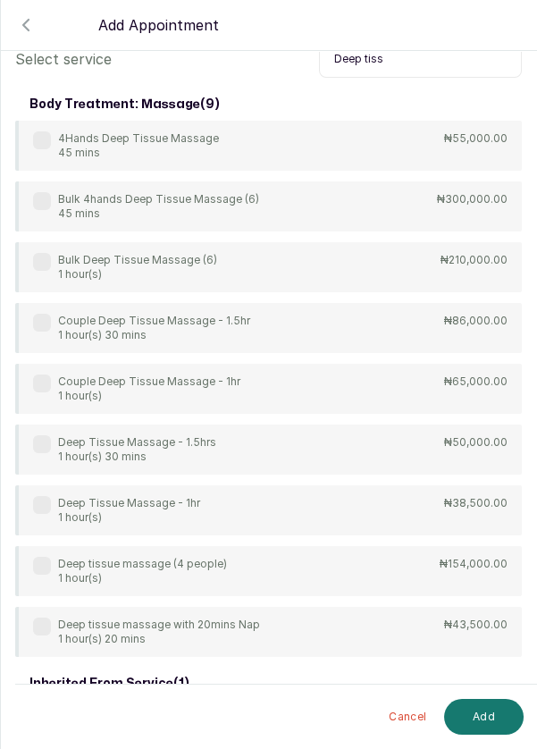
type input "Deep tiss"
click at [36, 385] on label at bounding box center [42, 383] width 18 height 18
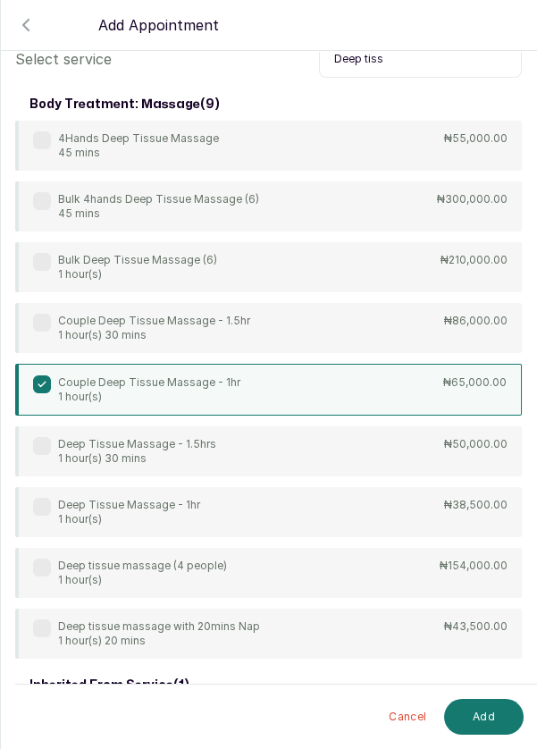
click at [496, 717] on button "Add" at bounding box center [484, 717] width 80 height 36
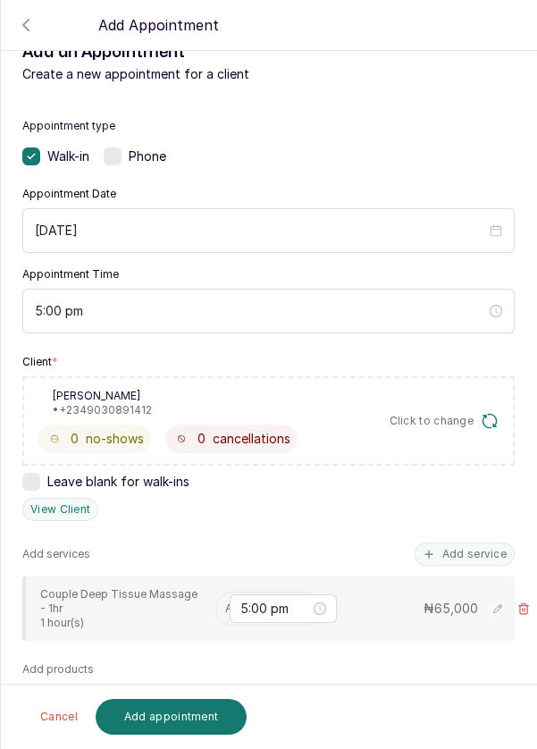
click at [226, 603] on input "text" at bounding box center [226, 608] width 3 height 13
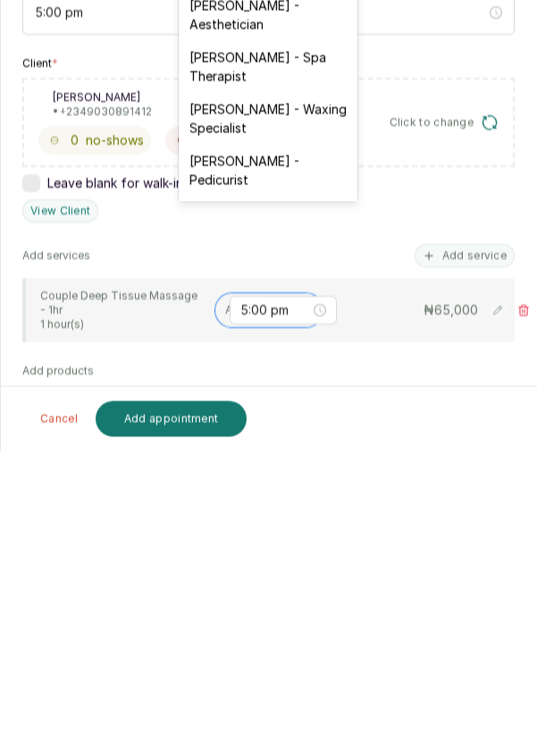
scroll to position [80, 0]
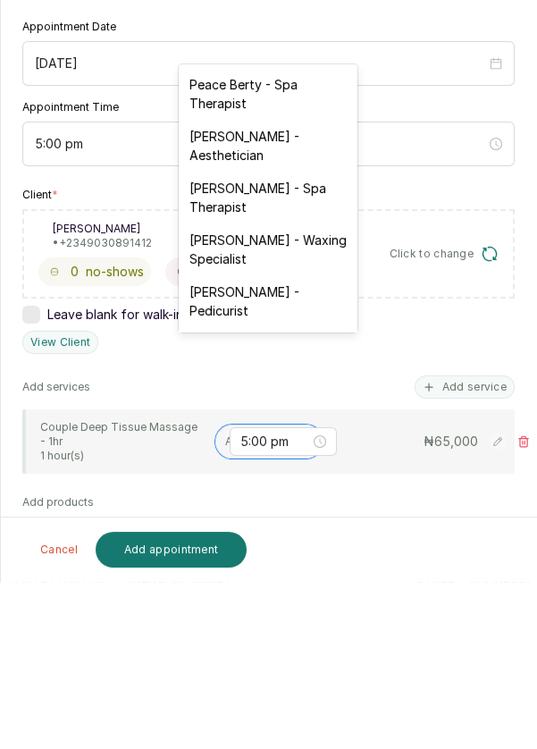
click at [269, 258] on div "Peace Berty - Spa Therapist" at bounding box center [268, 261] width 179 height 52
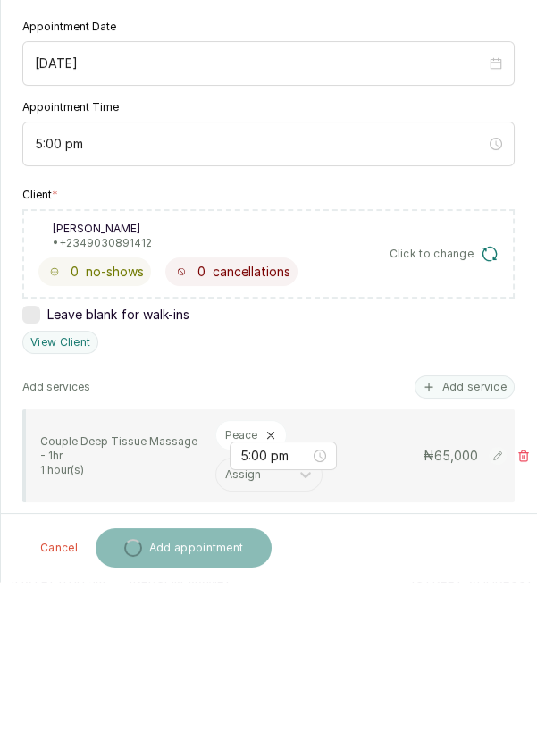
scroll to position [9, 0]
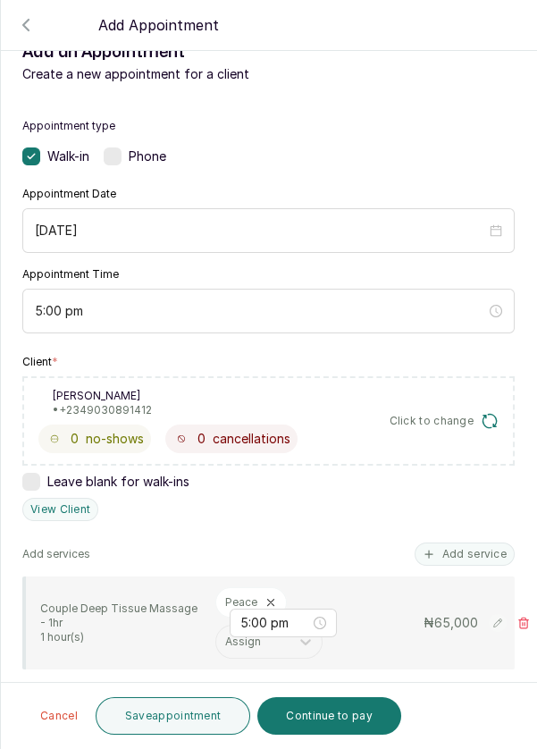
click at [153, 723] on button "Save appointment" at bounding box center [173, 716] width 155 height 38
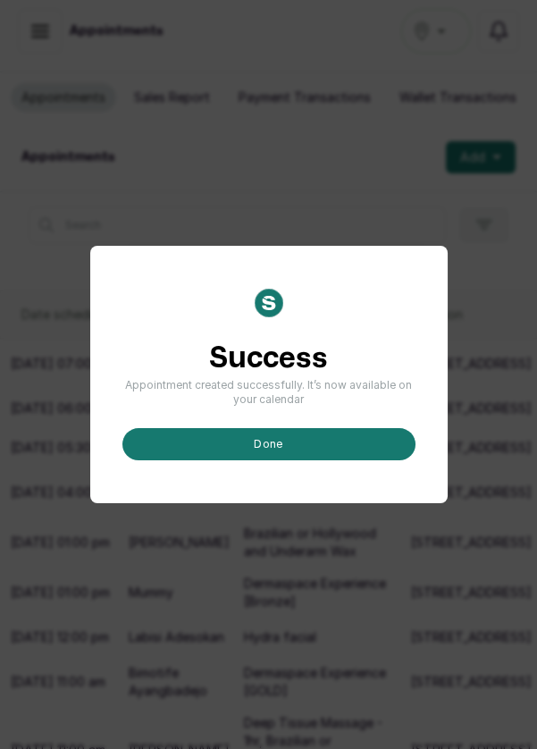
click at [336, 460] on button "done" at bounding box center [268, 444] width 293 height 32
